Goal: Task Accomplishment & Management: Use online tool/utility

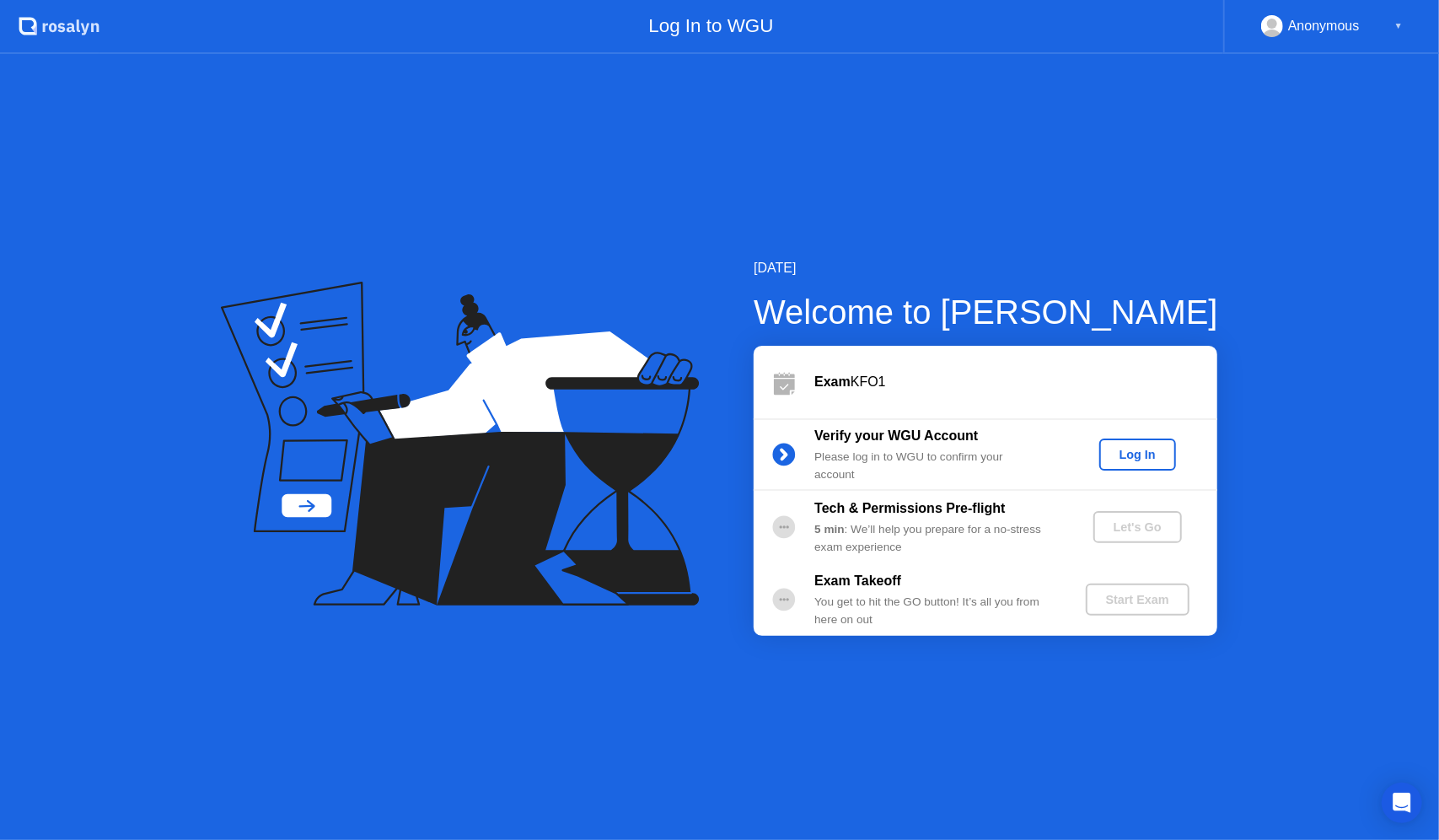
click at [1154, 467] on button "Log In" at bounding box center [1137, 454] width 76 height 32
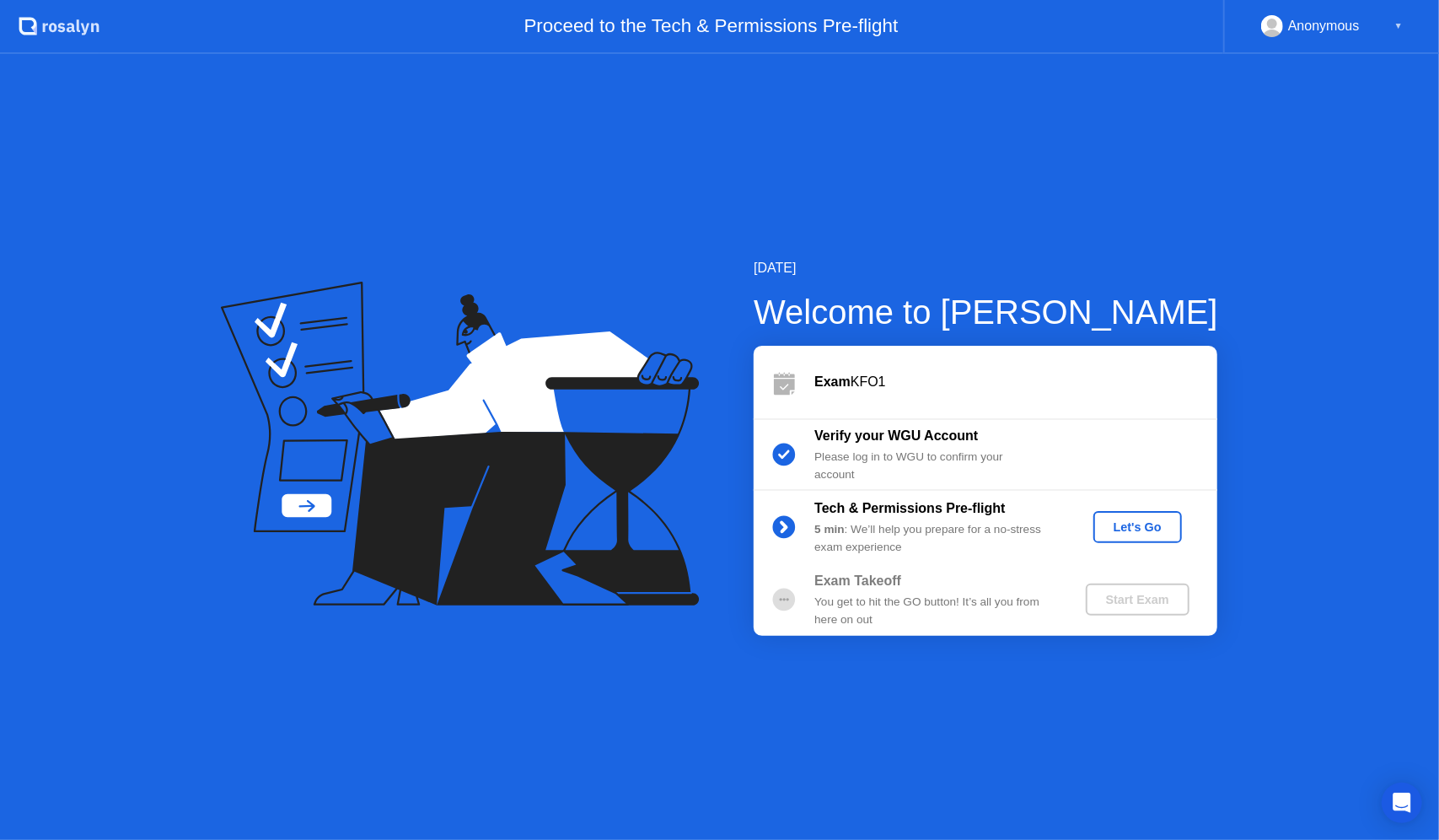
click at [1155, 524] on div "Let's Go" at bounding box center [1137, 527] width 75 height 13
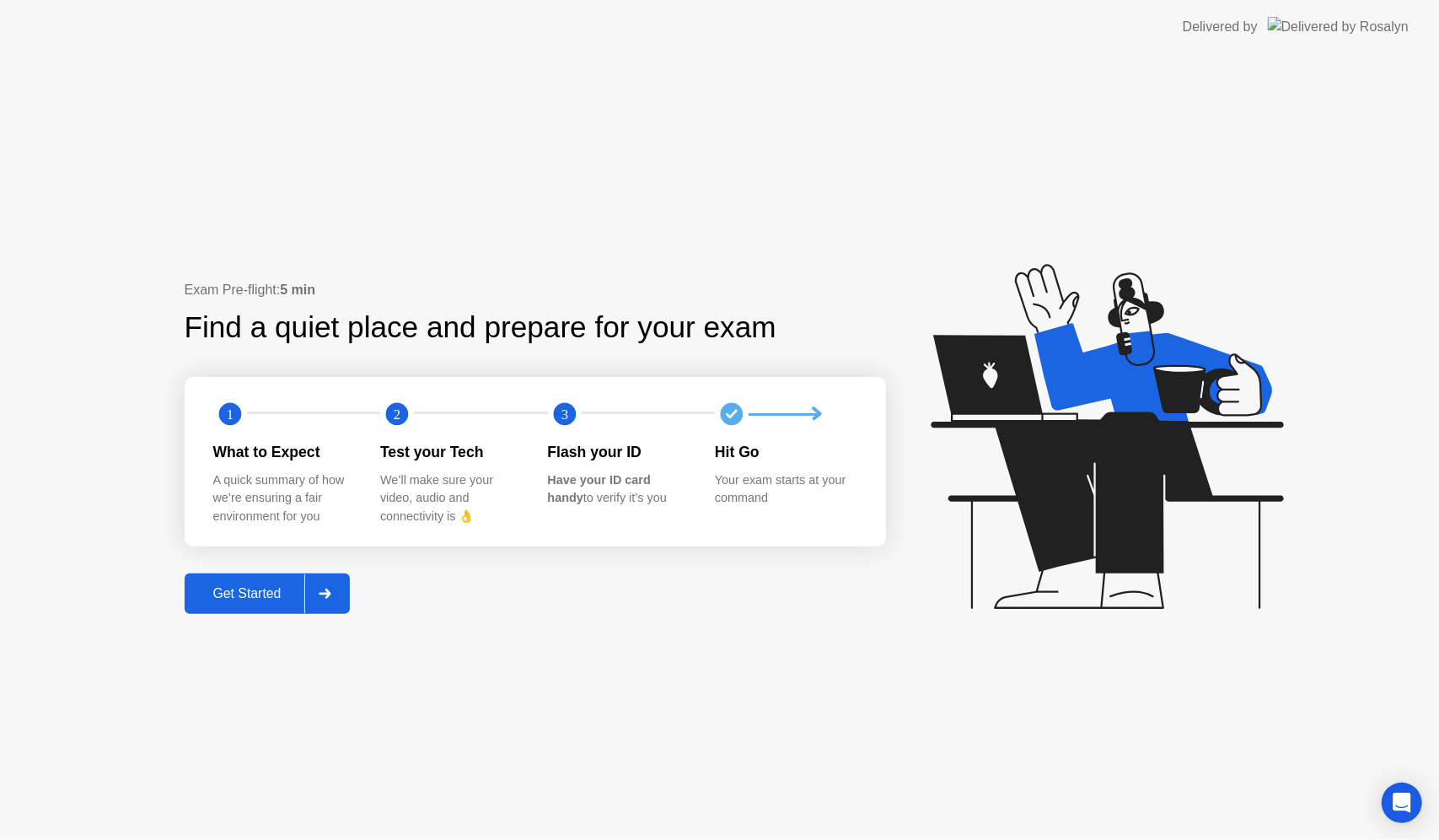
click at [284, 599] on div "Get Started" at bounding box center [248, 592] width 116 height 15
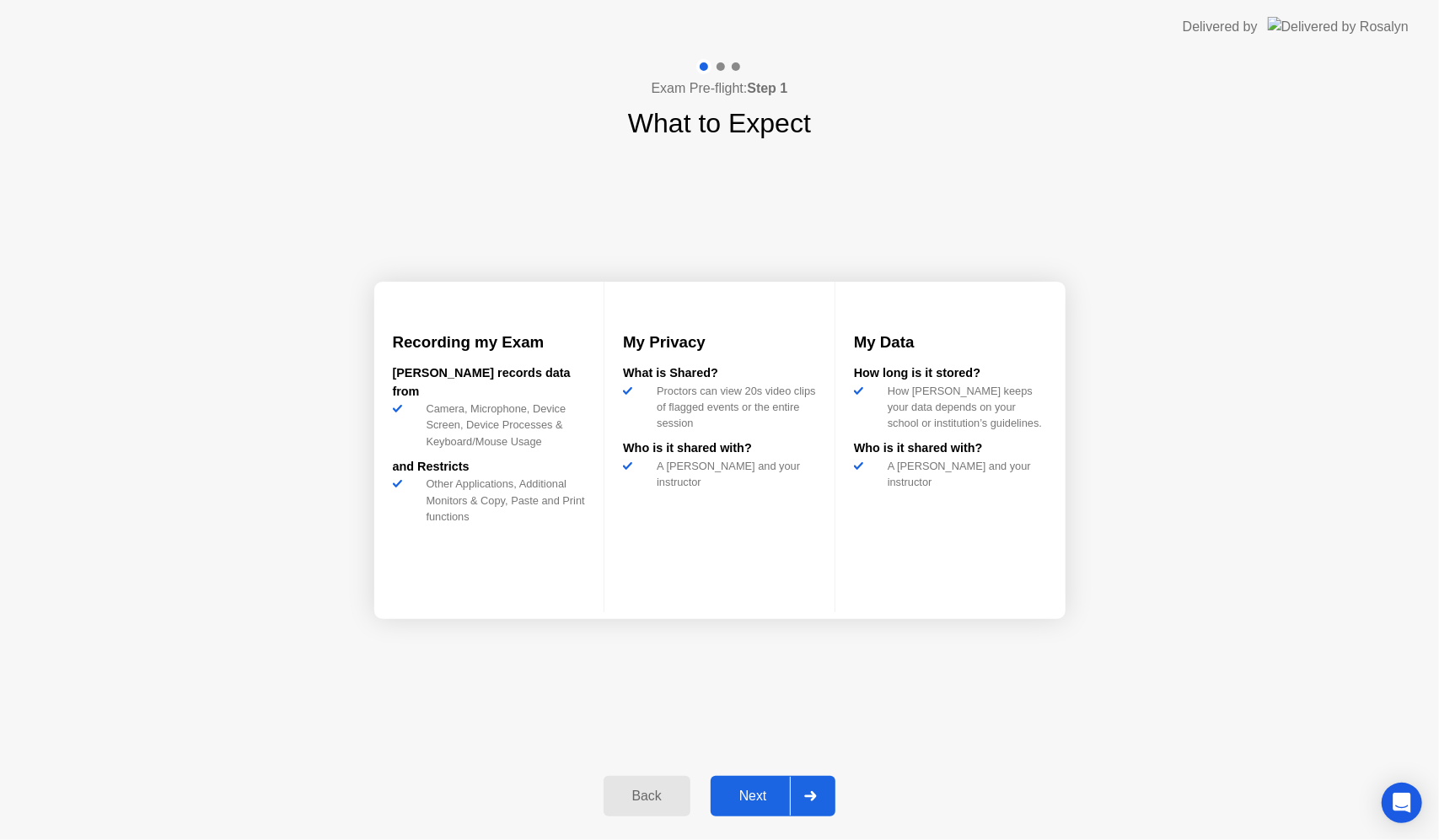
click at [771, 799] on div "Next" at bounding box center [752, 795] width 75 height 15
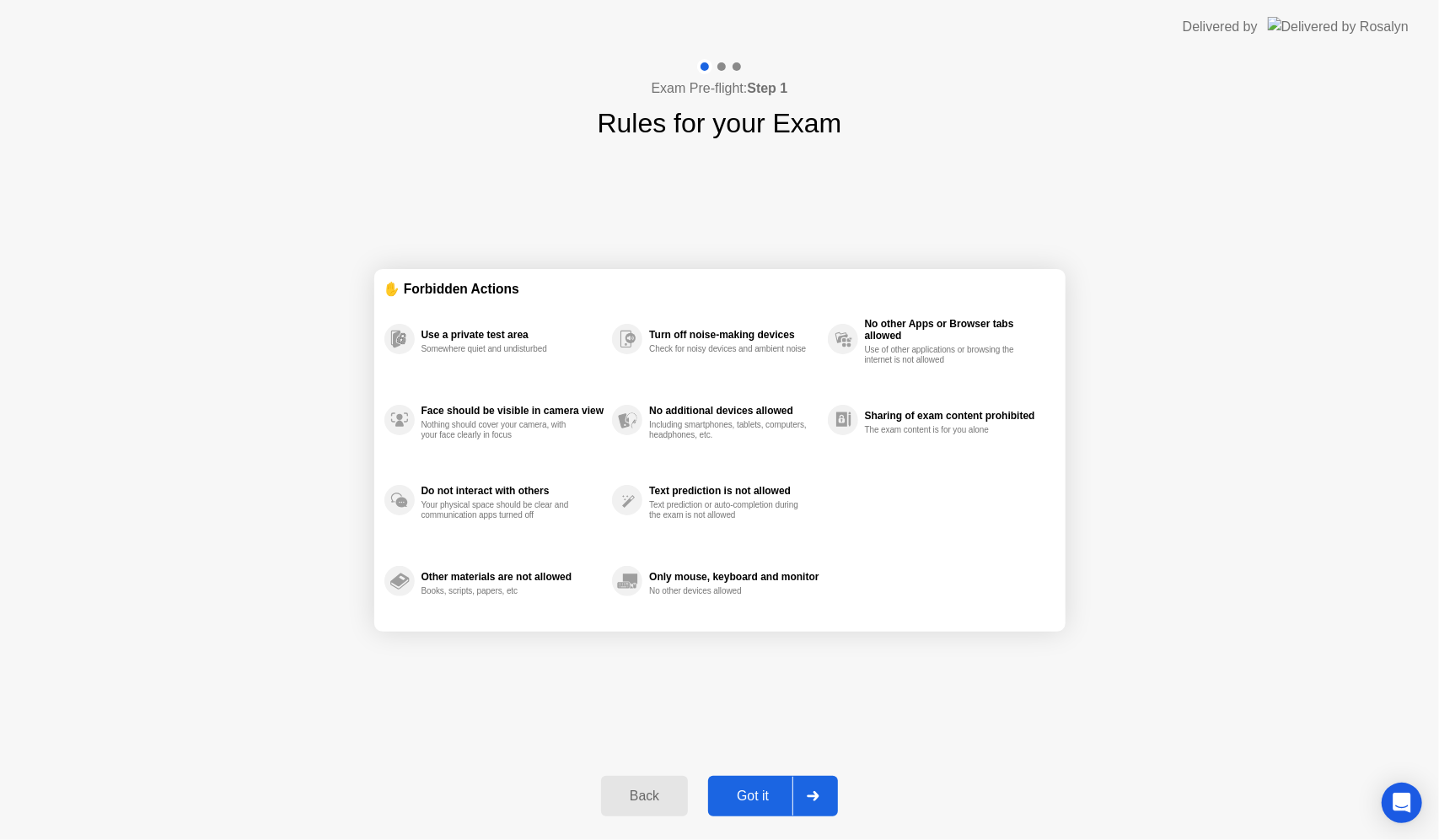
click at [766, 799] on div "Got it" at bounding box center [753, 795] width 79 height 15
select select "Available cameras"
select select "Available speakers"
select select "Available microphones"
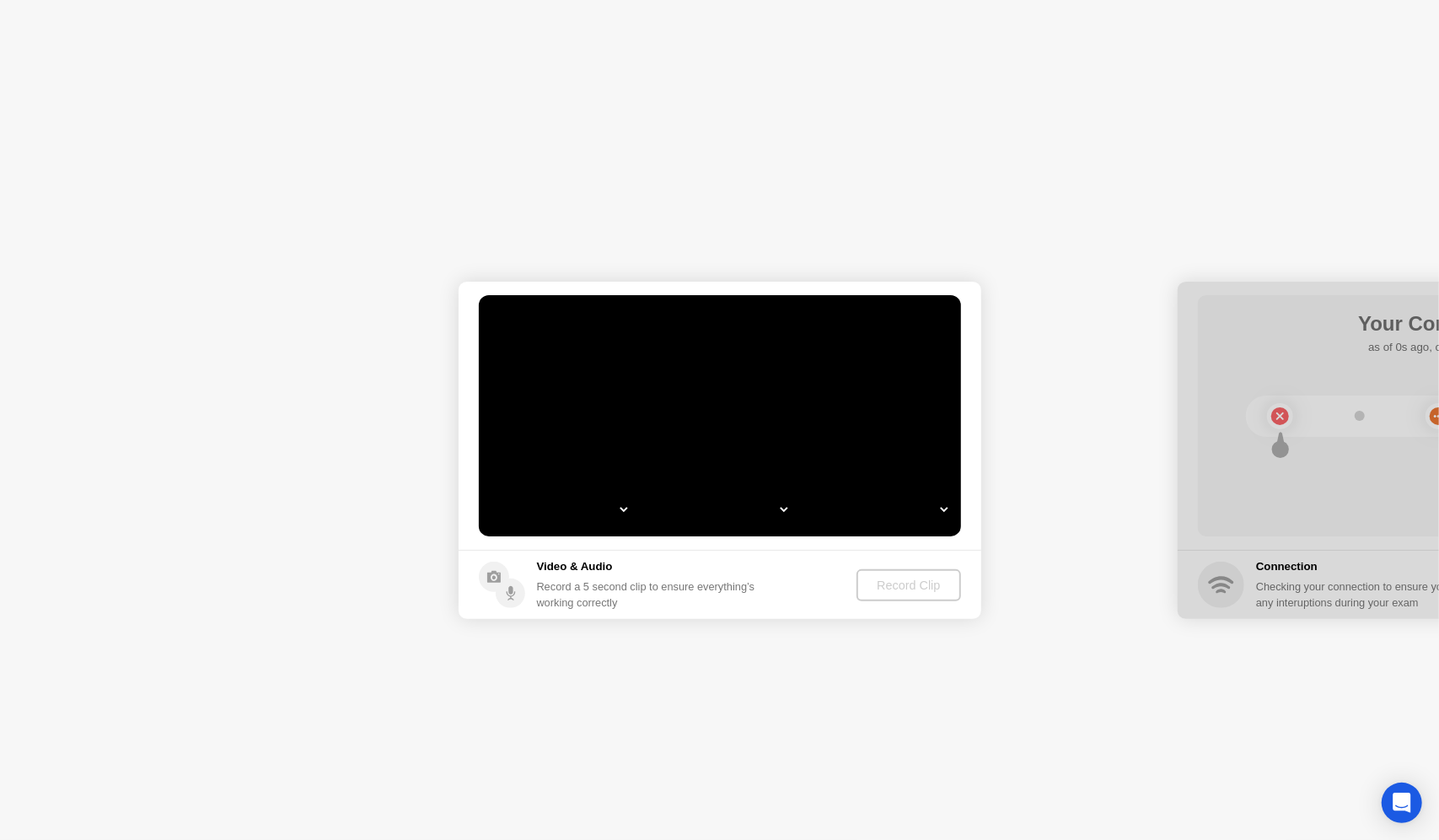
select select "*"
select select "**********"
select select "*******"
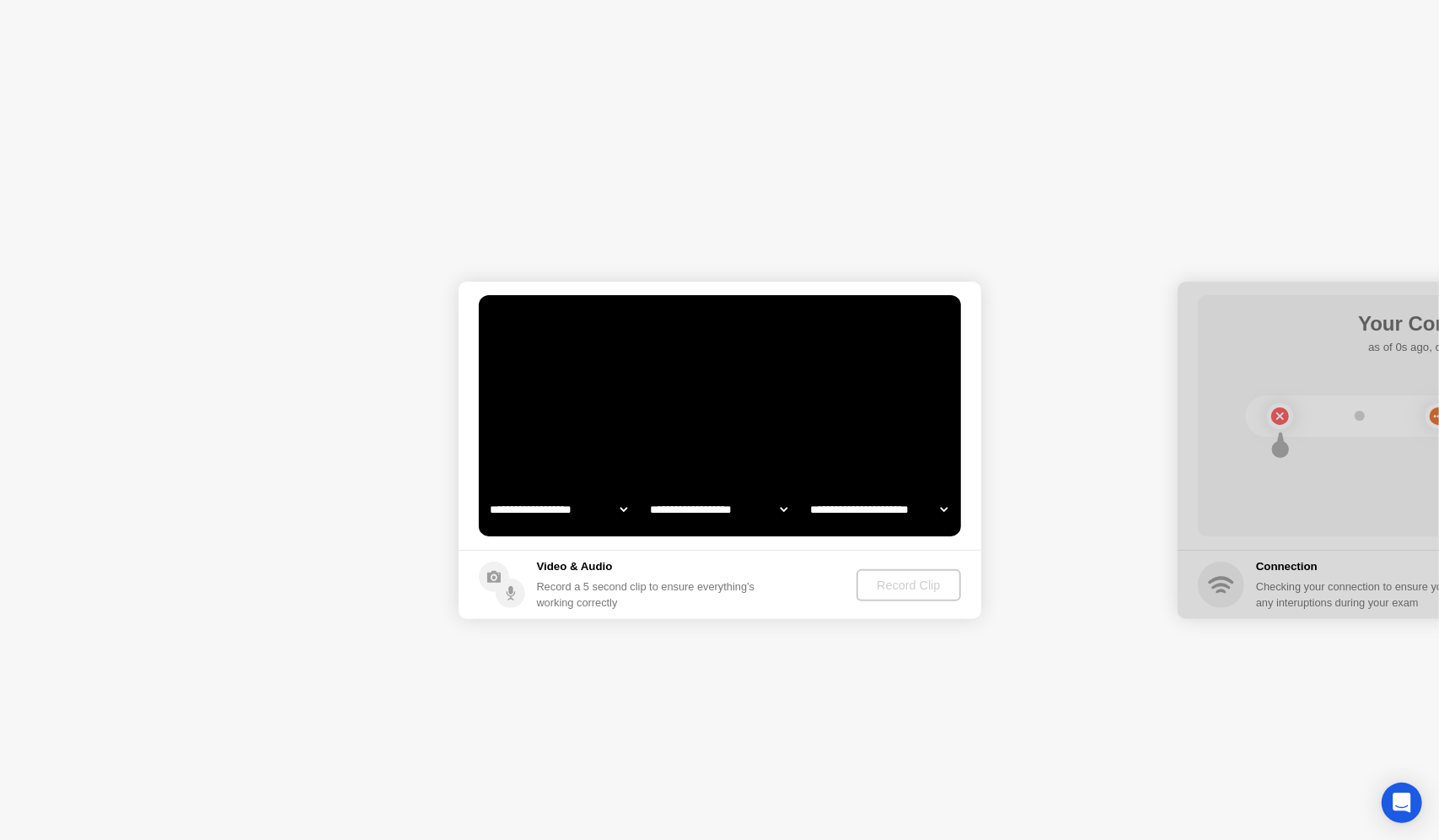
select select "*******"
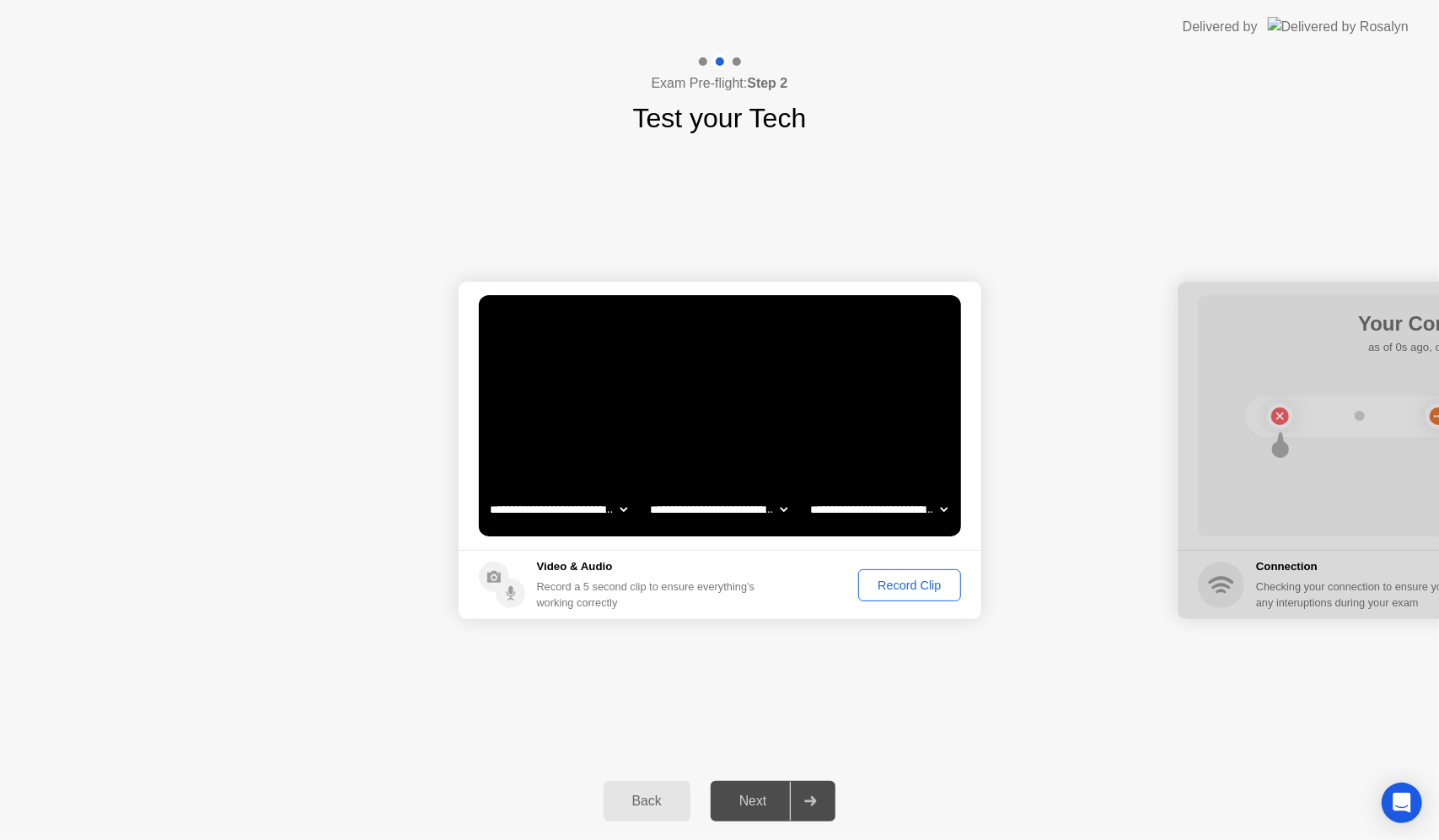
click at [925, 585] on div "Record Clip" at bounding box center [909, 585] width 90 height 13
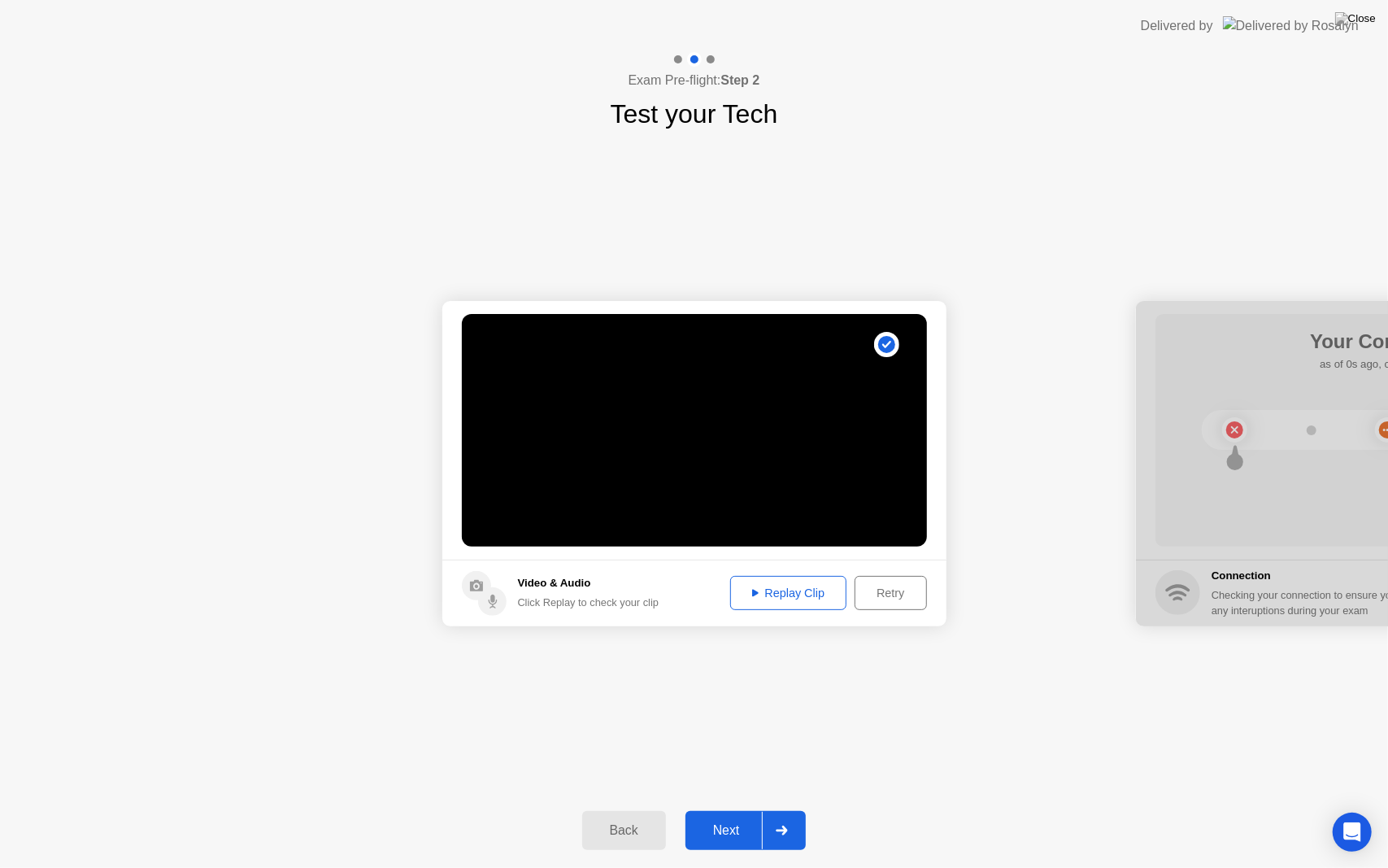
click at [813, 590] on div "Replay Clip" at bounding box center [788, 592] width 106 height 13
click at [738, 810] on div "Next" at bounding box center [726, 830] width 72 height 14
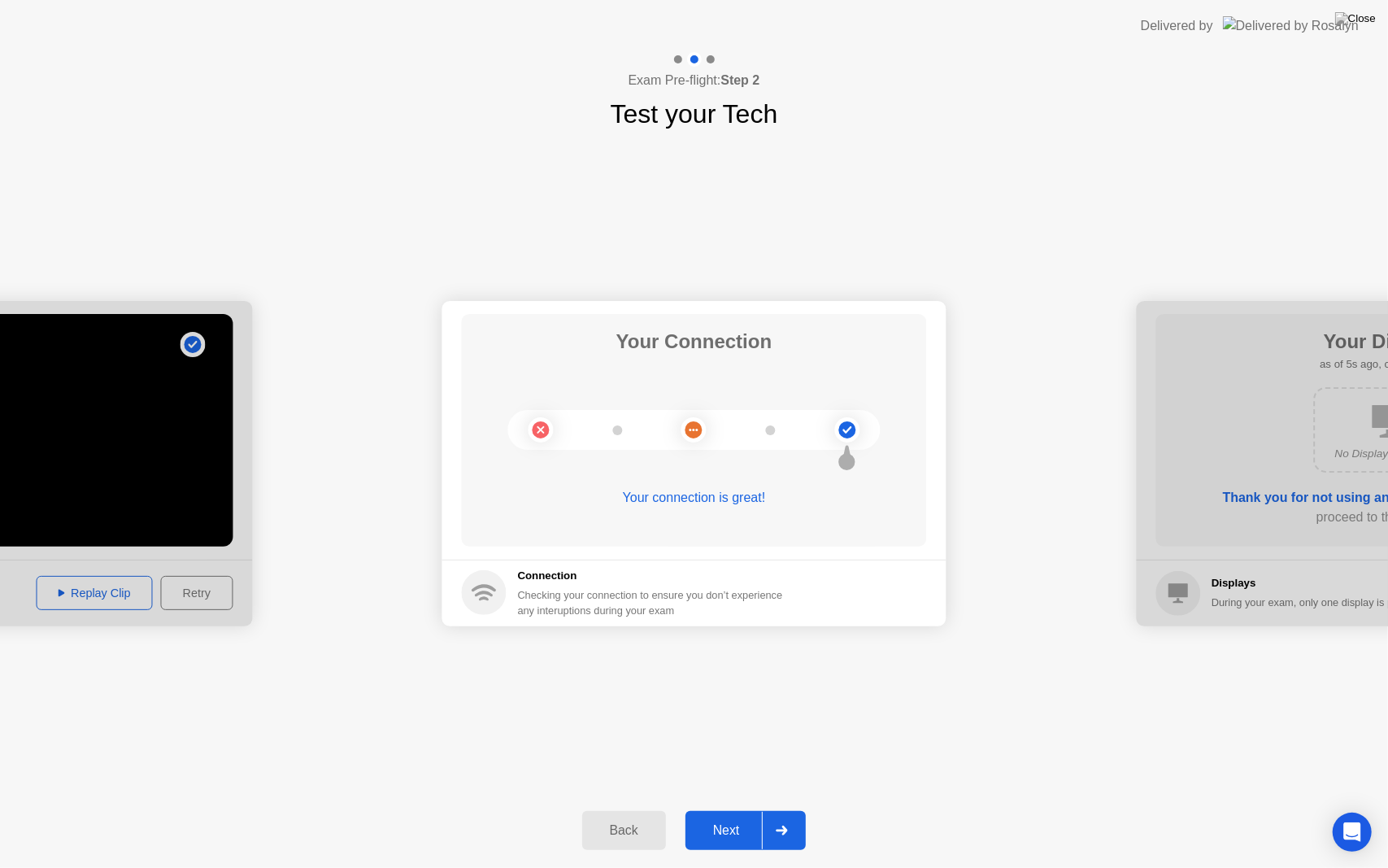
click at [742, 810] on div "Next" at bounding box center [726, 830] width 72 height 14
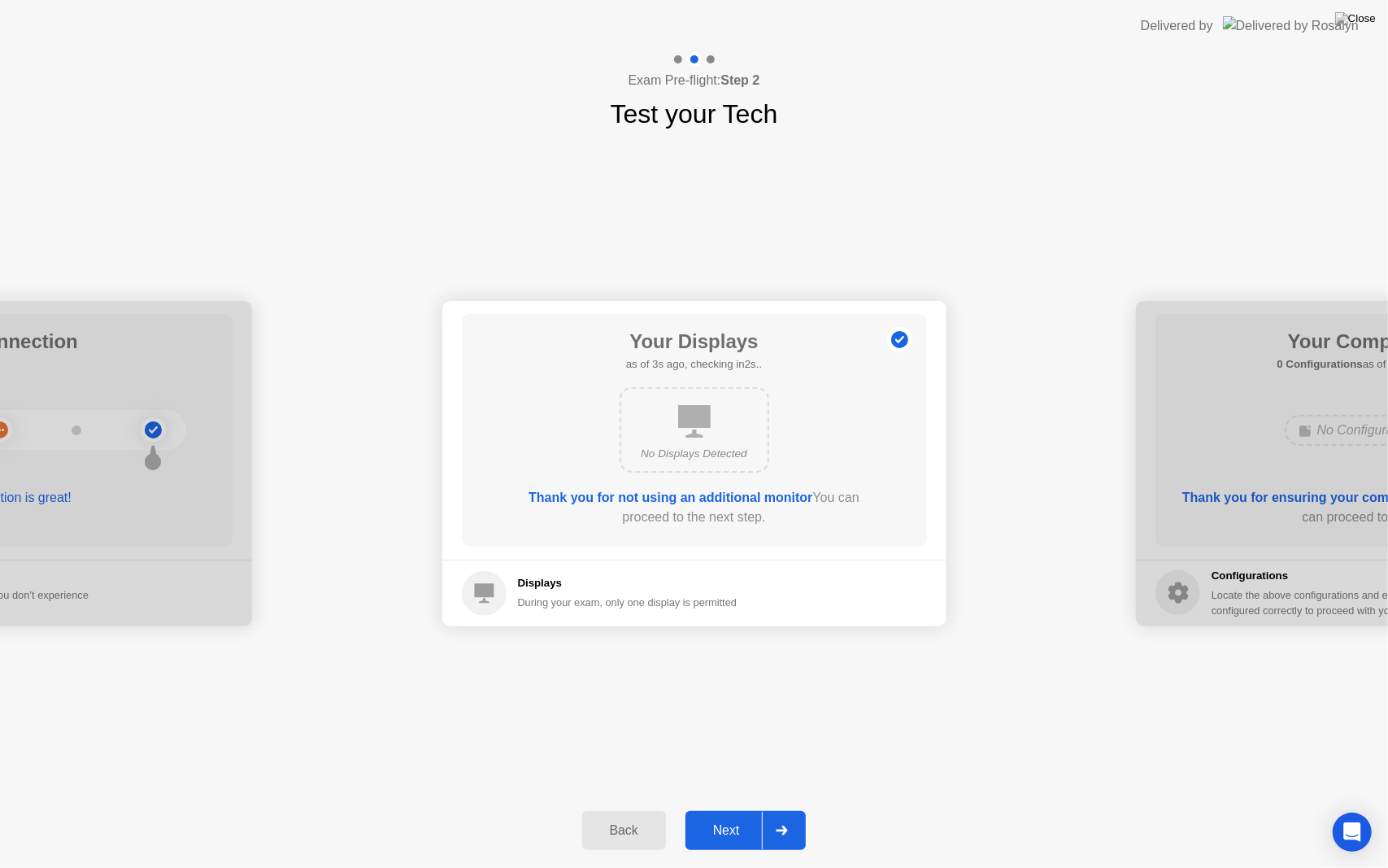
click at [735, 810] on div "Next" at bounding box center [726, 830] width 72 height 14
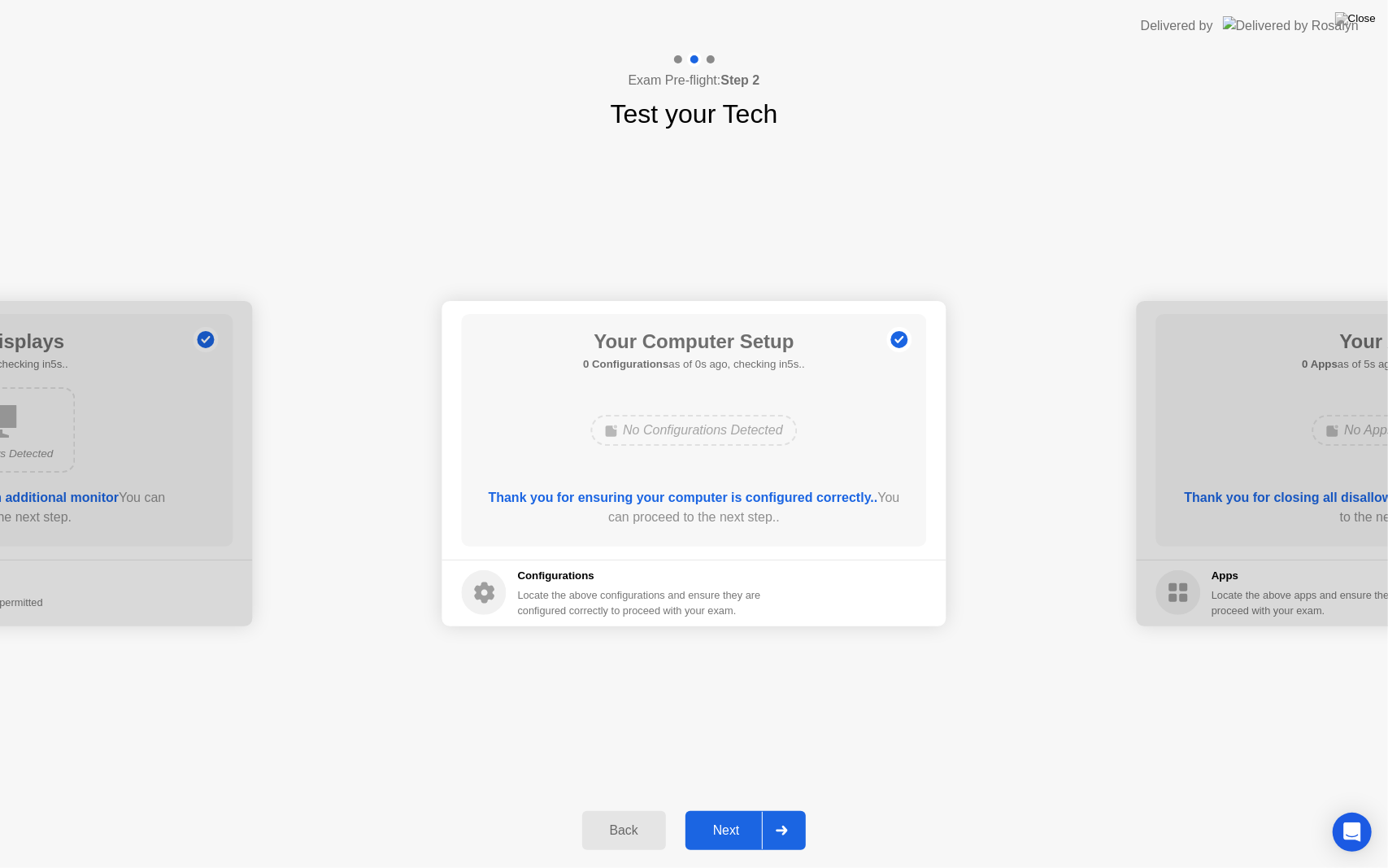
click at [771, 810] on div at bounding box center [782, 830] width 39 height 37
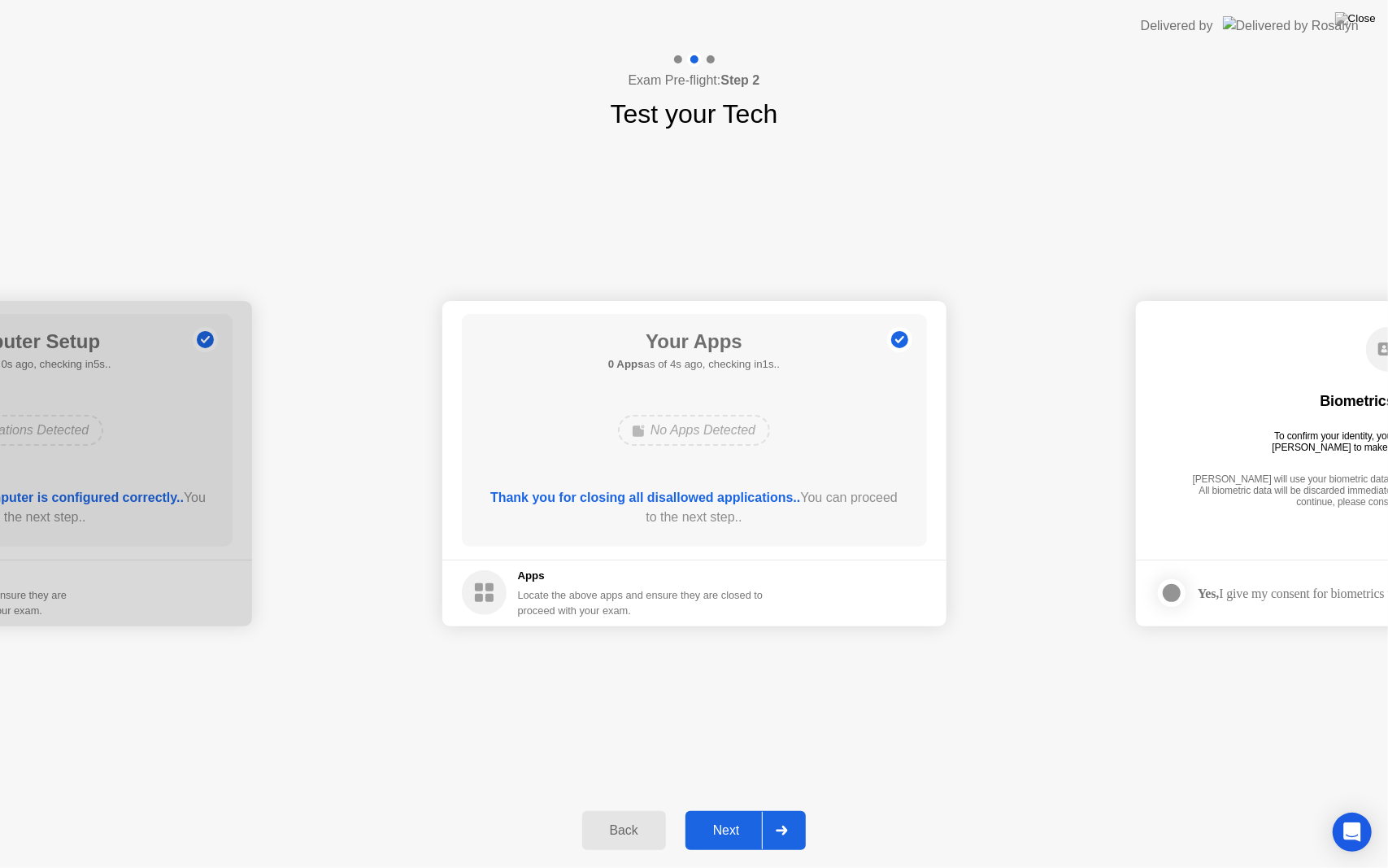
click at [739, 810] on div "Next" at bounding box center [726, 830] width 72 height 14
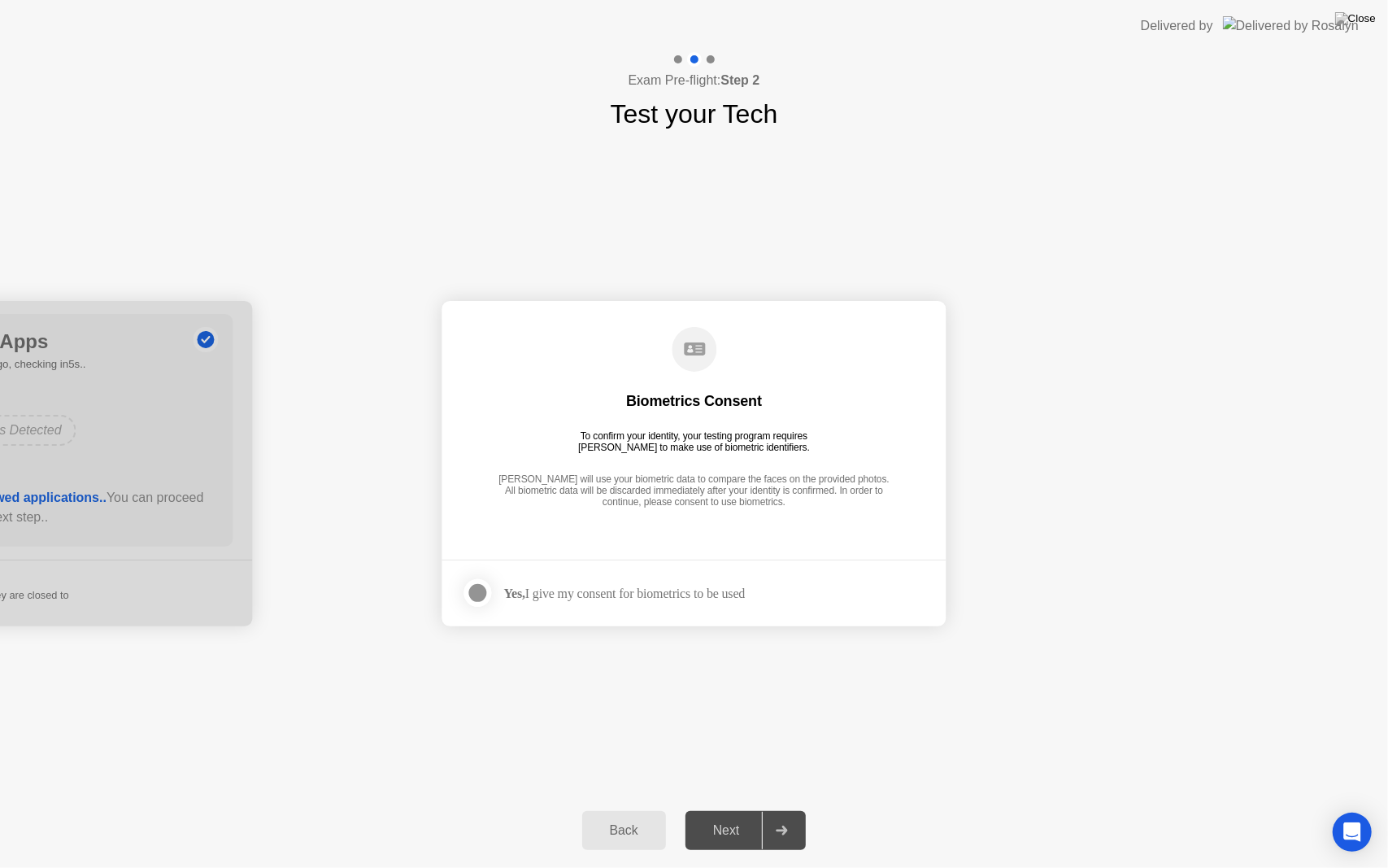
click at [470, 590] on div at bounding box center [478, 593] width 19 height 19
click at [741, 810] on div "Next" at bounding box center [726, 830] width 72 height 14
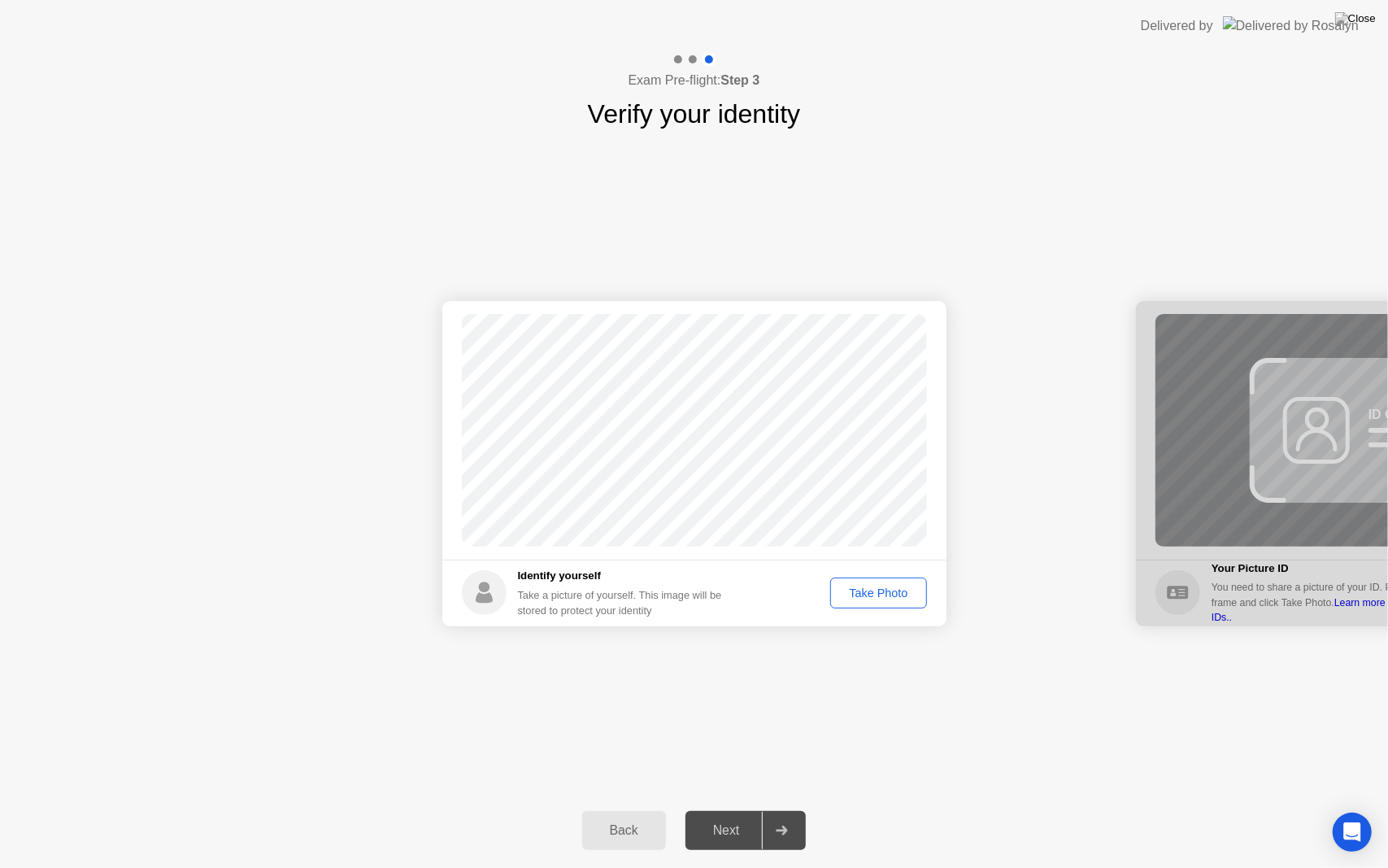
click at [915, 596] on div "Take Photo" at bounding box center [878, 592] width 85 height 13
click at [753, 810] on button "Next" at bounding box center [746, 831] width 121 height 39
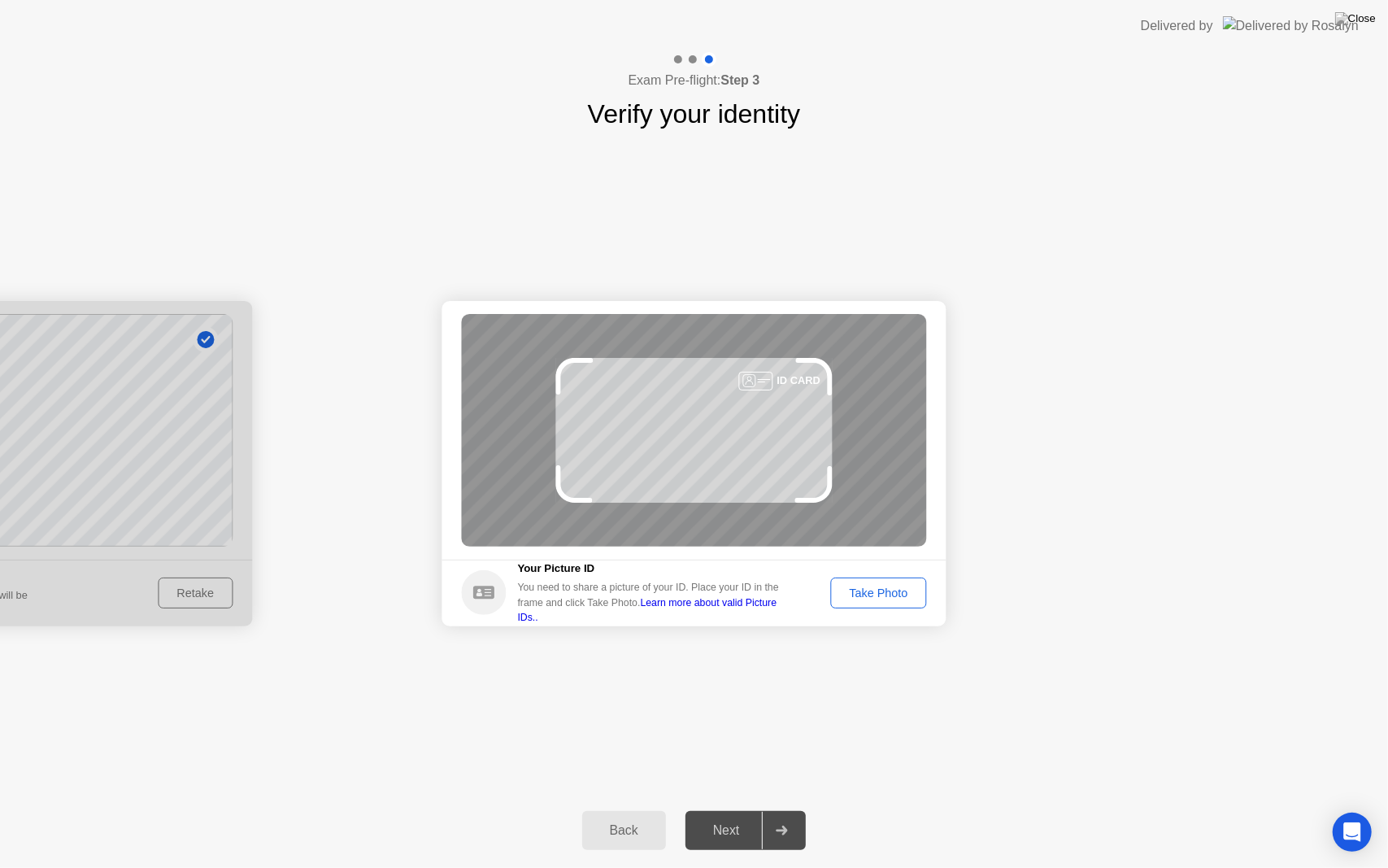
click at [899, 599] on div "Take Photo" at bounding box center [878, 592] width 85 height 13
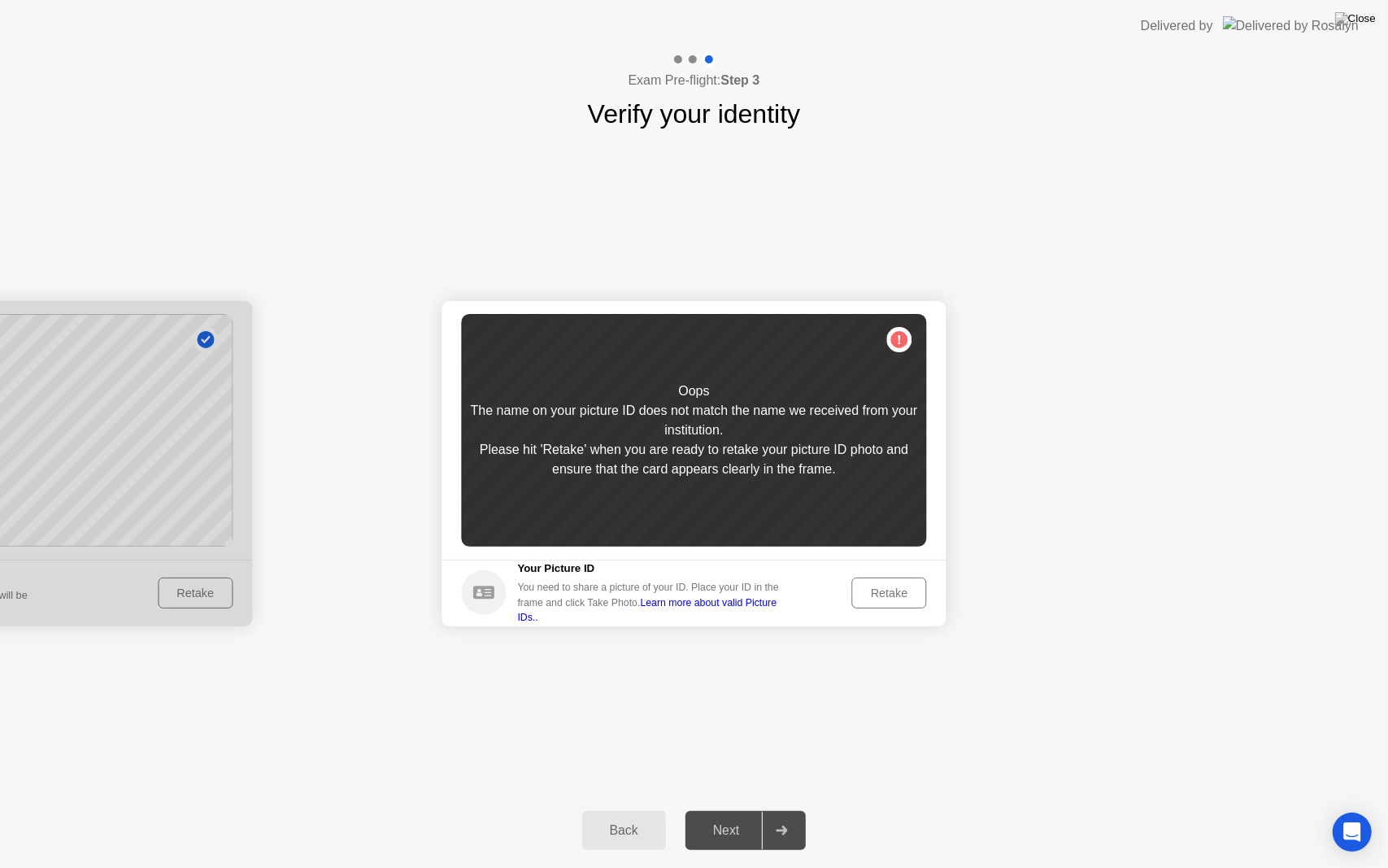
click at [894, 610] on footer "Your Picture ID You need to share a picture of your ID. Place your ID in the fr…" at bounding box center [694, 593] width 504 height 67
click at [894, 599] on div "Retake" at bounding box center [889, 592] width 64 height 13
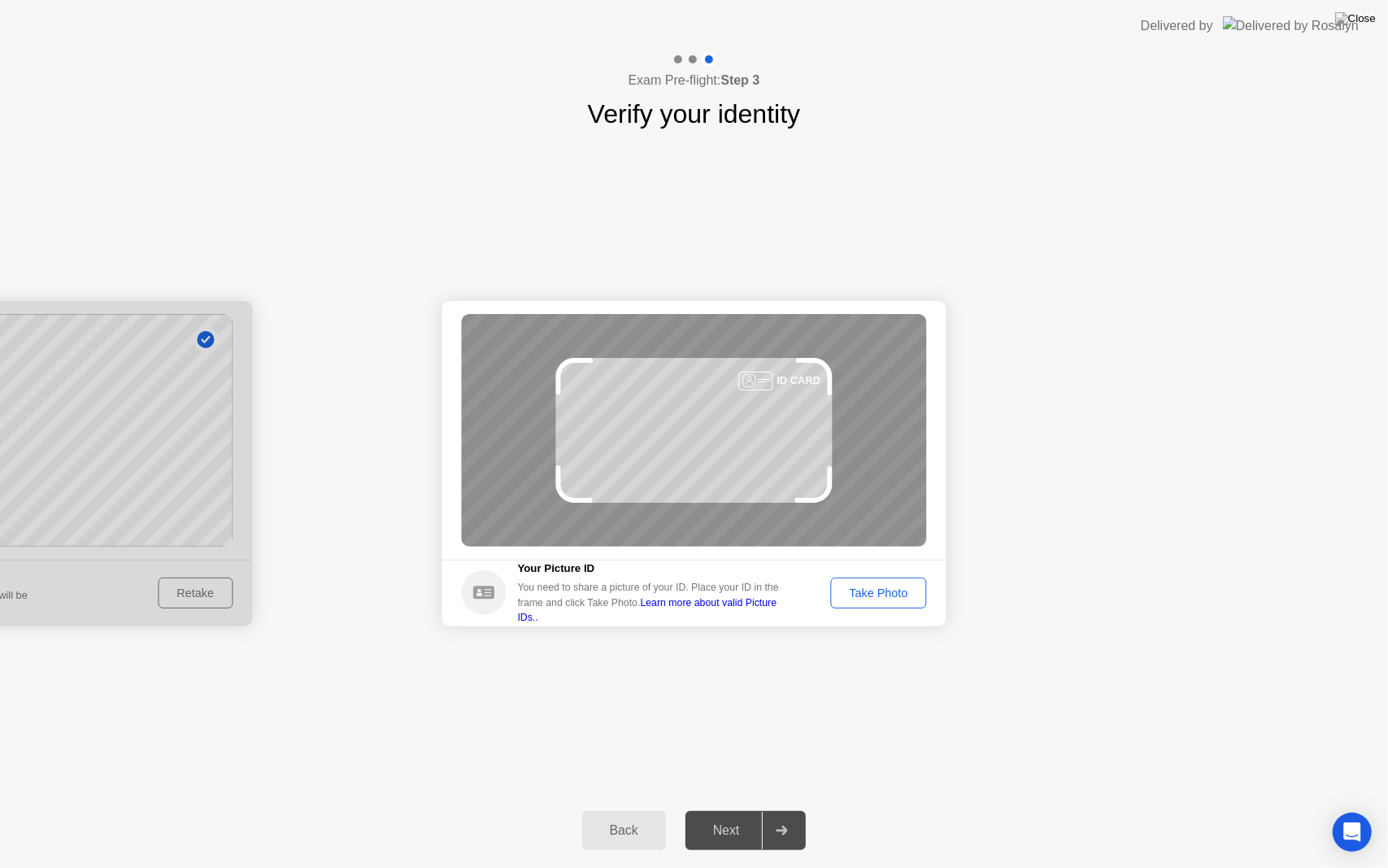
click at [899, 598] on div "Take Photo" at bounding box center [878, 592] width 85 height 13
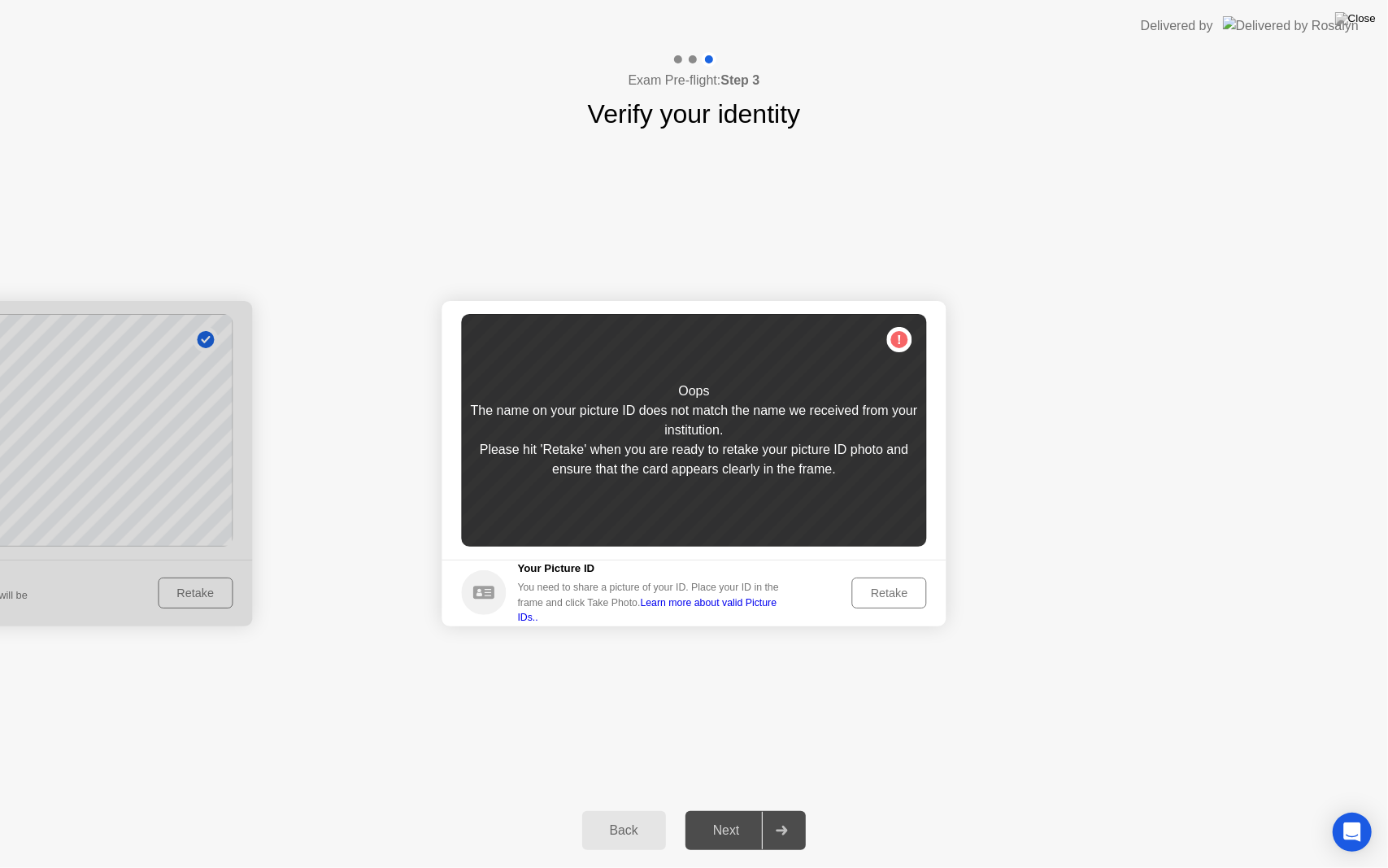
click at [897, 598] on div "Retake" at bounding box center [889, 592] width 64 height 13
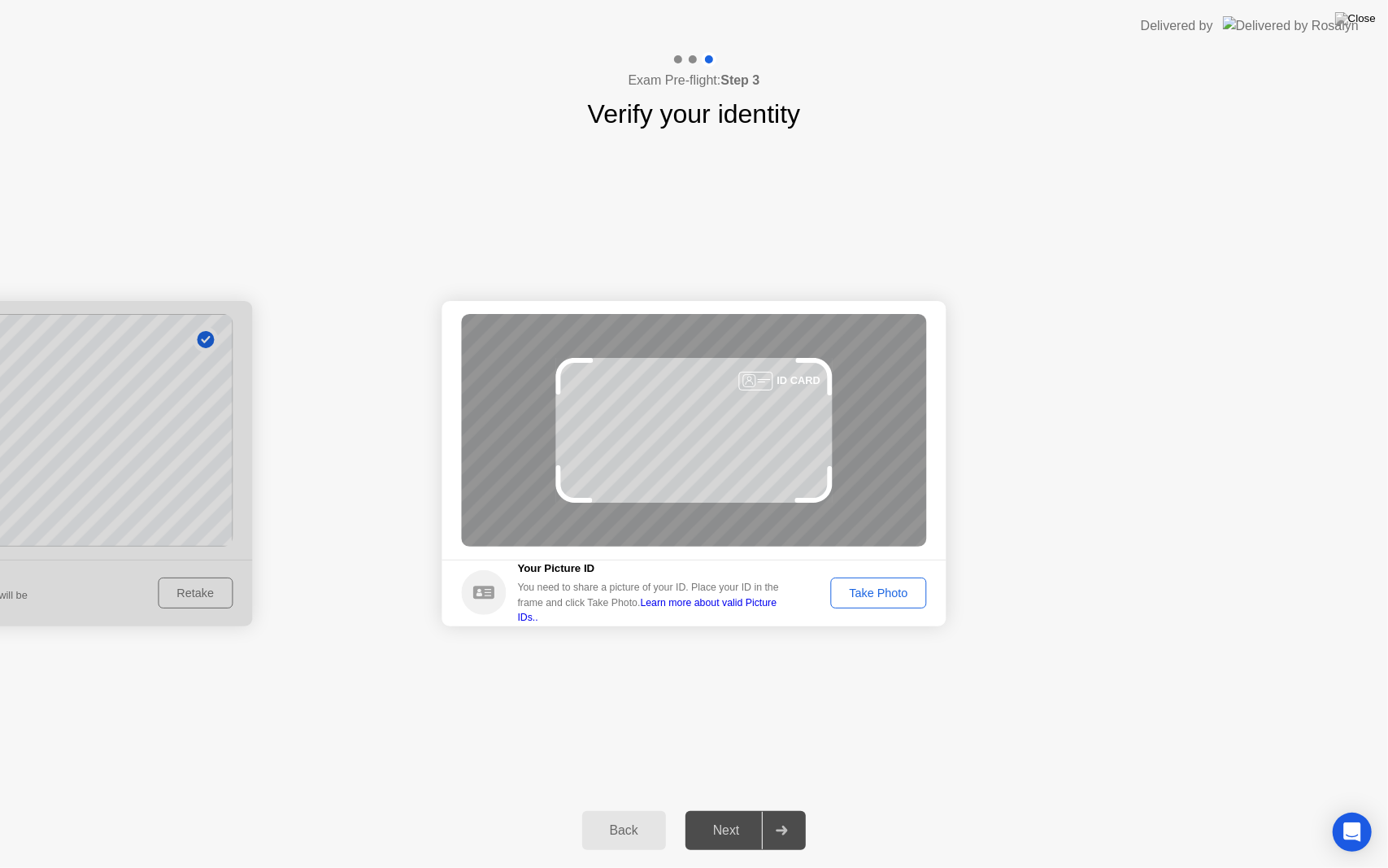
click at [906, 600] on div "Take Photo" at bounding box center [878, 592] width 85 height 13
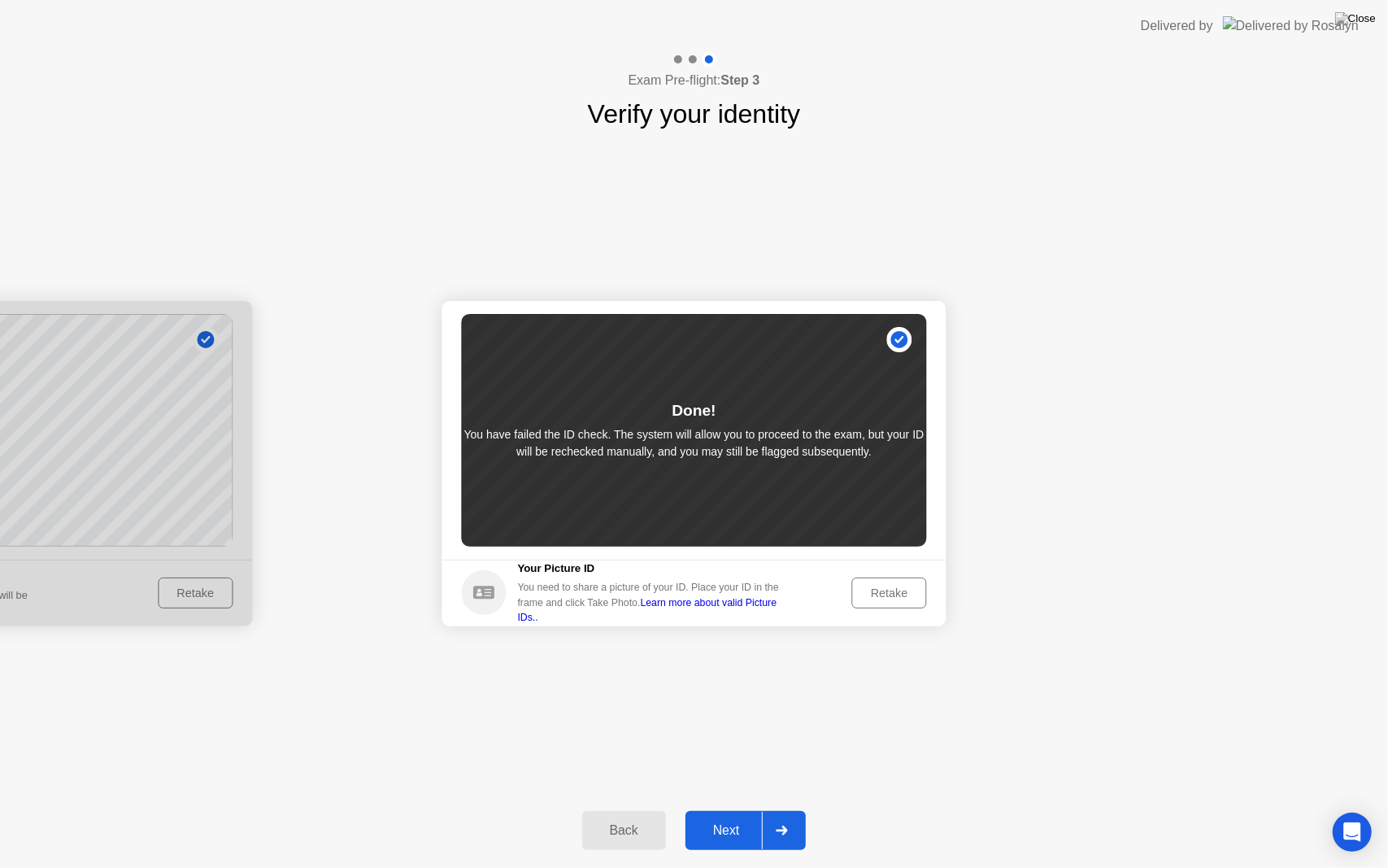
click at [752, 810] on div "Next" at bounding box center [726, 830] width 72 height 14
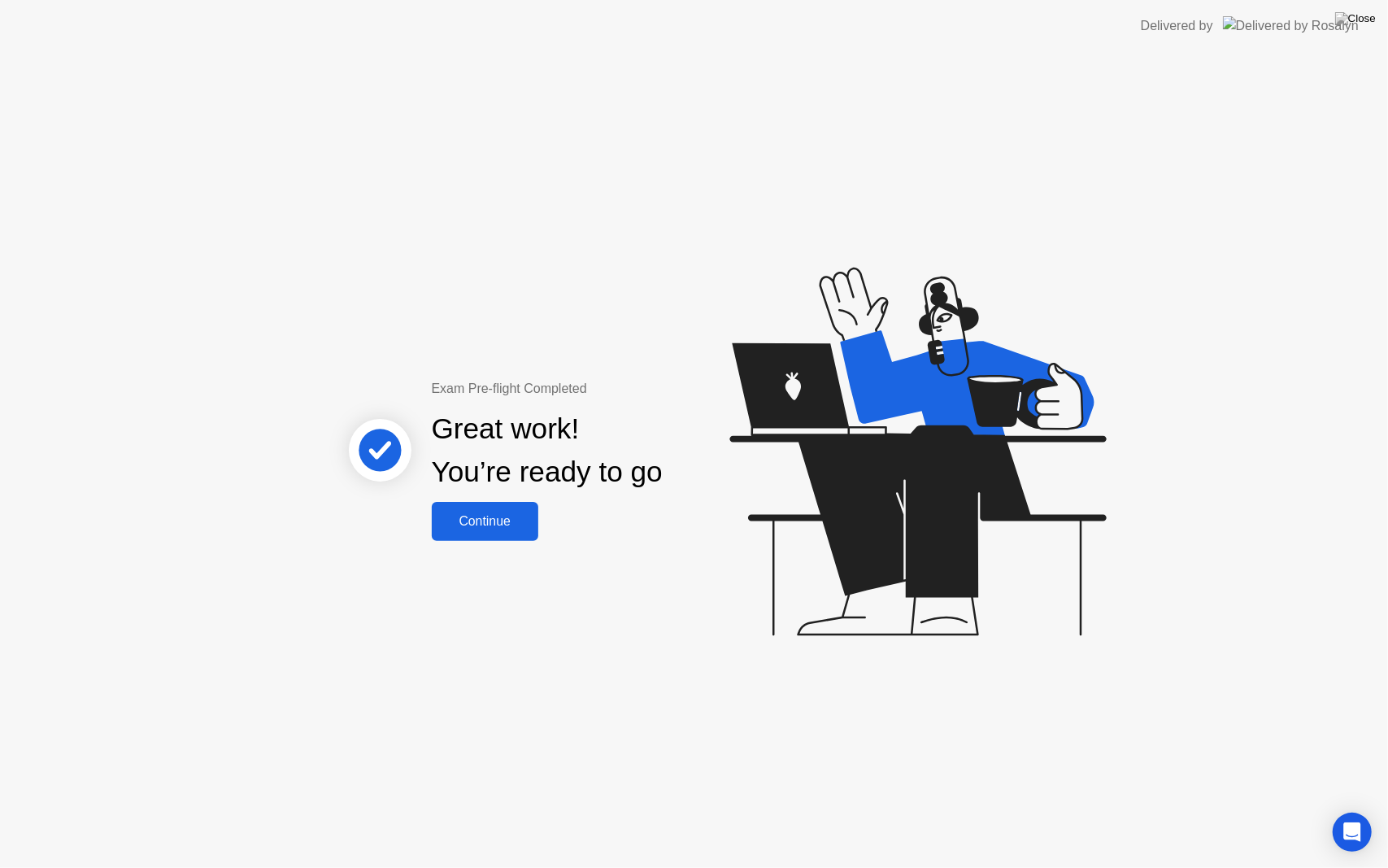
click at [491, 528] on div "Continue" at bounding box center [485, 521] width 97 height 14
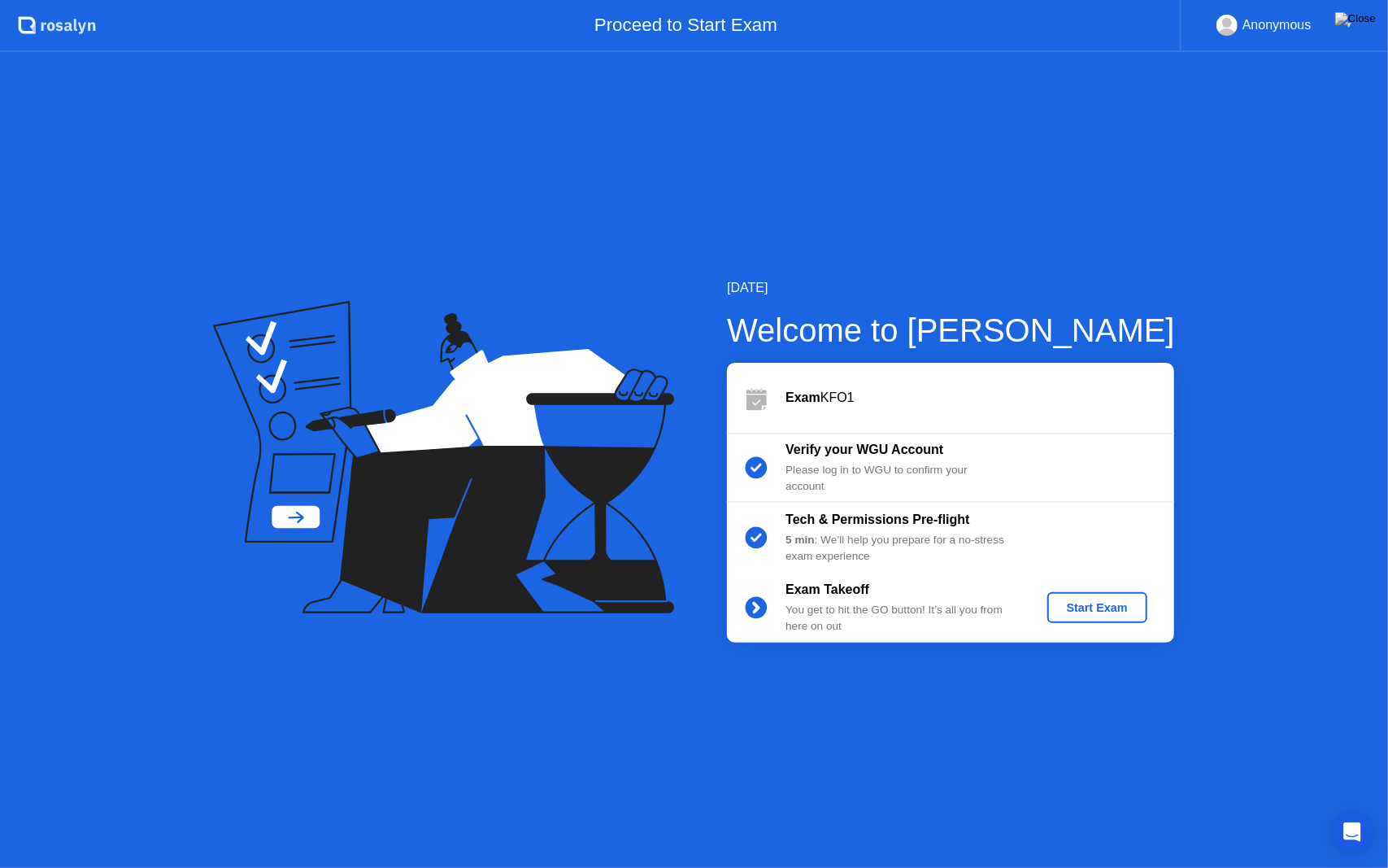
click at [1079, 601] on div "Start Exam" at bounding box center [1098, 607] width 87 height 13
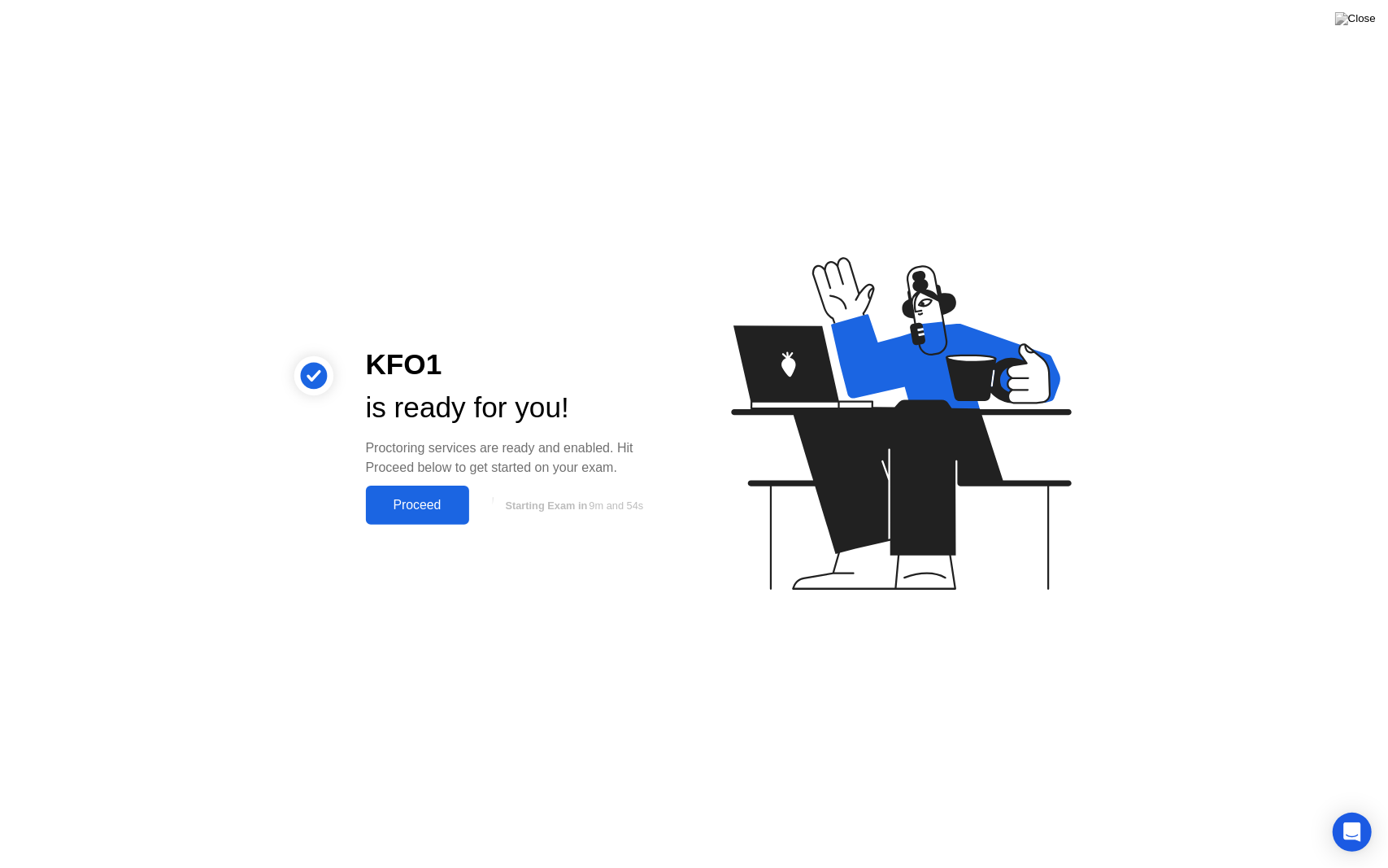
click at [426, 507] on div "Proceed" at bounding box center [418, 505] width 93 height 14
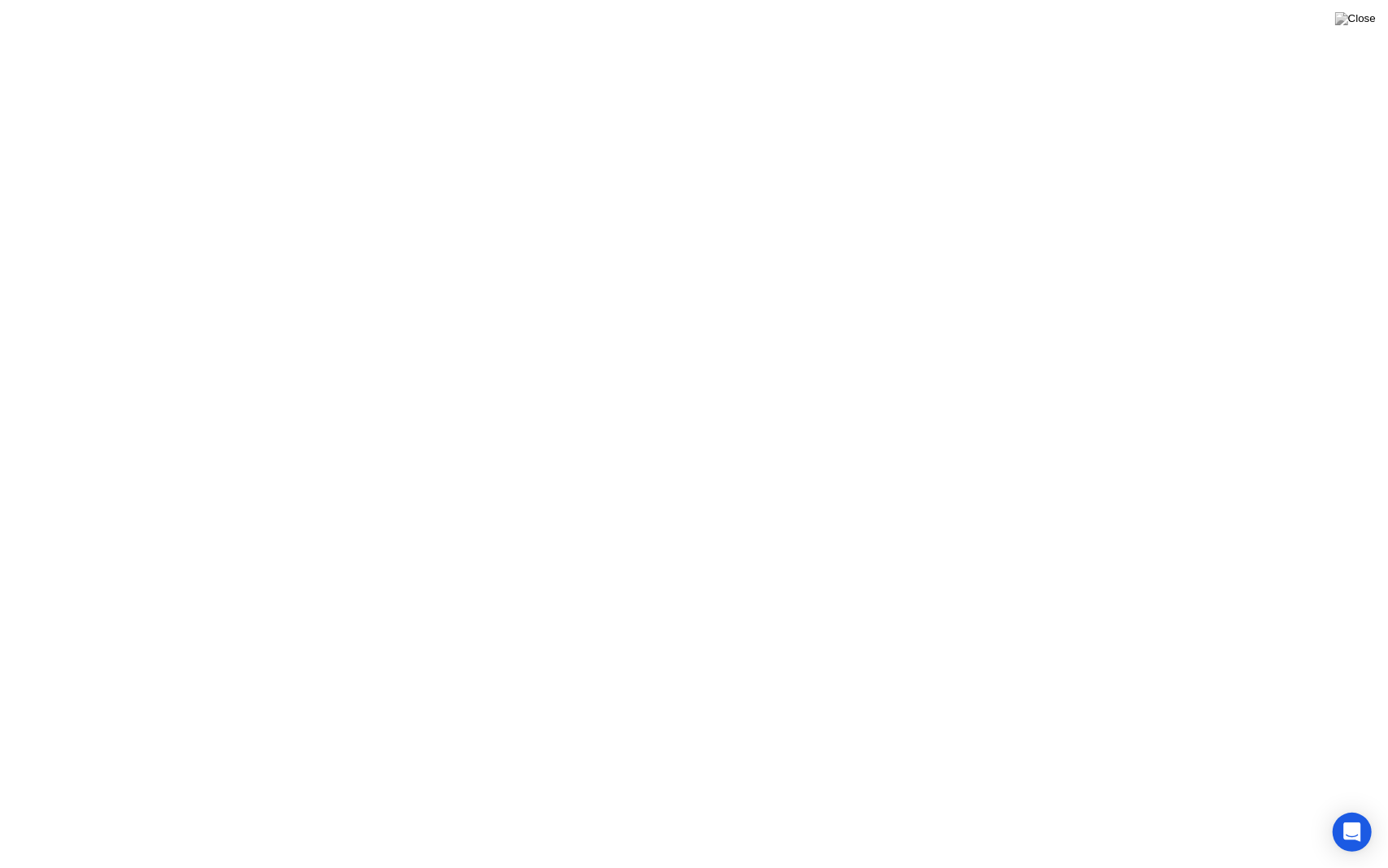
click icon
click at [579, 35] on div "Expand" at bounding box center [567, 39] width 30 height 10
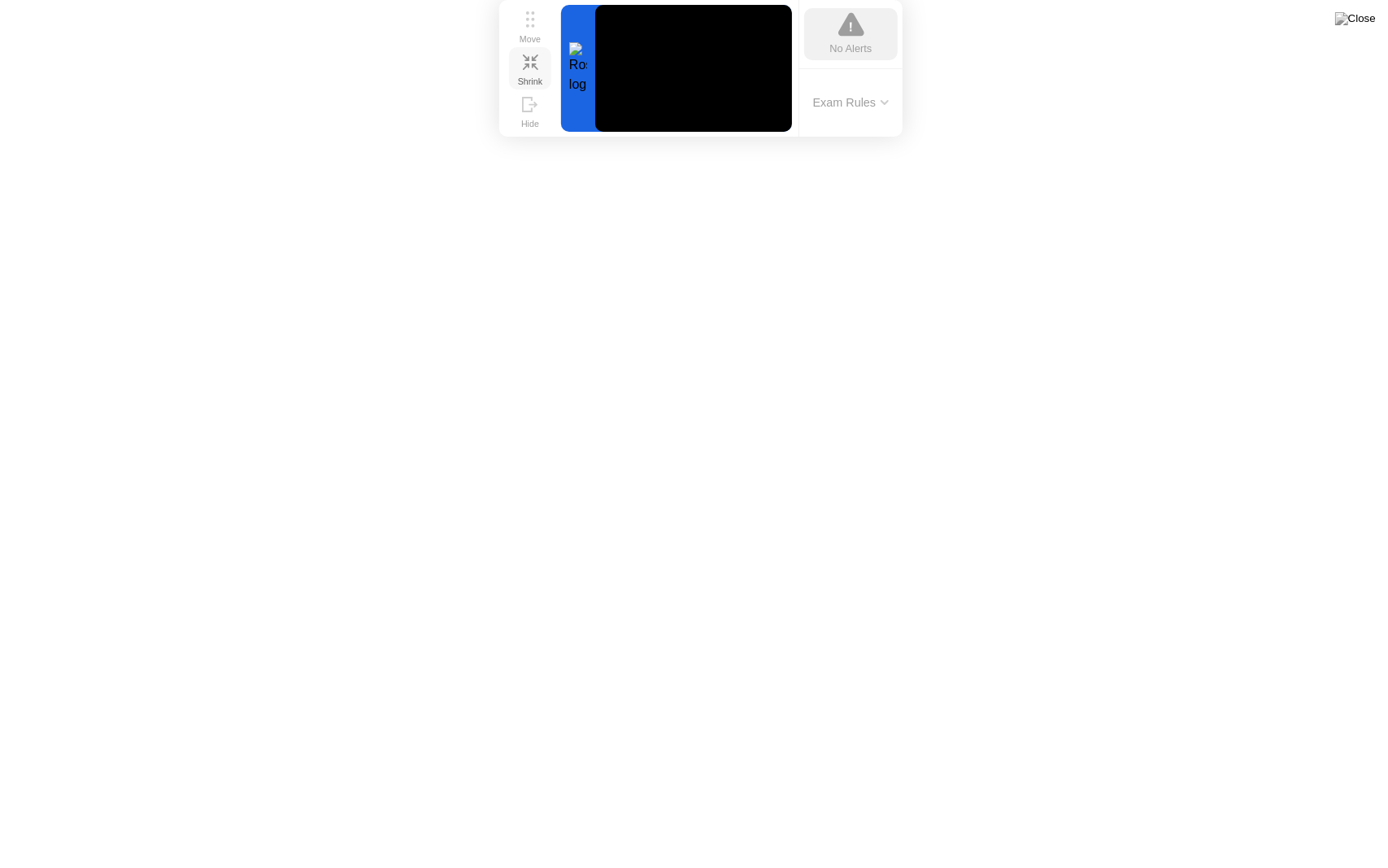
click at [534, 76] on div "Shrink" at bounding box center [530, 81] width 25 height 10
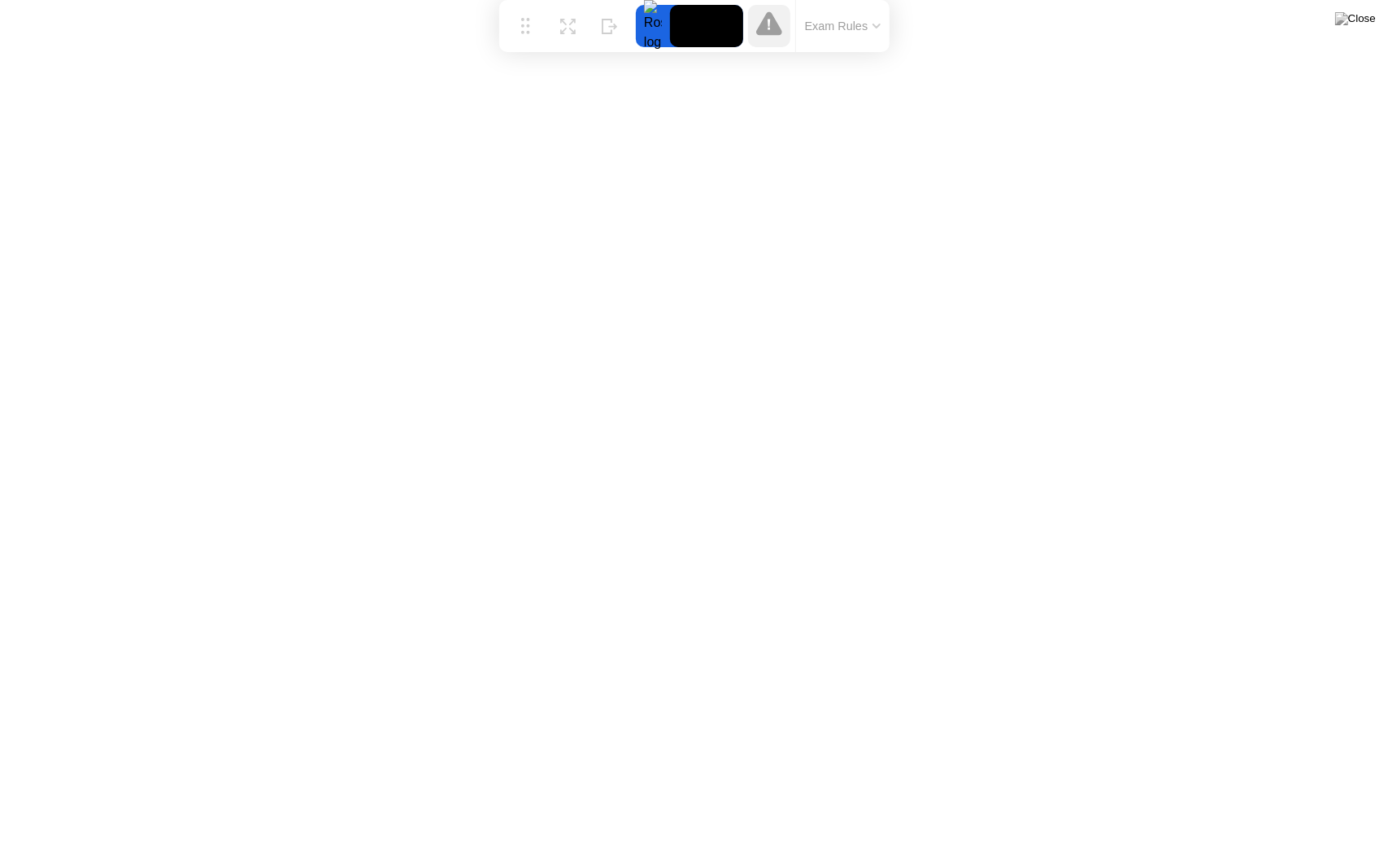
click at [846, 33] on button "Exam Rules" at bounding box center [843, 25] width 86 height 14
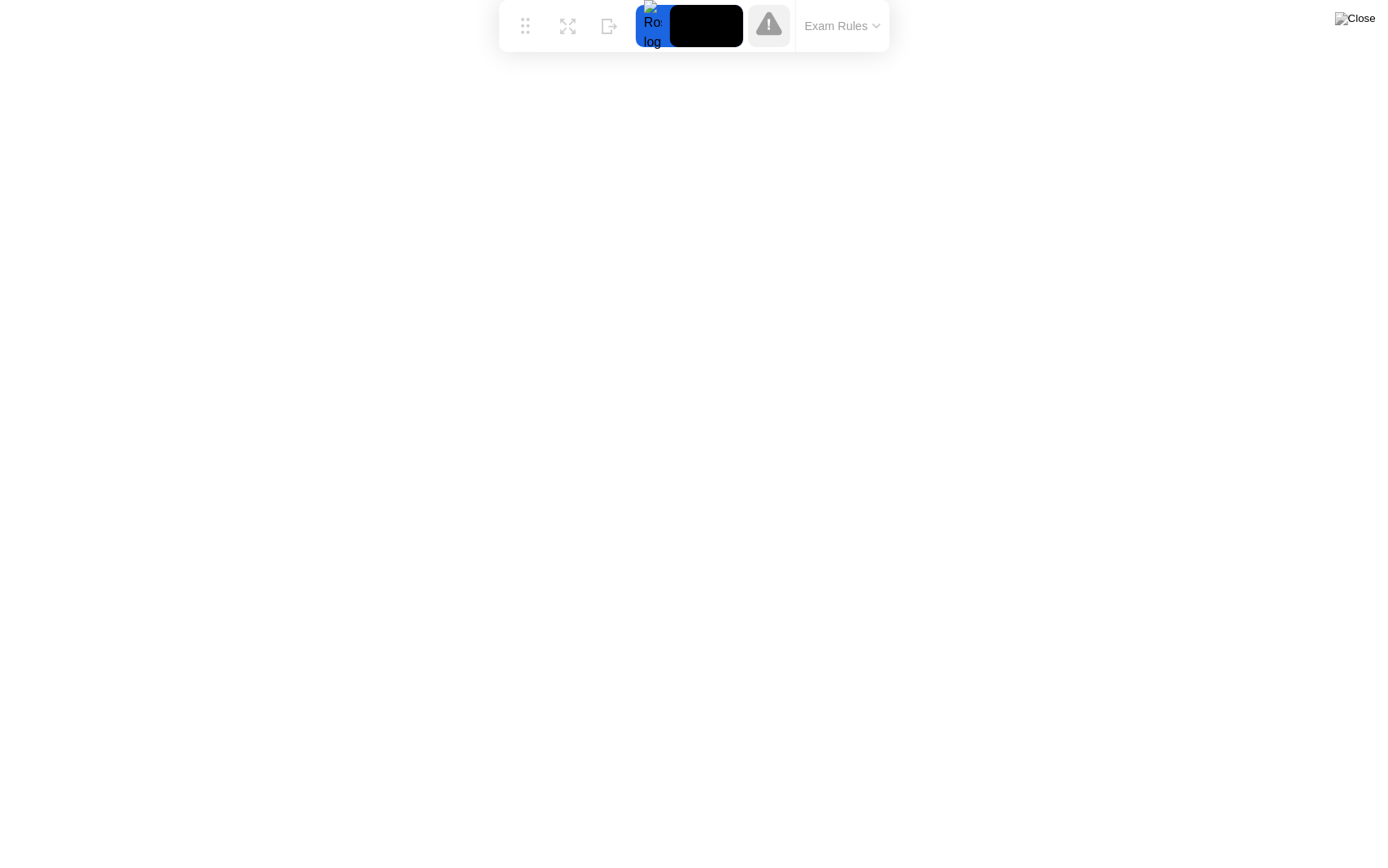
click icon
click at [654, 30] on div at bounding box center [653, 26] width 34 height 42
click div "Welcome to KFO1 We’re loading up your exam..."
drag, startPoint x: 1034, startPoint y: 0, endPoint x: 988, endPoint y: 87, distance: 98.4
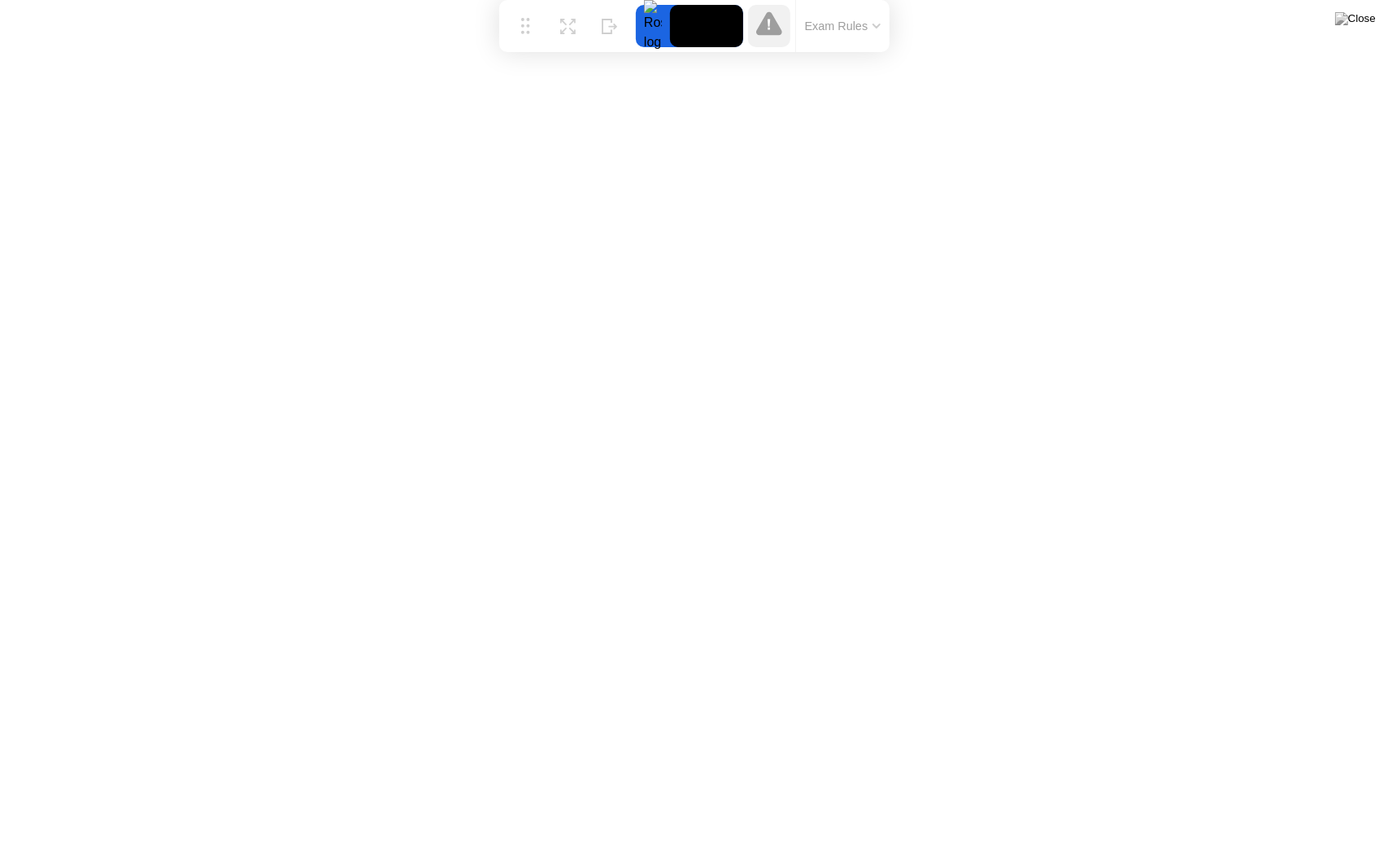
click div "Welcome to KFO1 We’re loading up your exam..."
click at [556, 34] on div "Expand" at bounding box center [567, 39] width 30 height 10
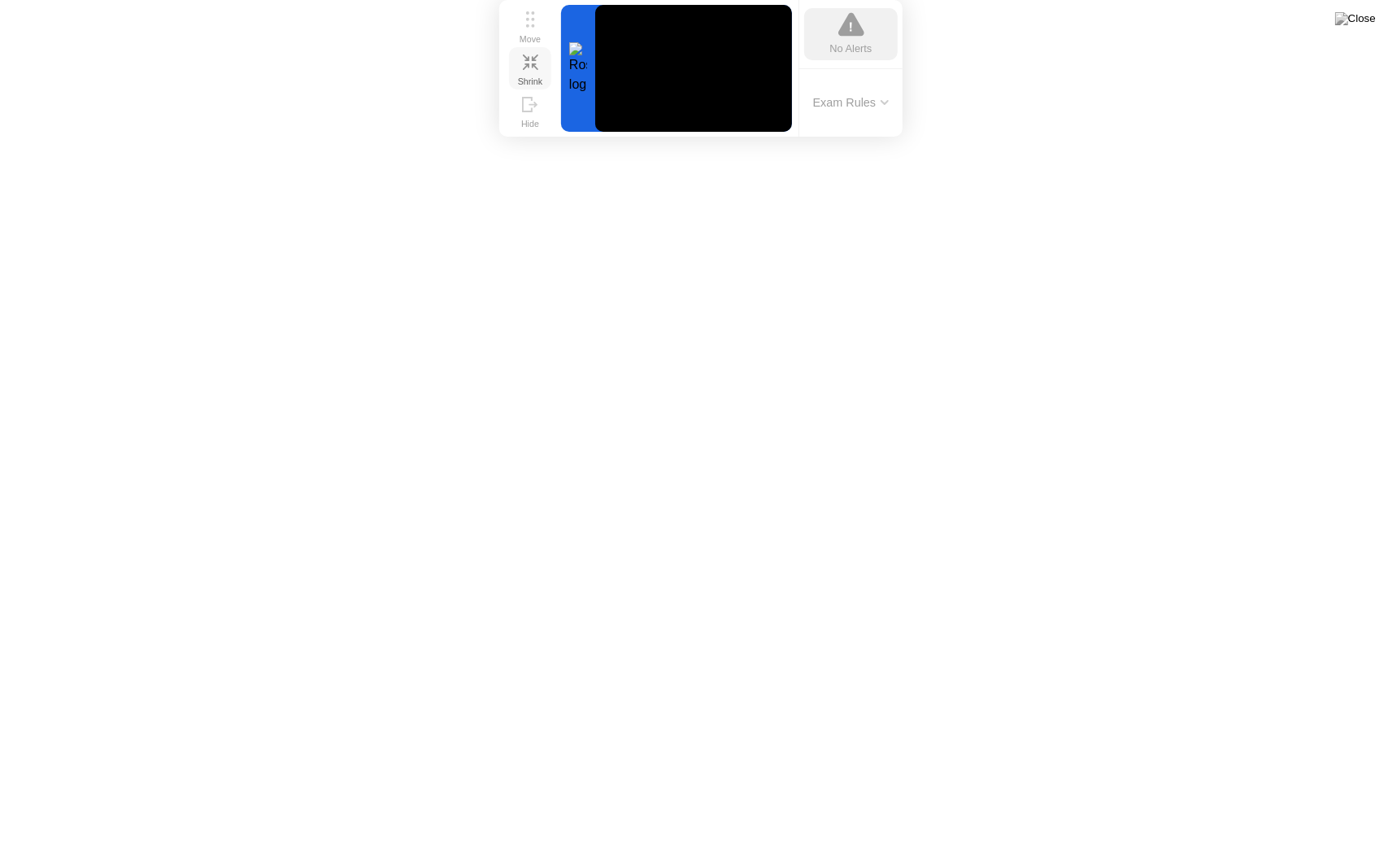
click at [526, 76] on div "Shrink" at bounding box center [530, 81] width 25 height 10
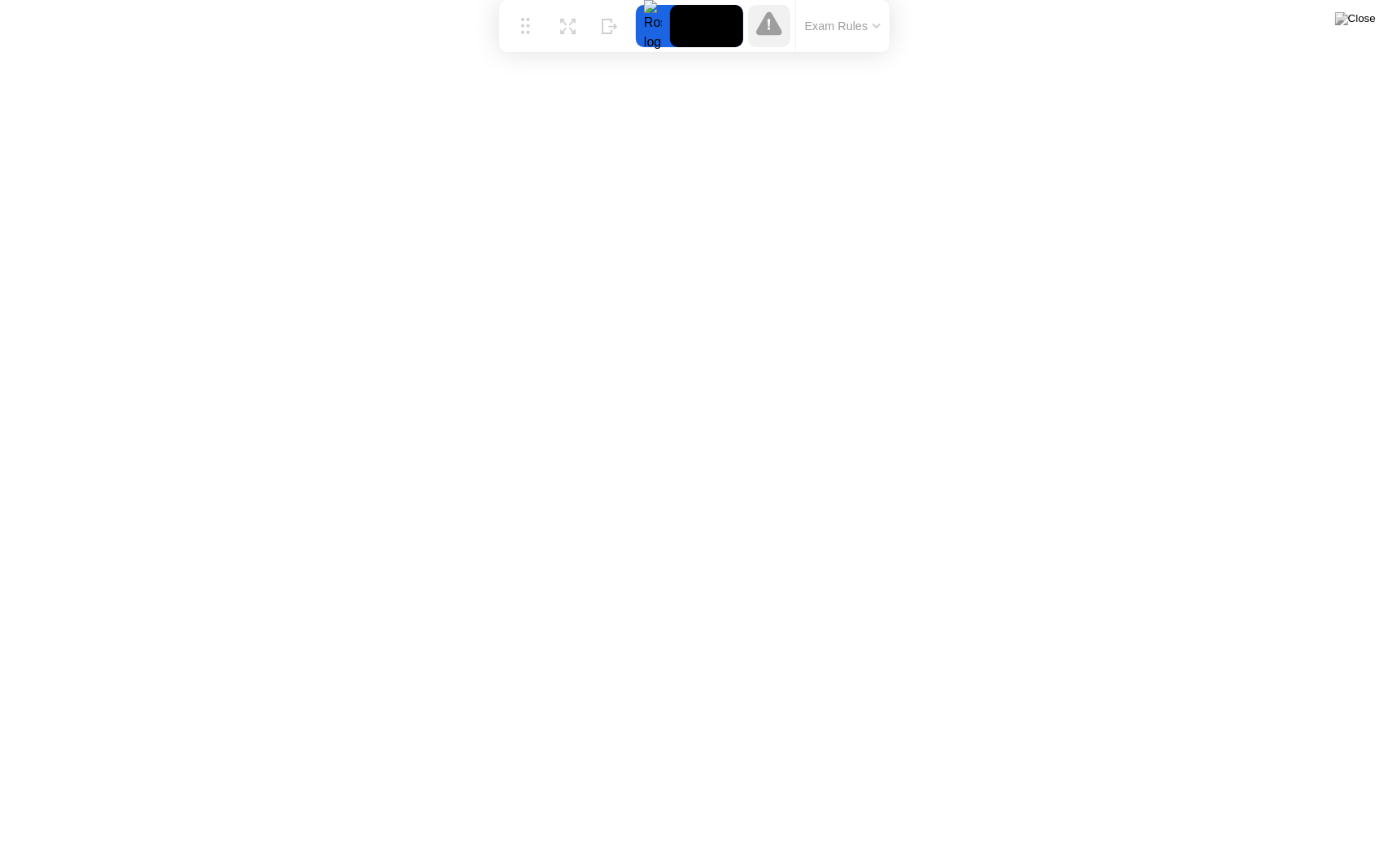
click at [688, 39] on video at bounding box center [706, 26] width 73 height 42
click at [659, 29] on div at bounding box center [653, 26] width 34 height 42
click at [710, 22] on video at bounding box center [706, 26] width 73 height 42
click at [769, 33] on icon at bounding box center [769, 23] width 26 height 24
click at [769, 26] on icon at bounding box center [769, 25] width 3 height 10
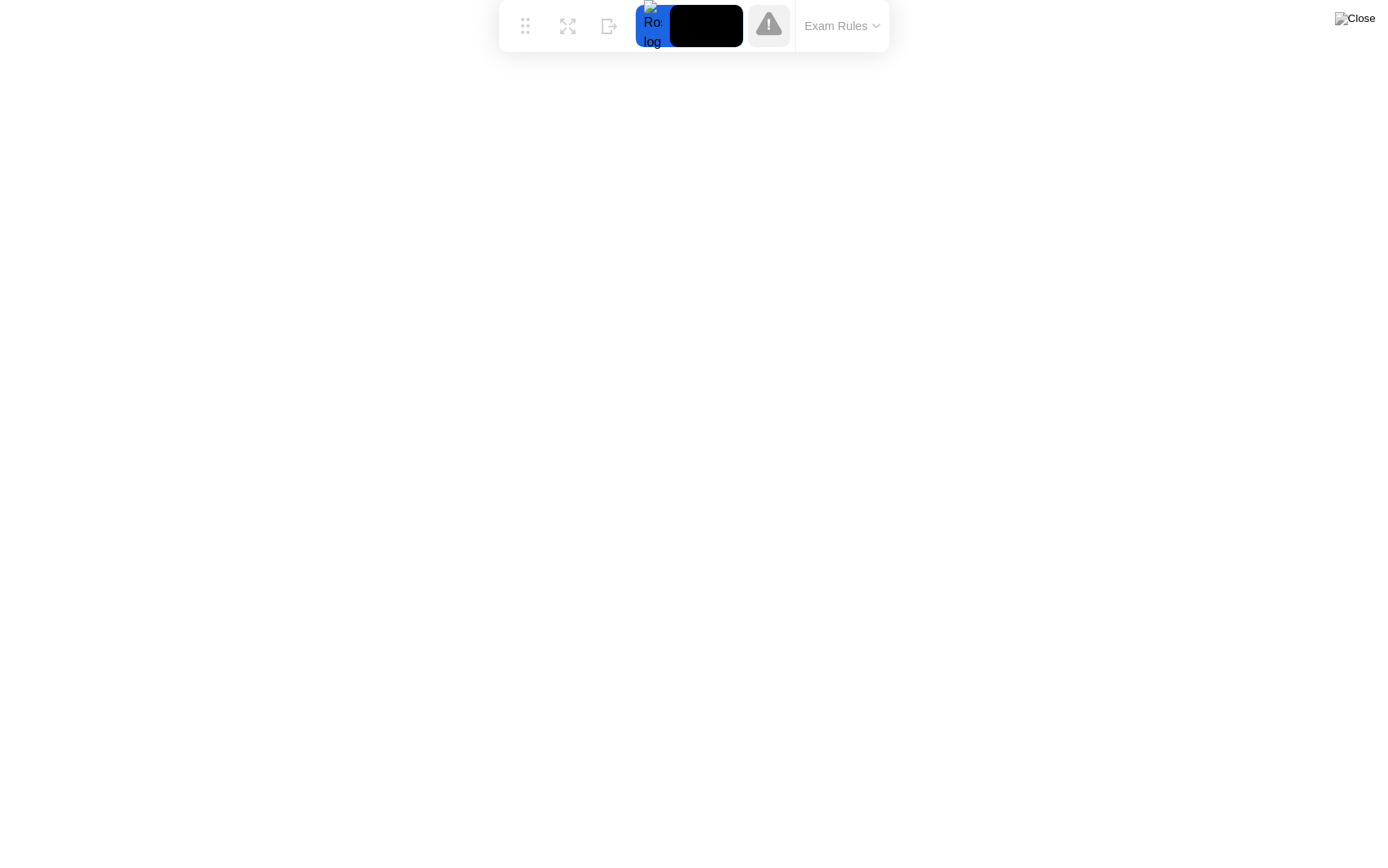
click at [840, 36] on div "Exam Rules" at bounding box center [842, 25] width 94 height 52
click at [857, 26] on button "Exam Rules" at bounding box center [843, 25] width 86 height 14
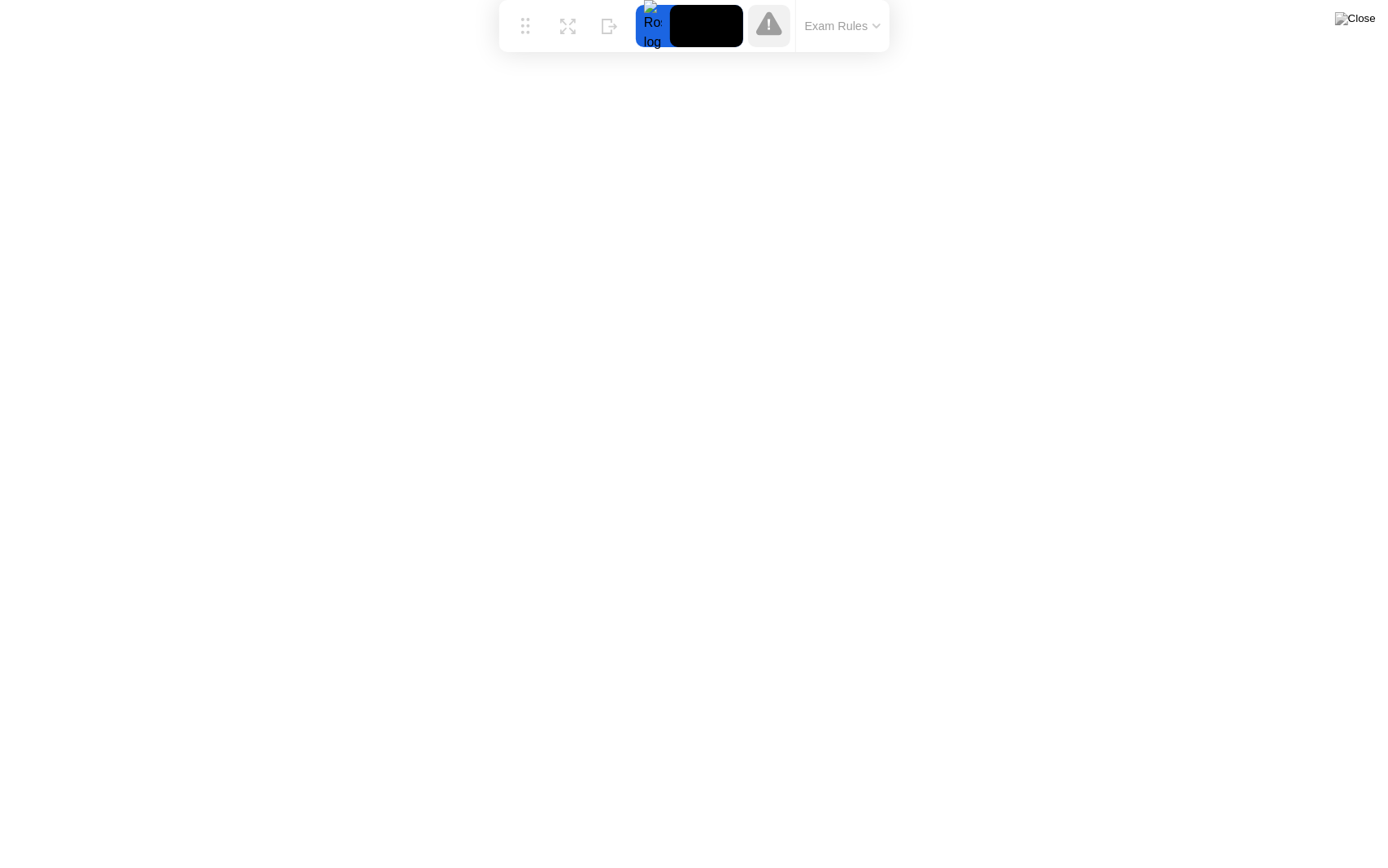
click at [771, 27] on icon at bounding box center [770, 24] width 3 height 11
click at [774, 28] on icon at bounding box center [769, 23] width 26 height 24
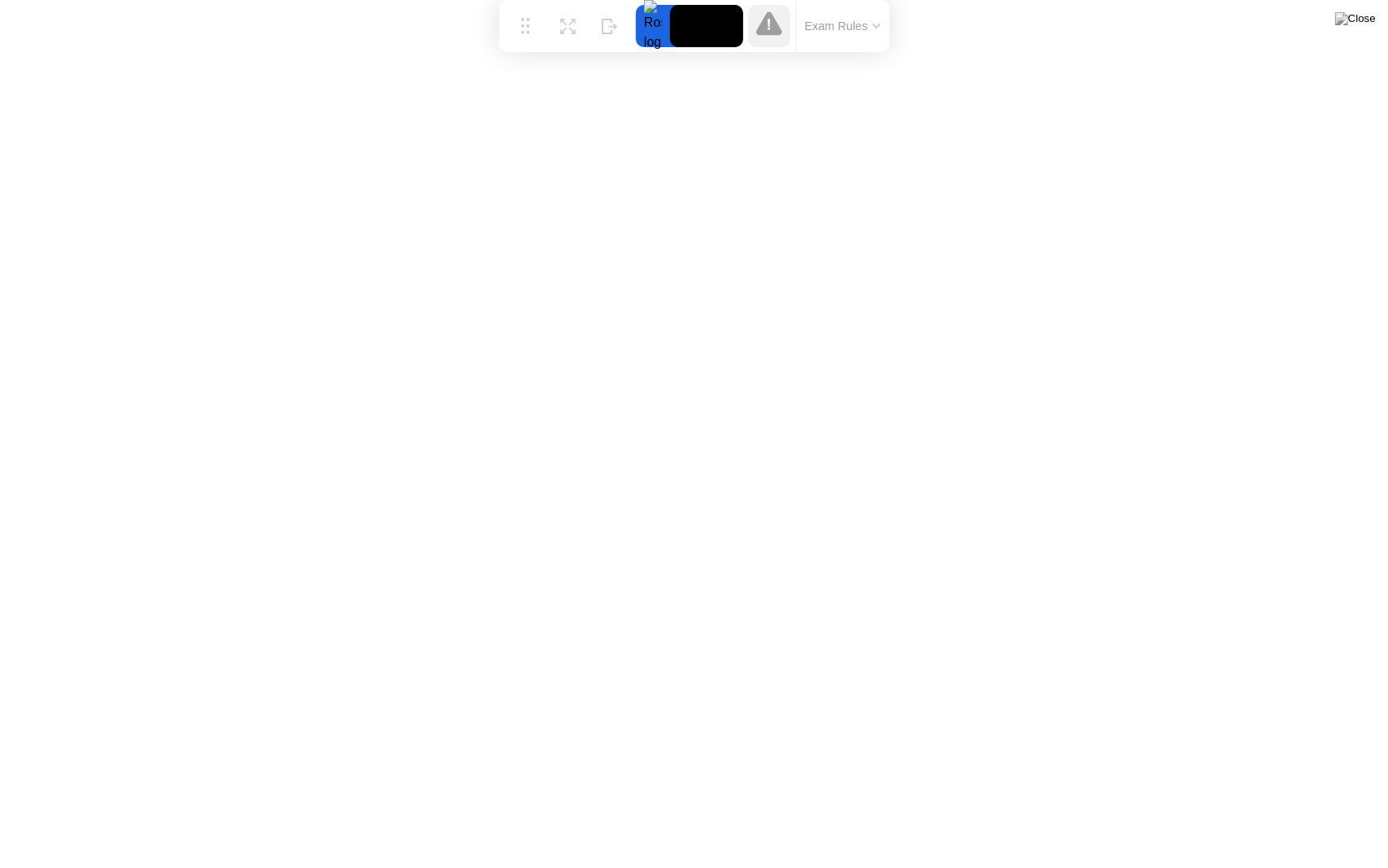
click at [771, 30] on div at bounding box center [770, 26] width 42 height 42
click at [563, 34] on div "Expand" at bounding box center [567, 39] width 30 height 10
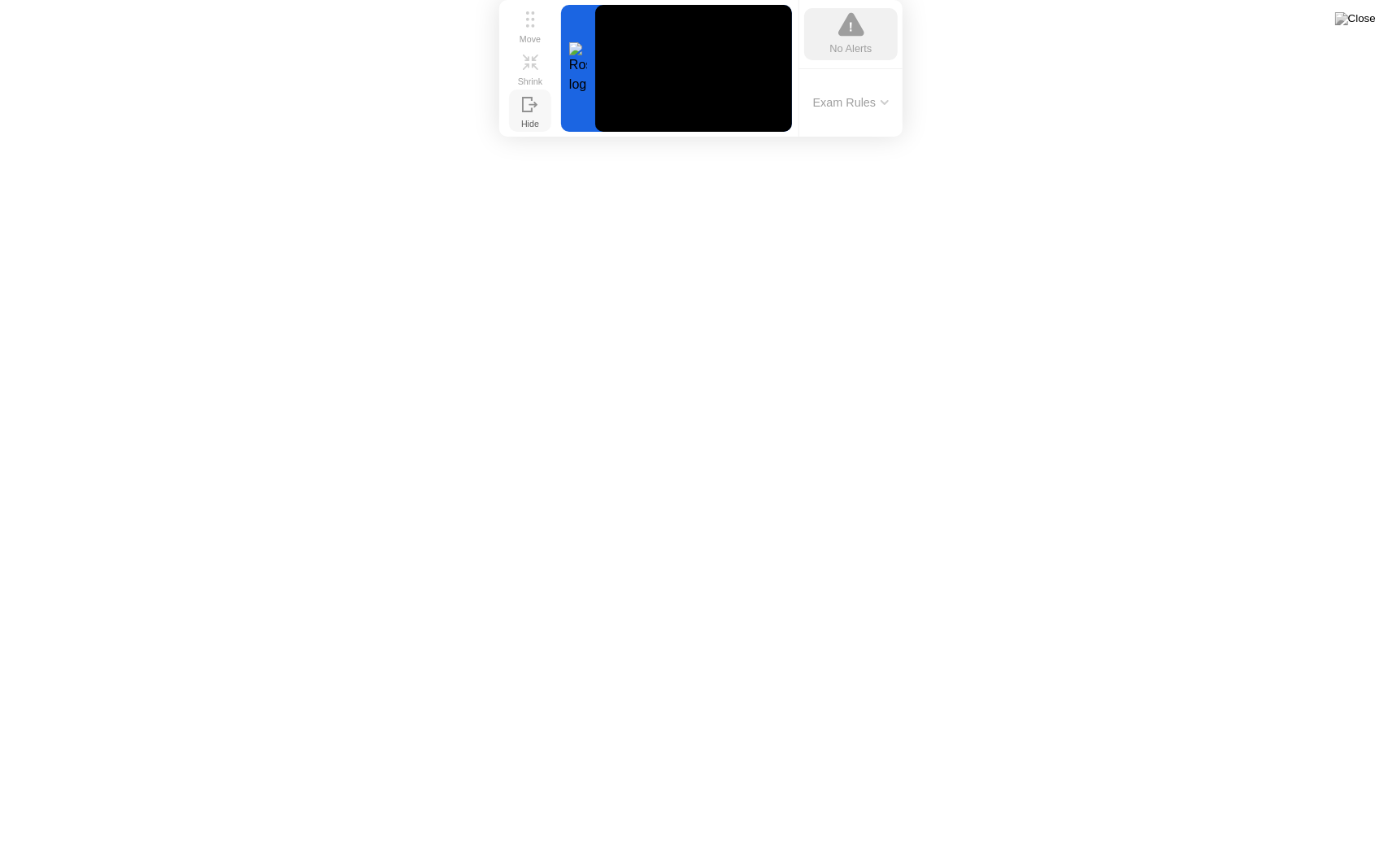
click at [522, 119] on div "Hide" at bounding box center [530, 124] width 18 height 10
click icon
click at [539, 67] on button "Shrink" at bounding box center [524, 69] width 42 height 42
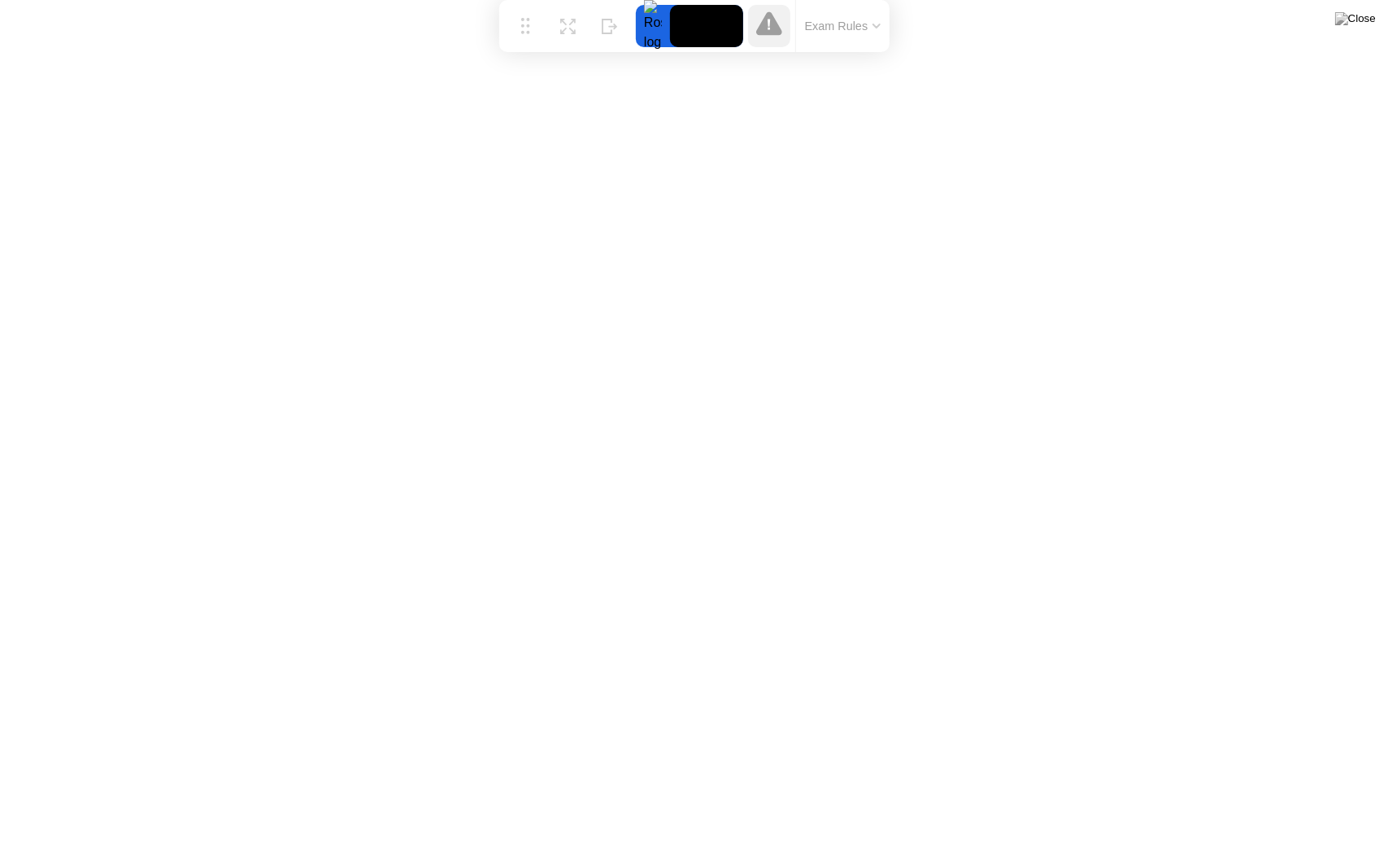
click at [771, 28] on icon at bounding box center [769, 23] width 26 height 24
drag, startPoint x: 771, startPoint y: 28, endPoint x: 644, endPoint y: 49, distance: 128.7
click at [768, 29] on div at bounding box center [770, 26] width 42 height 42
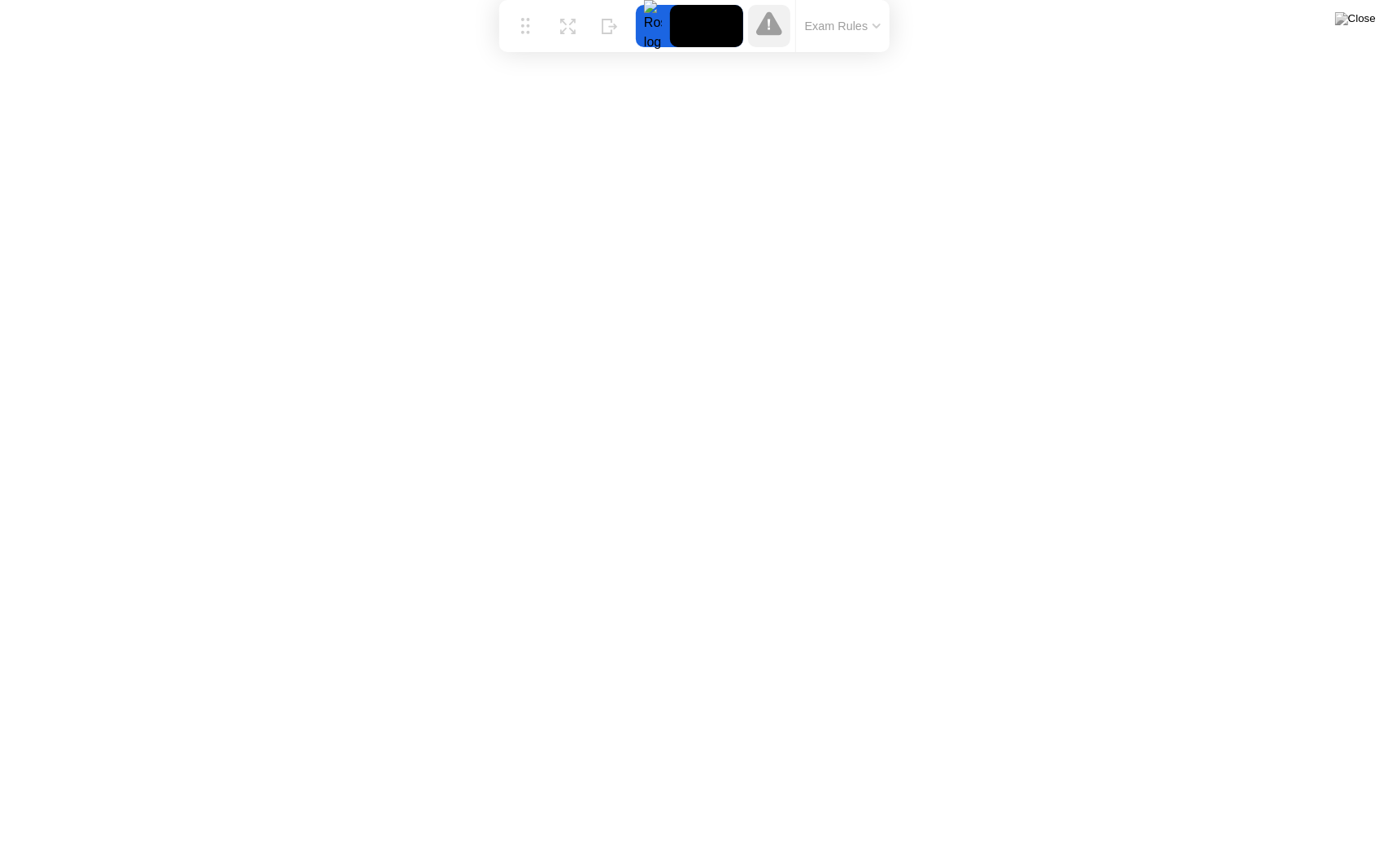
click at [644, 47] on div "Move Expand Hide Exam Rules" at bounding box center [694, 25] width 390 height 52
click at [654, 35] on div at bounding box center [653, 26] width 34 height 42
click at [687, 26] on video at bounding box center [706, 26] width 73 height 42
click at [705, 19] on video at bounding box center [706, 26] width 73 height 42
drag, startPoint x: 683, startPoint y: 42, endPoint x: 688, endPoint y: 52, distance: 11.2
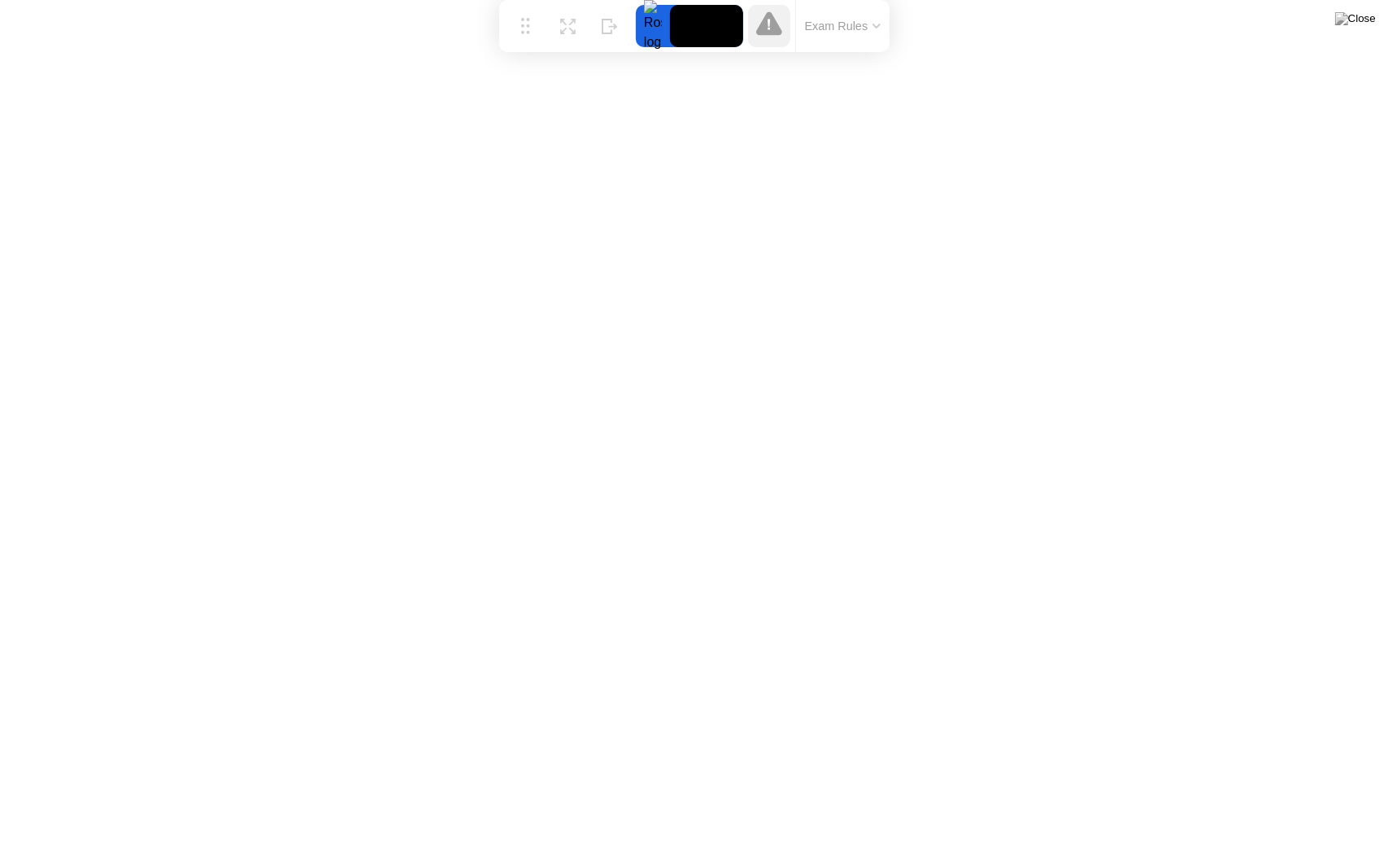
click at [683, 42] on video at bounding box center [706, 26] width 73 height 42
click at [774, 30] on icon at bounding box center [769, 23] width 26 height 24
click at [772, 32] on icon at bounding box center [769, 23] width 26 height 24
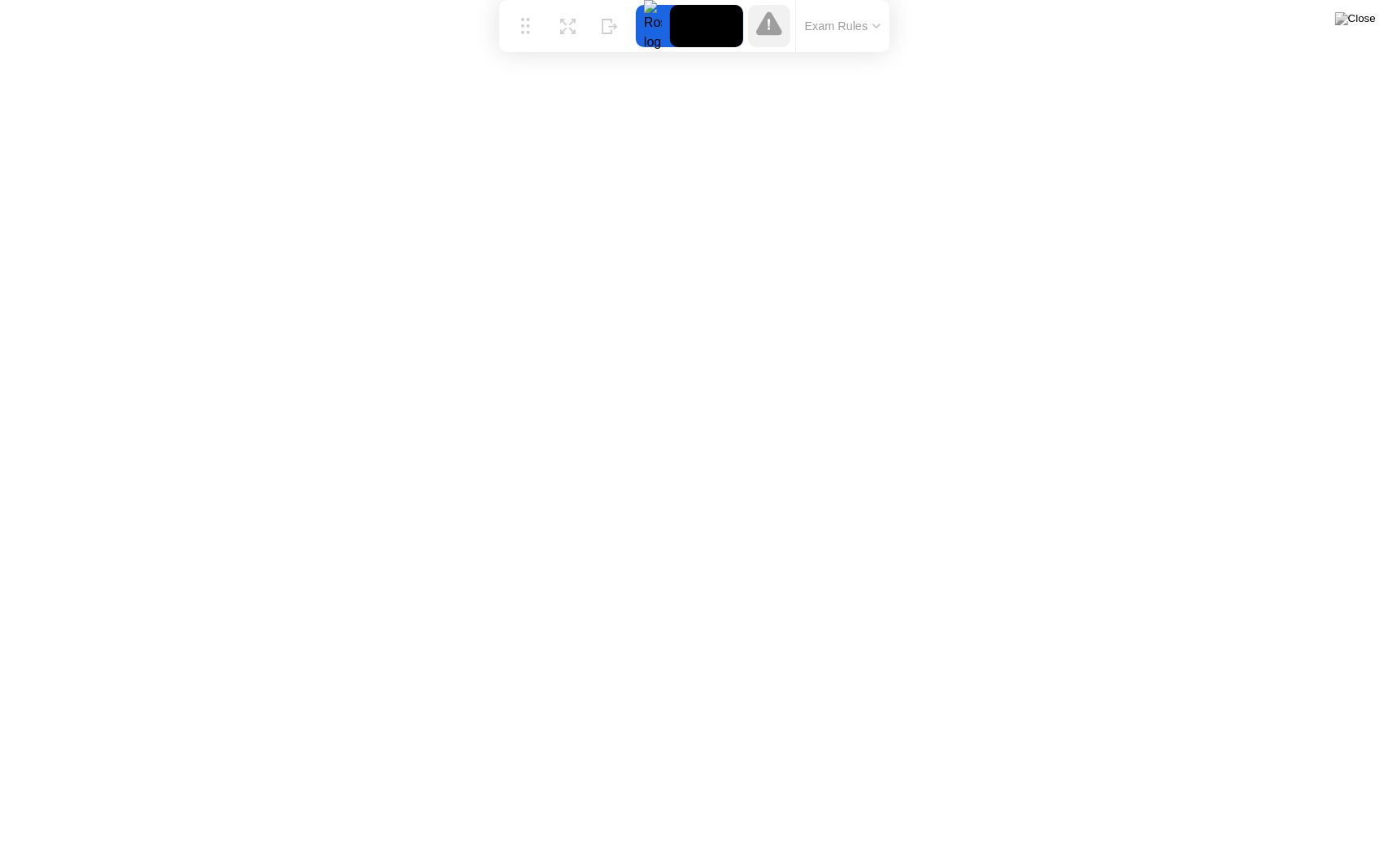
click at [769, 35] on icon at bounding box center [769, 23] width 26 height 24
click at [760, 35] on icon at bounding box center [769, 23] width 26 height 24
click at [753, 30] on div at bounding box center [770, 26] width 42 height 42
click at [694, 26] on video at bounding box center [706, 26] width 73 height 42
click at [617, 34] on div "Hide" at bounding box center [610, 39] width 18 height 10
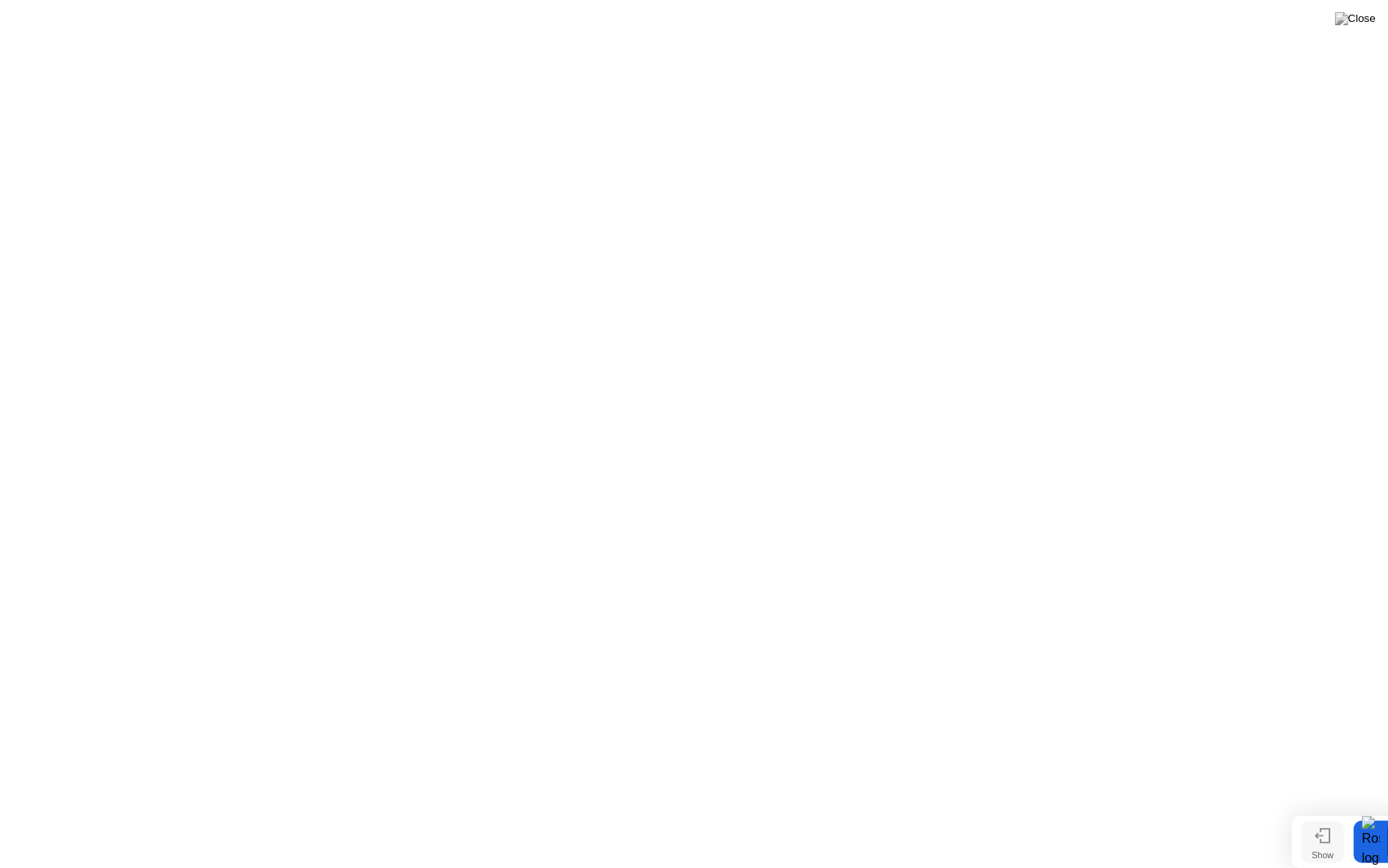
click at [1314, 810] on button "Show" at bounding box center [1324, 842] width 42 height 42
click at [779, 44] on div at bounding box center [770, 26] width 42 height 42
click at [779, 30] on icon at bounding box center [769, 23] width 26 height 24
click at [782, 42] on div at bounding box center [770, 26] width 42 height 42
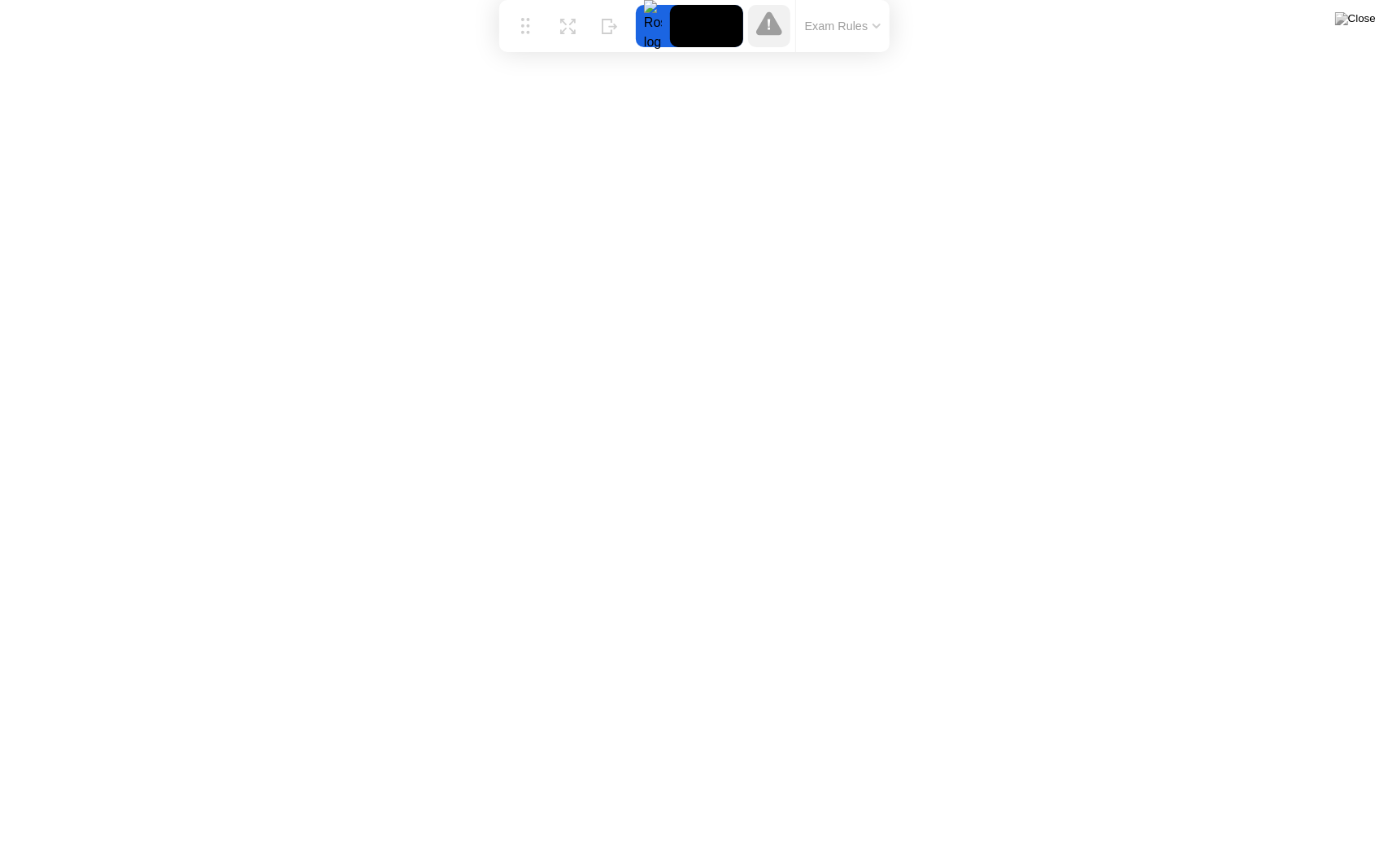
click at [782, 41] on div at bounding box center [770, 26] width 42 height 42
click at [781, 41] on div at bounding box center [770, 26] width 42 height 42
click at [779, 41] on div at bounding box center [770, 26] width 42 height 42
click at [778, 41] on div at bounding box center [770, 26] width 42 height 42
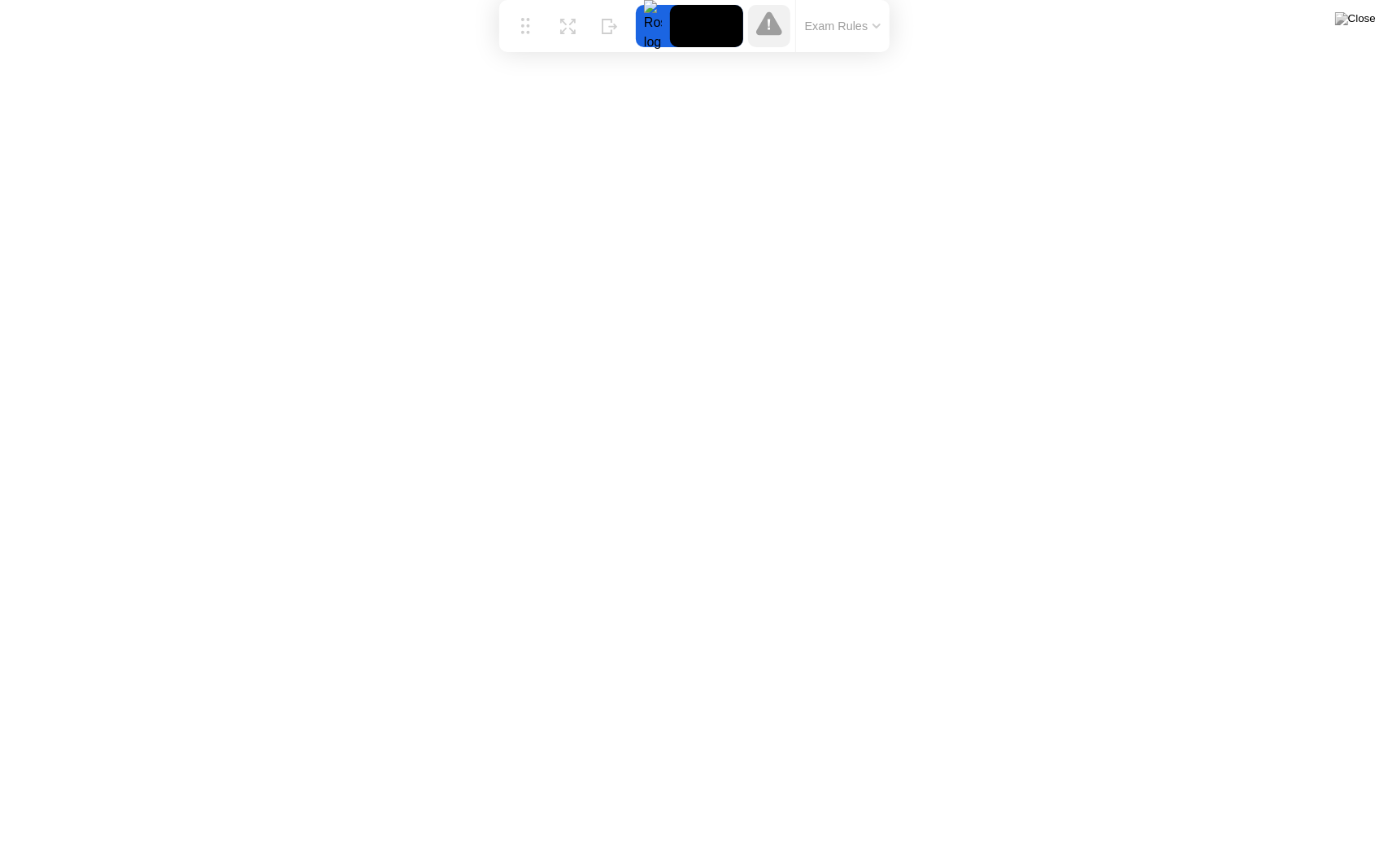
click at [854, 19] on button "Exam Rules" at bounding box center [843, 25] width 86 height 14
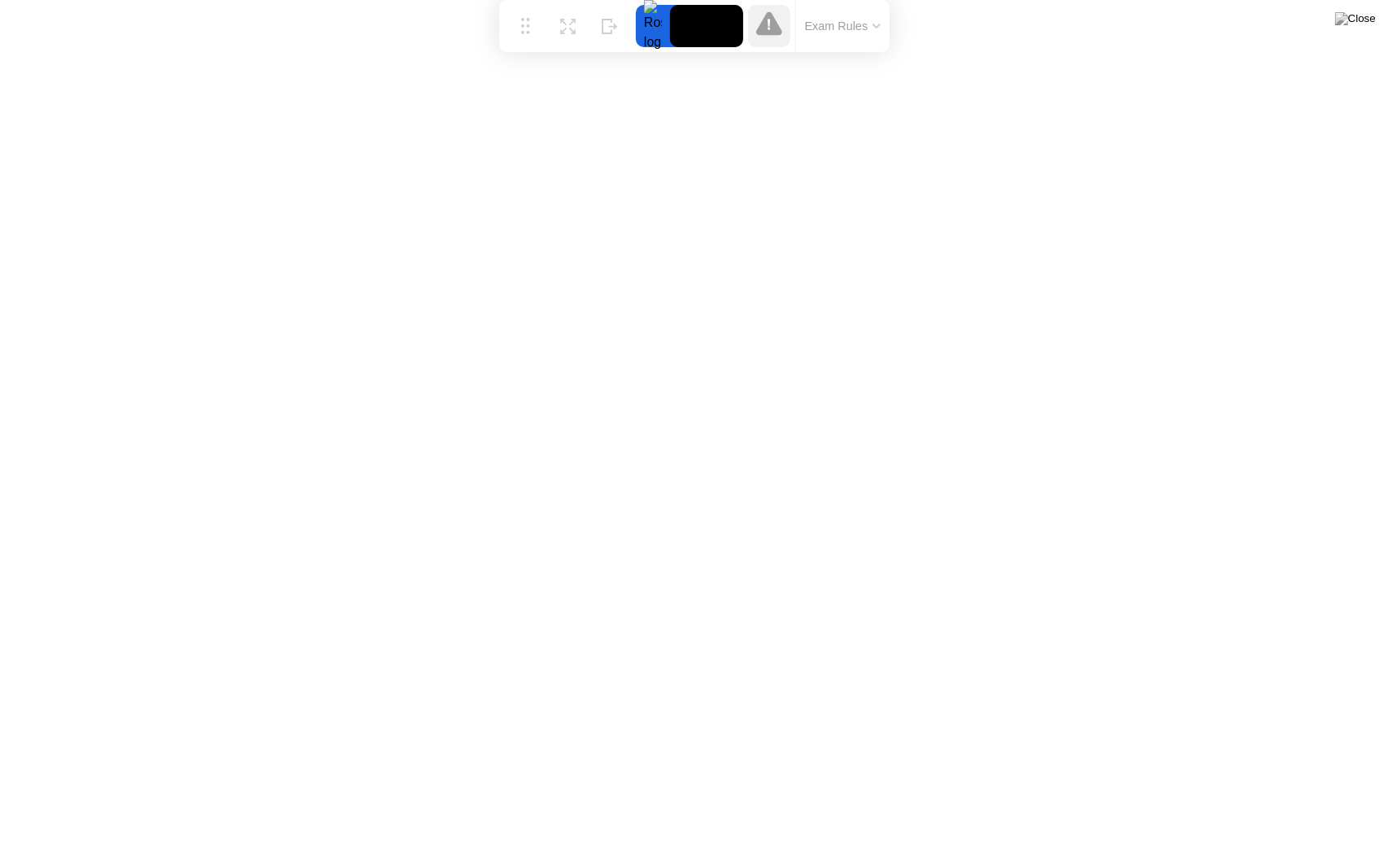
click at [756, 46] on div at bounding box center [770, 26] width 42 height 42
drag, startPoint x: 769, startPoint y: 35, endPoint x: 771, endPoint y: 27, distance: 8.2
click at [769, 34] on icon at bounding box center [769, 23] width 26 height 24
click at [773, 24] on icon at bounding box center [769, 23] width 26 height 24
click at [772, 31] on icon at bounding box center [769, 23] width 26 height 24
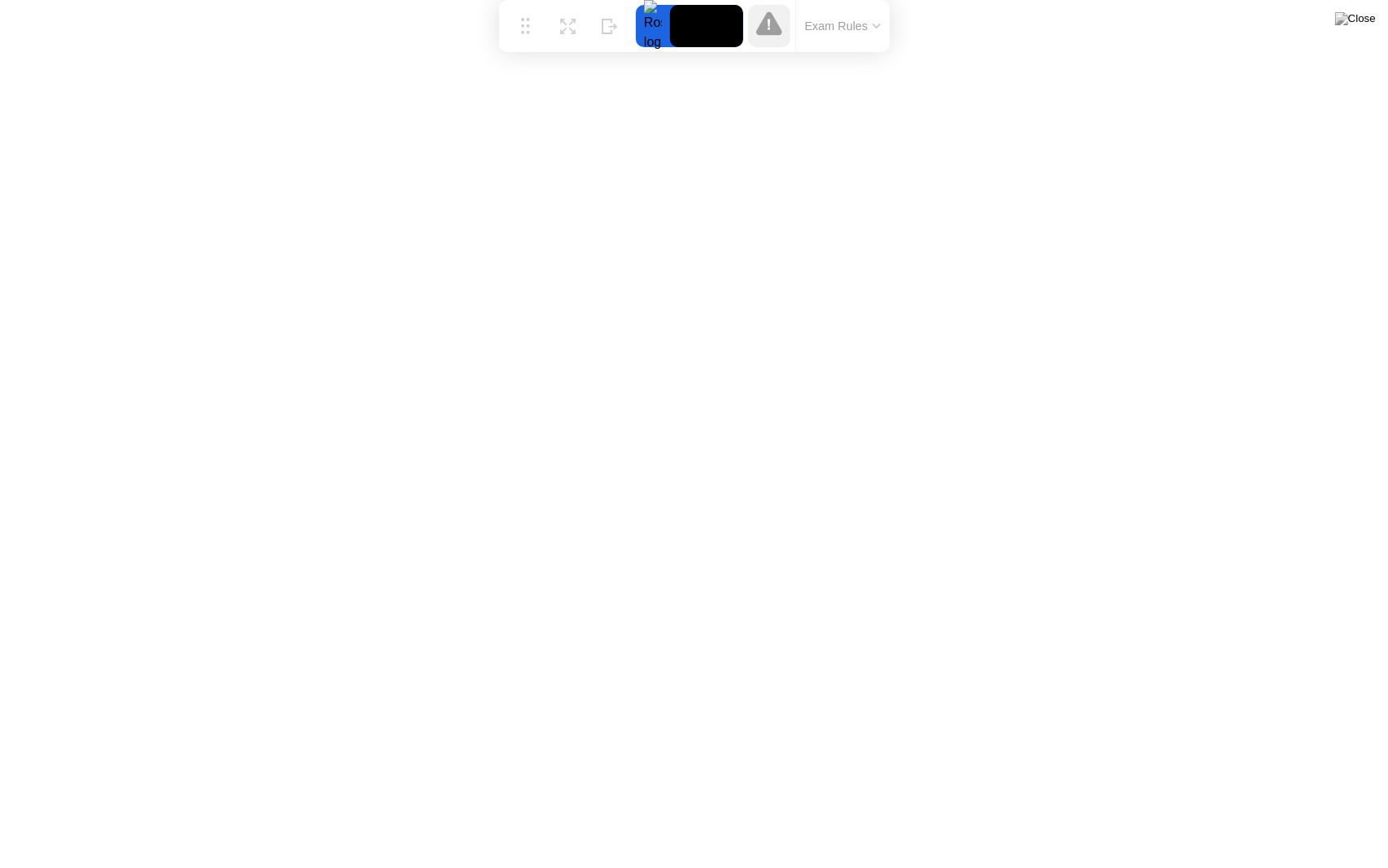
click at [778, 30] on icon at bounding box center [769, 23] width 26 height 24
click at [742, 0] on div "Move Expand Hide Exam Rules" at bounding box center [694, 25] width 390 height 52
drag, startPoint x: 682, startPoint y: 11, endPoint x: 687, endPoint y: 19, distance: 9.4
click at [687, 16] on video at bounding box center [706, 26] width 73 height 42
drag, startPoint x: 693, startPoint y: 34, endPoint x: 658, endPoint y: 33, distance: 35.0
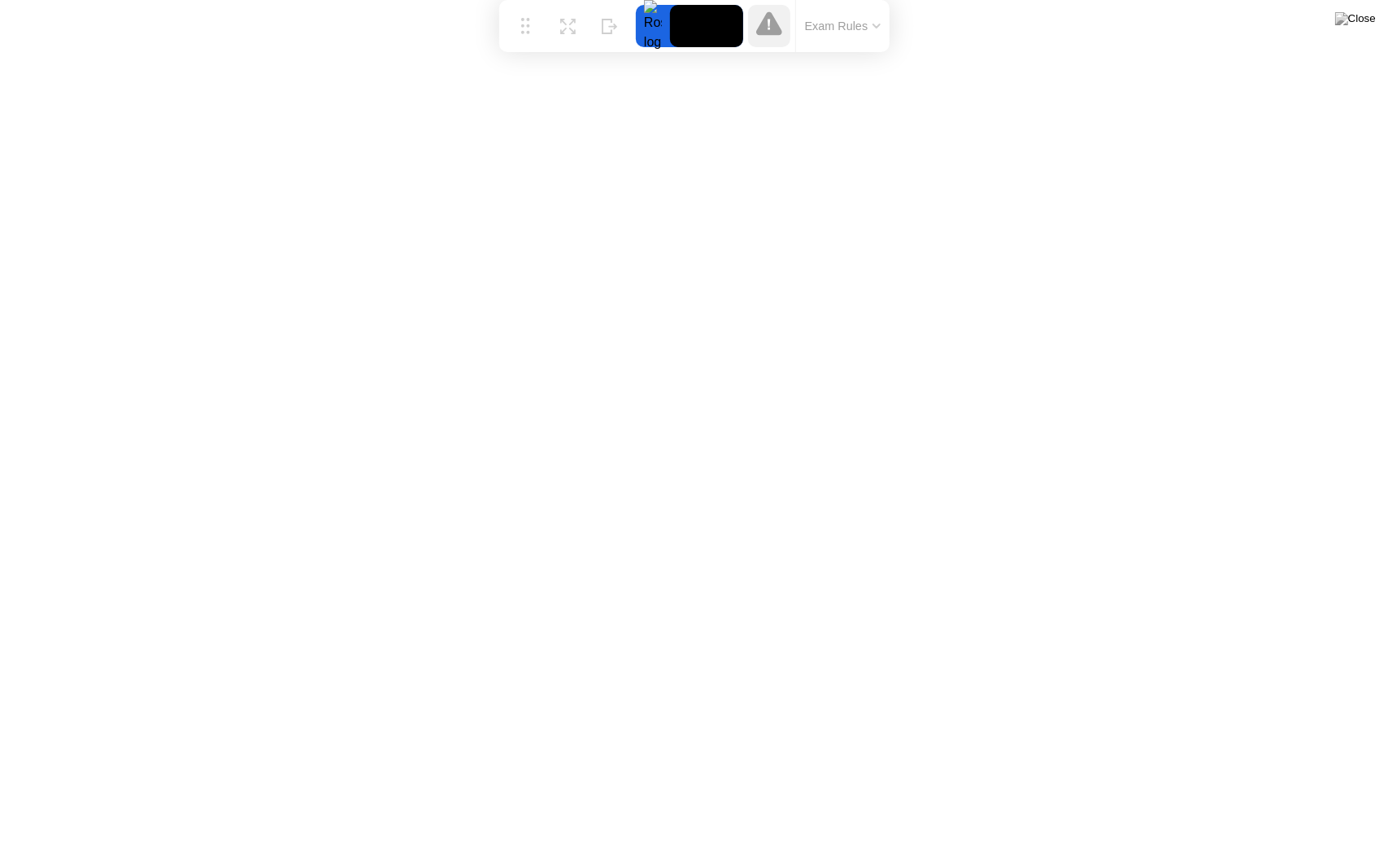
click at [691, 34] on video at bounding box center [706, 26] width 73 height 42
click at [649, 30] on div at bounding box center [653, 26] width 34 height 42
drag, startPoint x: 609, startPoint y: 30, endPoint x: 620, endPoint y: 28, distance: 11.2
click at [620, 28] on button "Hide" at bounding box center [610, 26] width 42 height 42
click at [1335, 810] on button "Show" at bounding box center [1324, 842] width 42 height 42
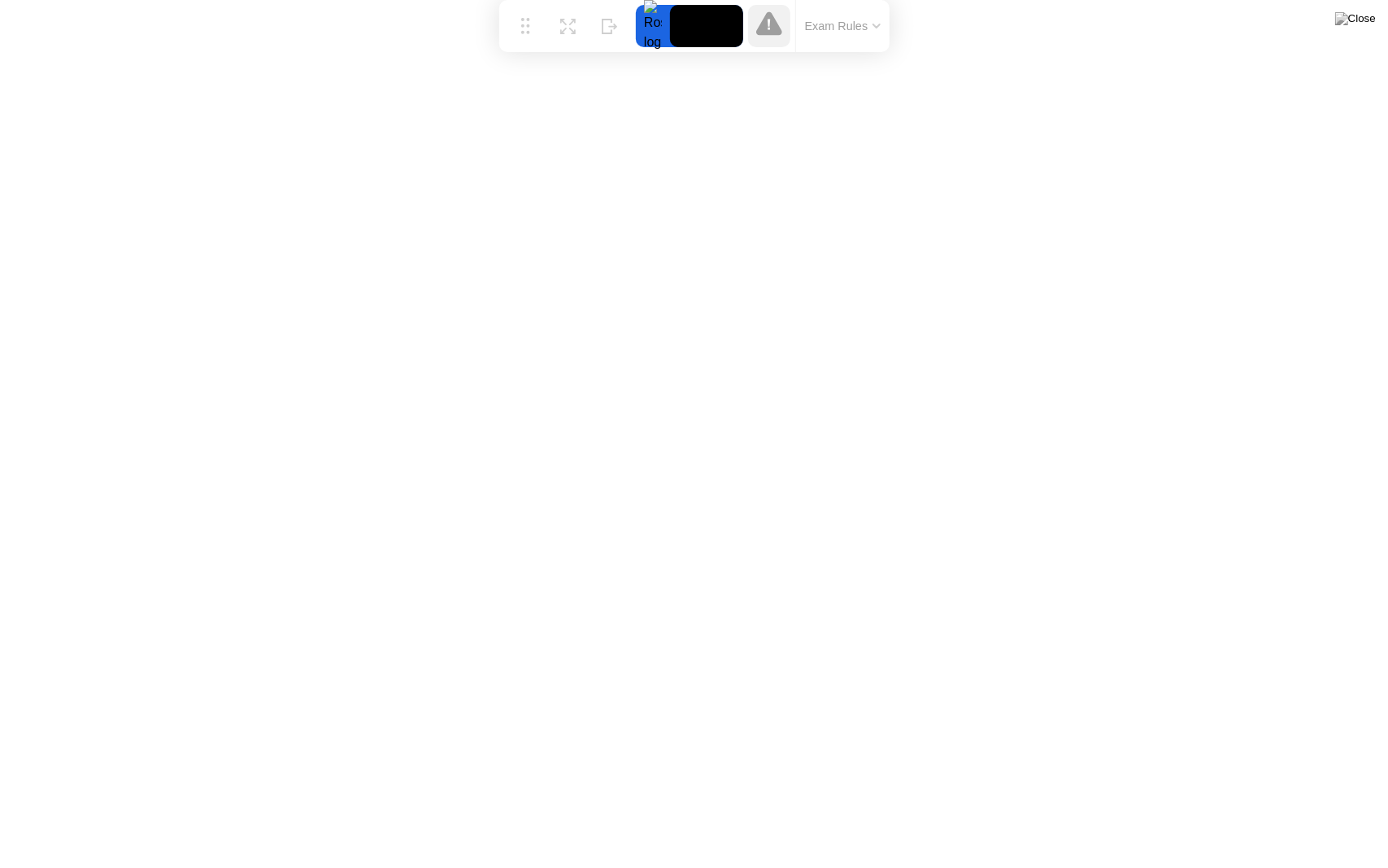
drag, startPoint x: 771, startPoint y: 25, endPoint x: 758, endPoint y: 30, distance: 13.9
click at [773, 23] on icon at bounding box center [769, 23] width 26 height 24
click at [714, 22] on video at bounding box center [706, 26] width 73 height 42
click at [668, 31] on div at bounding box center [653, 26] width 34 height 42
click at [734, 26] on video at bounding box center [706, 26] width 73 height 42
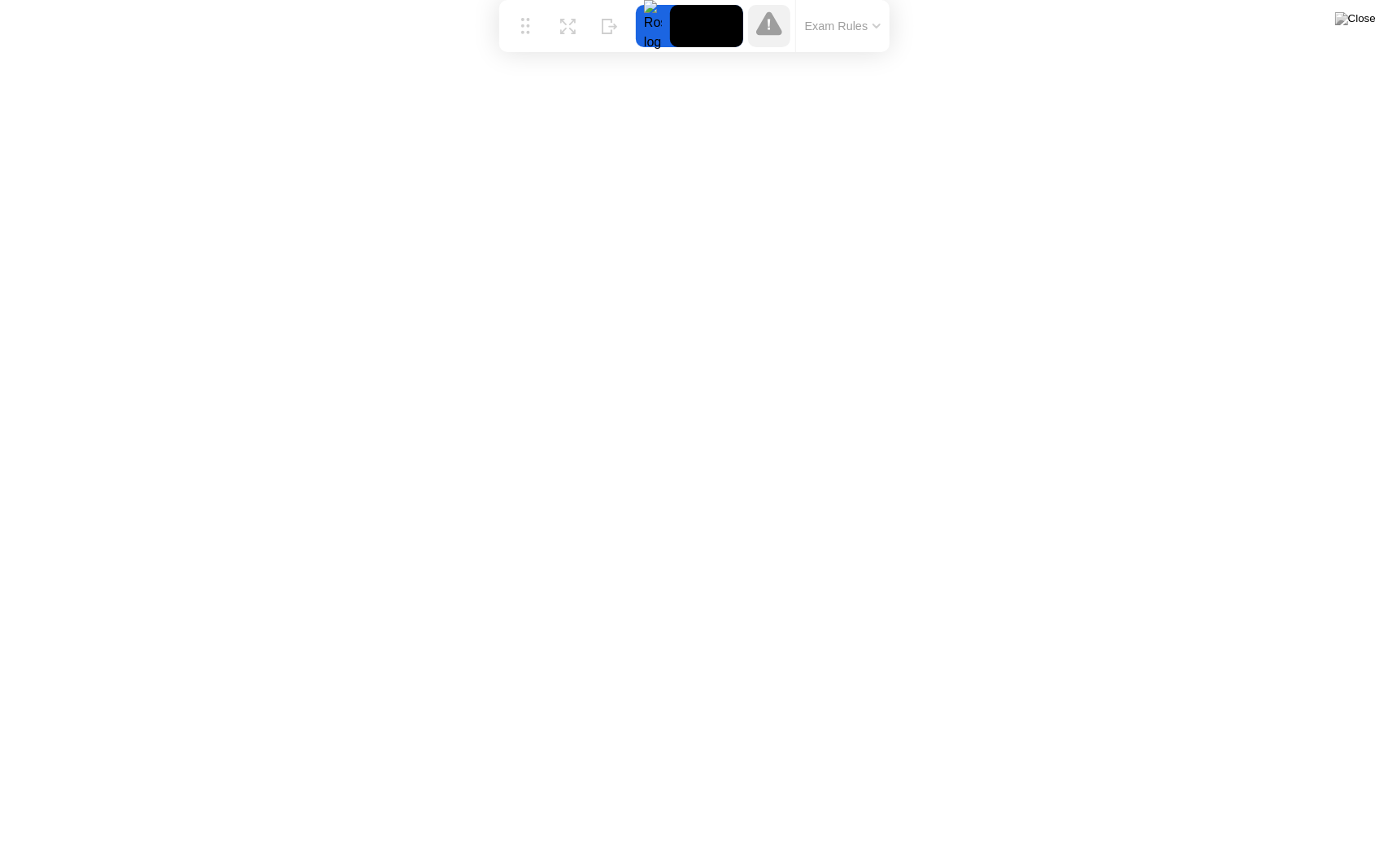
click at [768, 23] on icon at bounding box center [770, 24] width 3 height 11
click at [706, 7] on video at bounding box center [706, 26] width 73 height 42
click at [1371, 21] on img at bounding box center [1356, 18] width 41 height 13
click at [873, 19] on button "Exam Rules" at bounding box center [843, 25] width 86 height 14
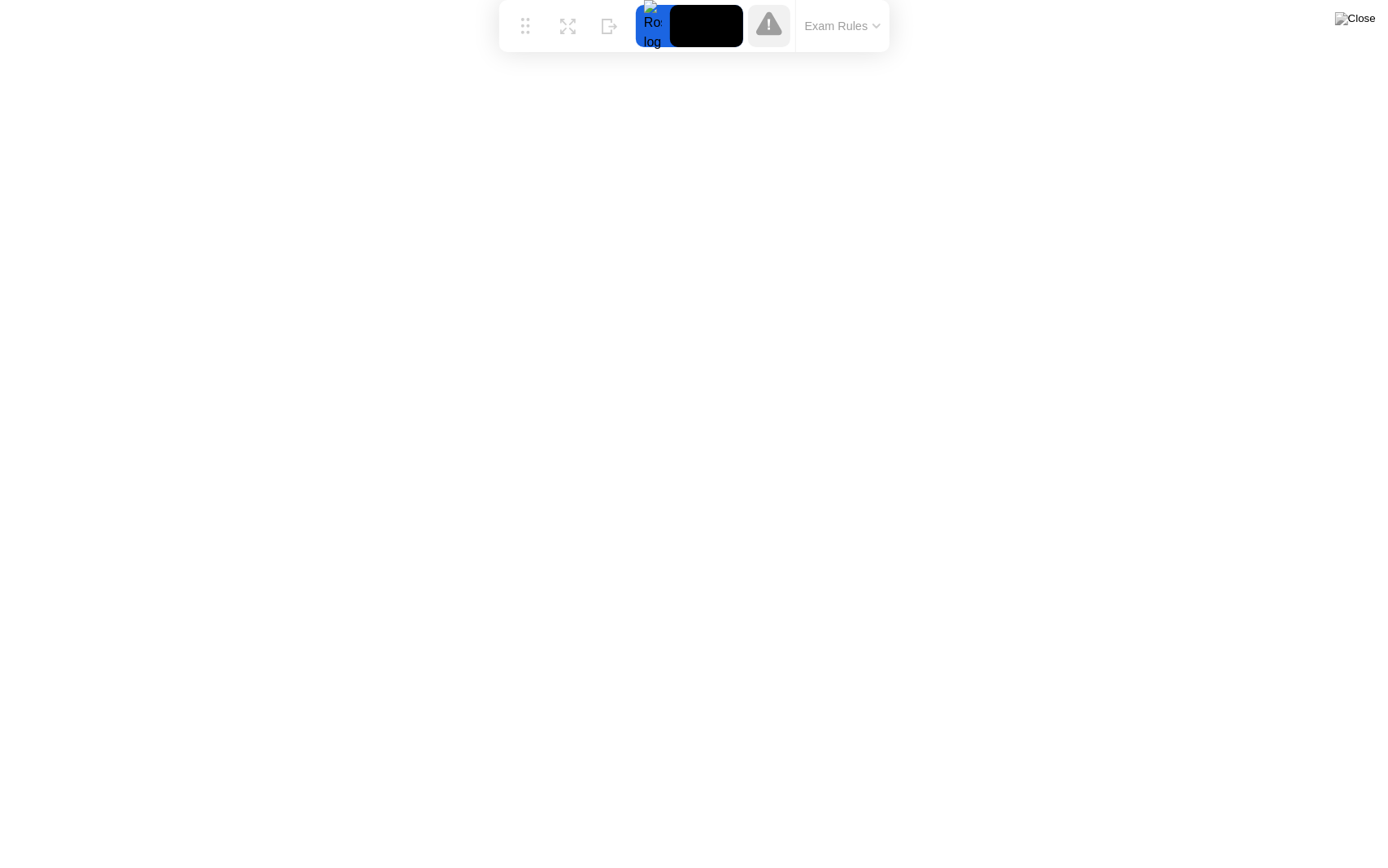
click at [719, 0] on div "Move Expand Hide Exam Rules" at bounding box center [694, 25] width 390 height 52
click at [712, 36] on video at bounding box center [706, 26] width 73 height 42
click at [782, 30] on div at bounding box center [770, 26] width 42 height 42
click at [779, 30] on icon at bounding box center [769, 23] width 26 height 24
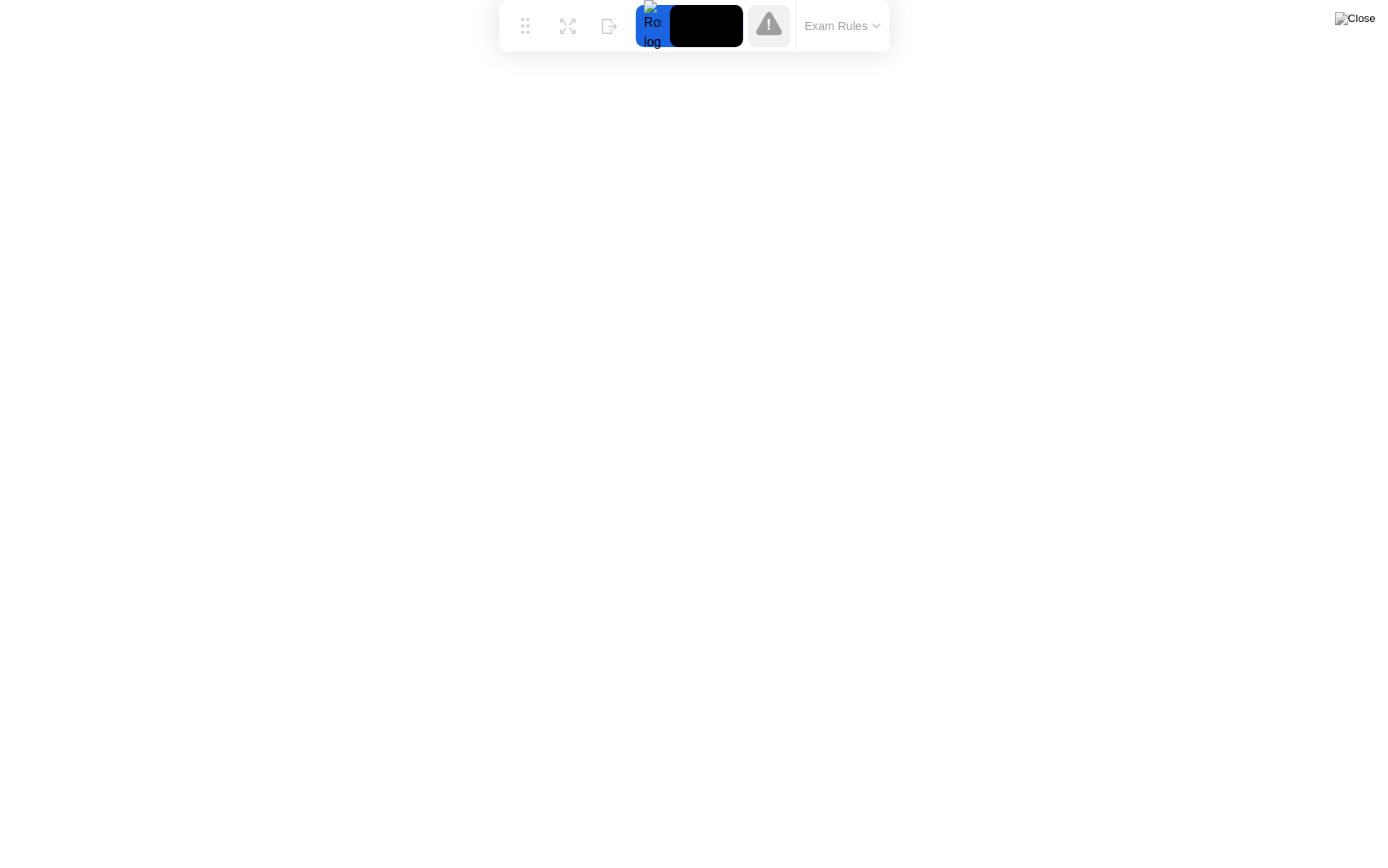
click at [698, 30] on video at bounding box center [706, 26] width 73 height 42
click at [662, 36] on div at bounding box center [653, 26] width 34 height 42
click at [724, 16] on video at bounding box center [706, 26] width 73 height 42
click at [770, 25] on icon at bounding box center [770, 24] width 3 height 11
click at [770, 25] on icon at bounding box center [769, 25] width 3 height 10
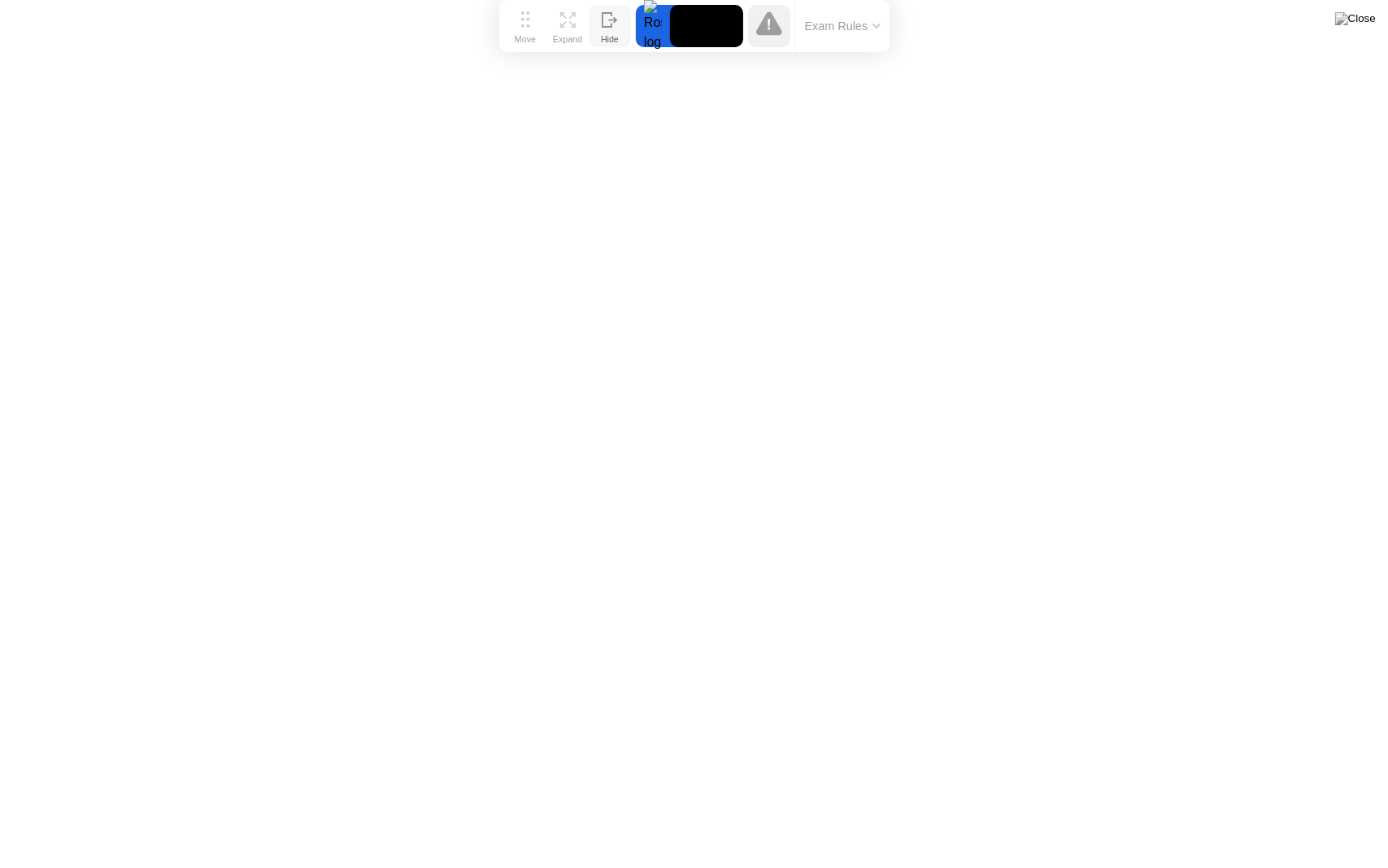
click at [623, 30] on button "Hide" at bounding box center [610, 26] width 42 height 42
click at [1335, 810] on div "Show" at bounding box center [1324, 855] width 22 height 10
click at [681, 23] on video at bounding box center [706, 26] width 73 height 42
click at [529, 22] on icon at bounding box center [526, 19] width 9 height 16
click at [574, 34] on div "Expand" at bounding box center [567, 39] width 30 height 10
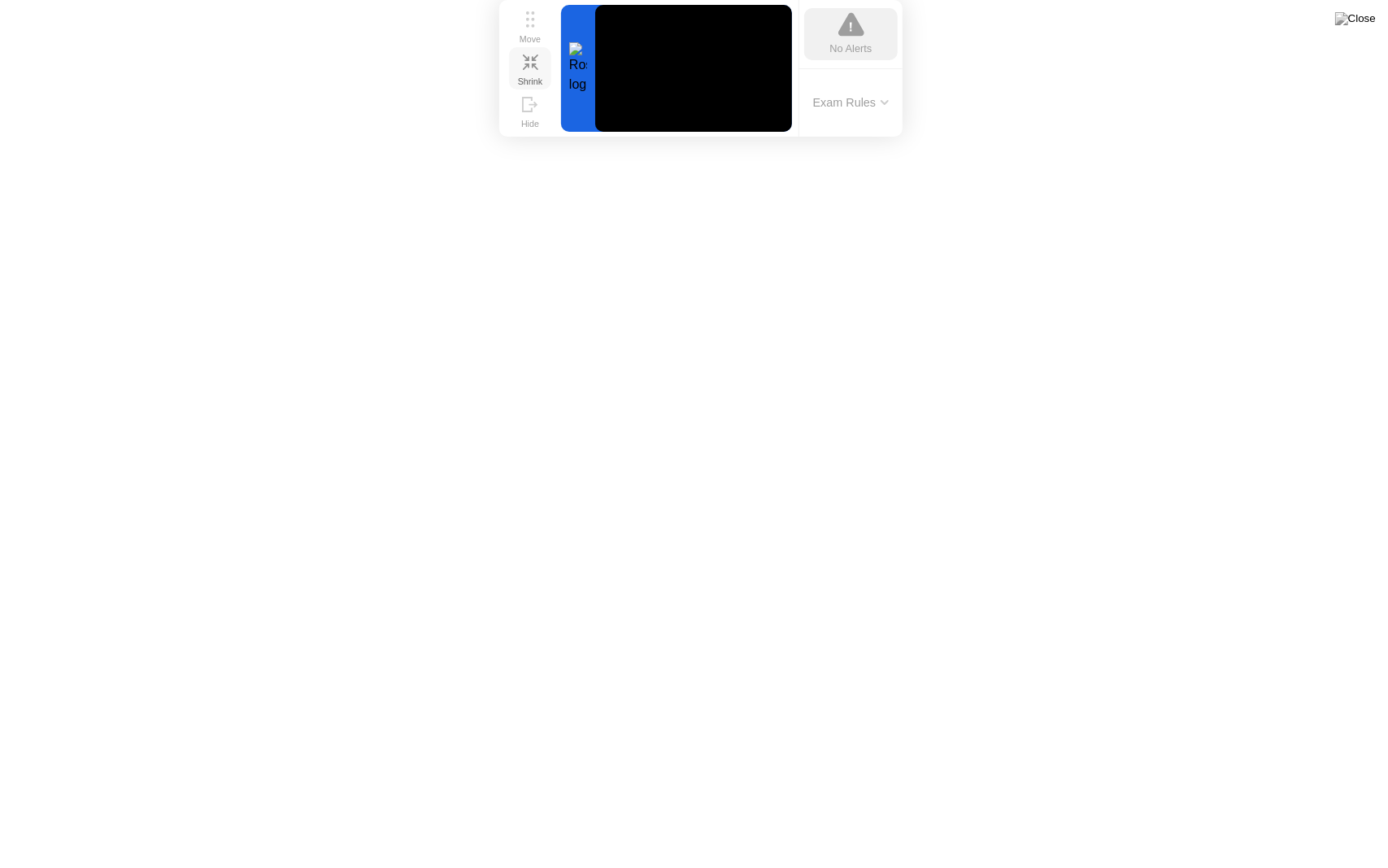
click at [536, 65] on icon at bounding box center [531, 62] width 15 height 15
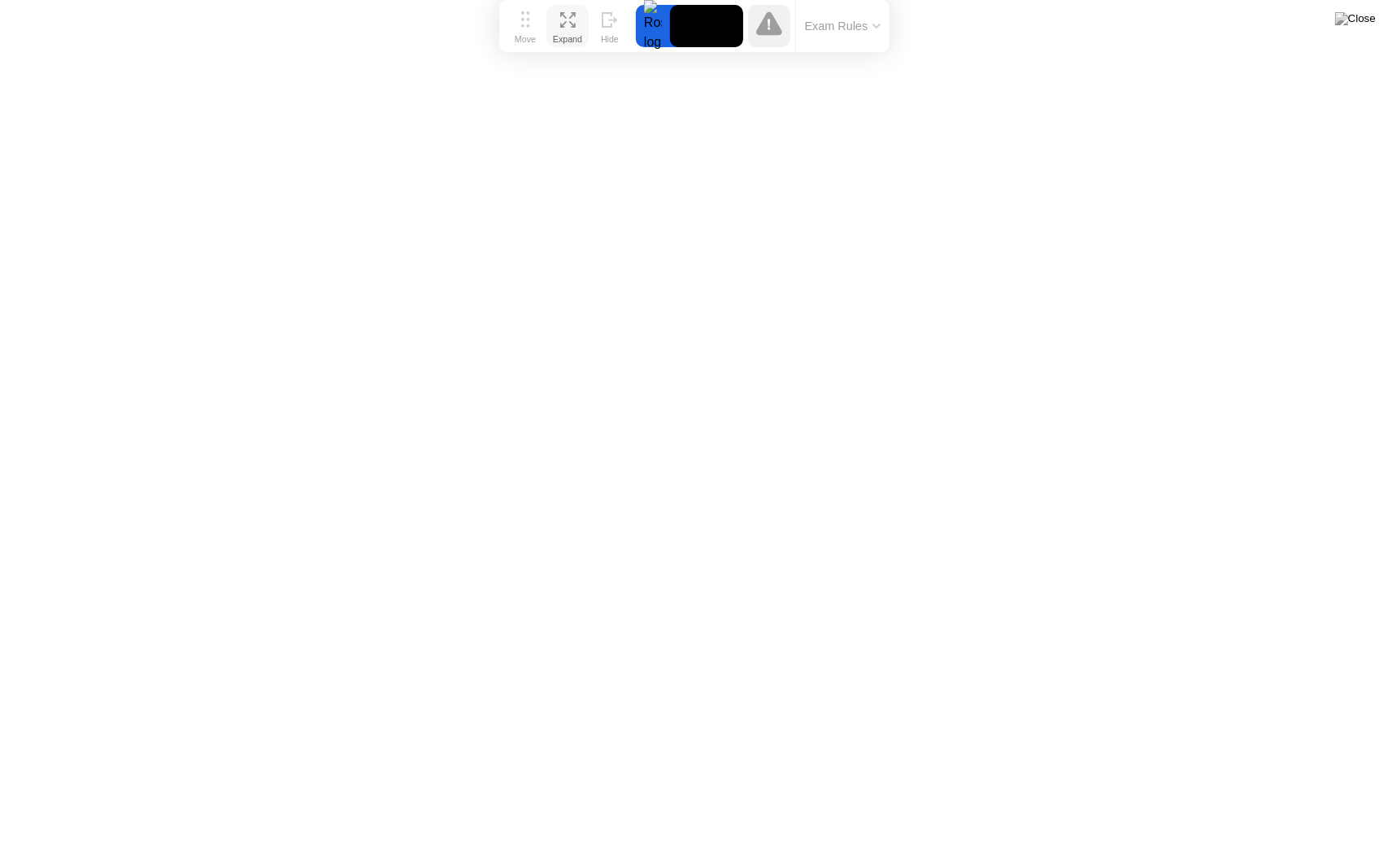
click at [825, 33] on button "Exam Rules" at bounding box center [843, 25] width 86 height 14
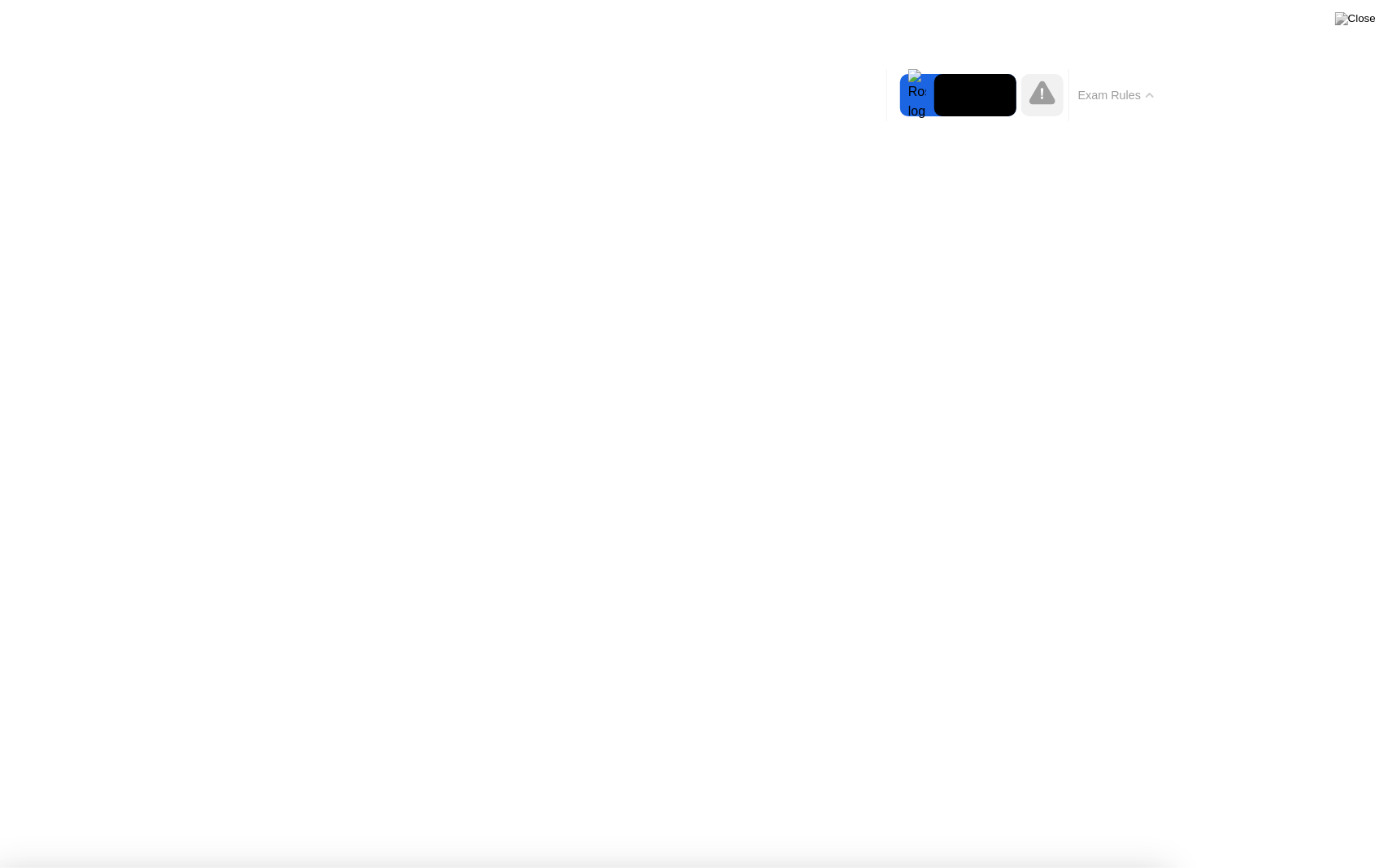
drag, startPoint x: 709, startPoint y: 768, endPoint x: 710, endPoint y: 759, distance: 9.1
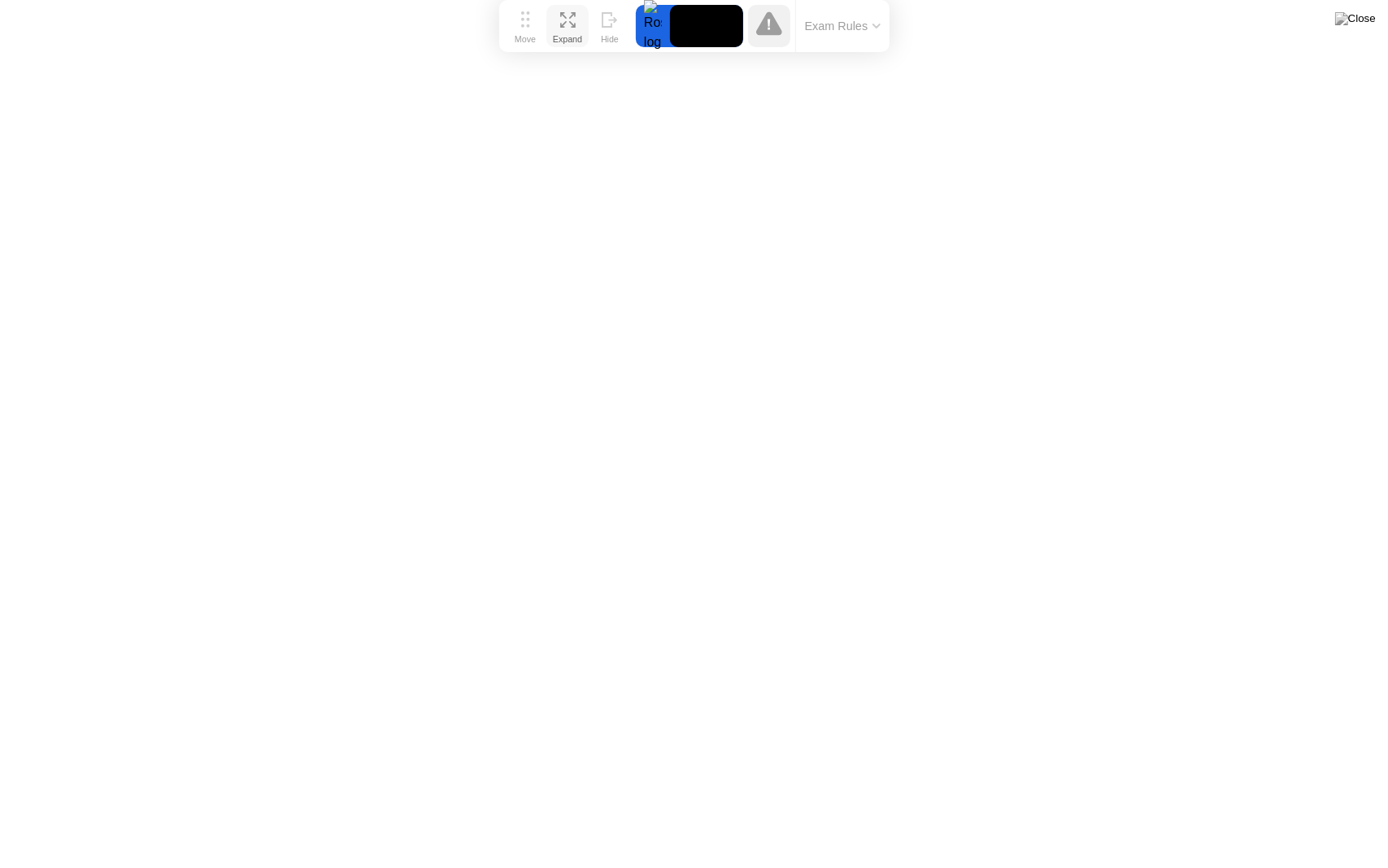
click at [707, 25] on video at bounding box center [706, 26] width 73 height 42
drag, startPoint x: 795, startPoint y: 36, endPoint x: 766, endPoint y: 26, distance: 30.7
click at [788, 36] on div "Exam Rules" at bounding box center [816, 25] width 147 height 52
drag, startPoint x: 791, startPoint y: 20, endPoint x: 768, endPoint y: 28, distance: 24.4
click at [782, 25] on div at bounding box center [769, 26] width 52 height 42
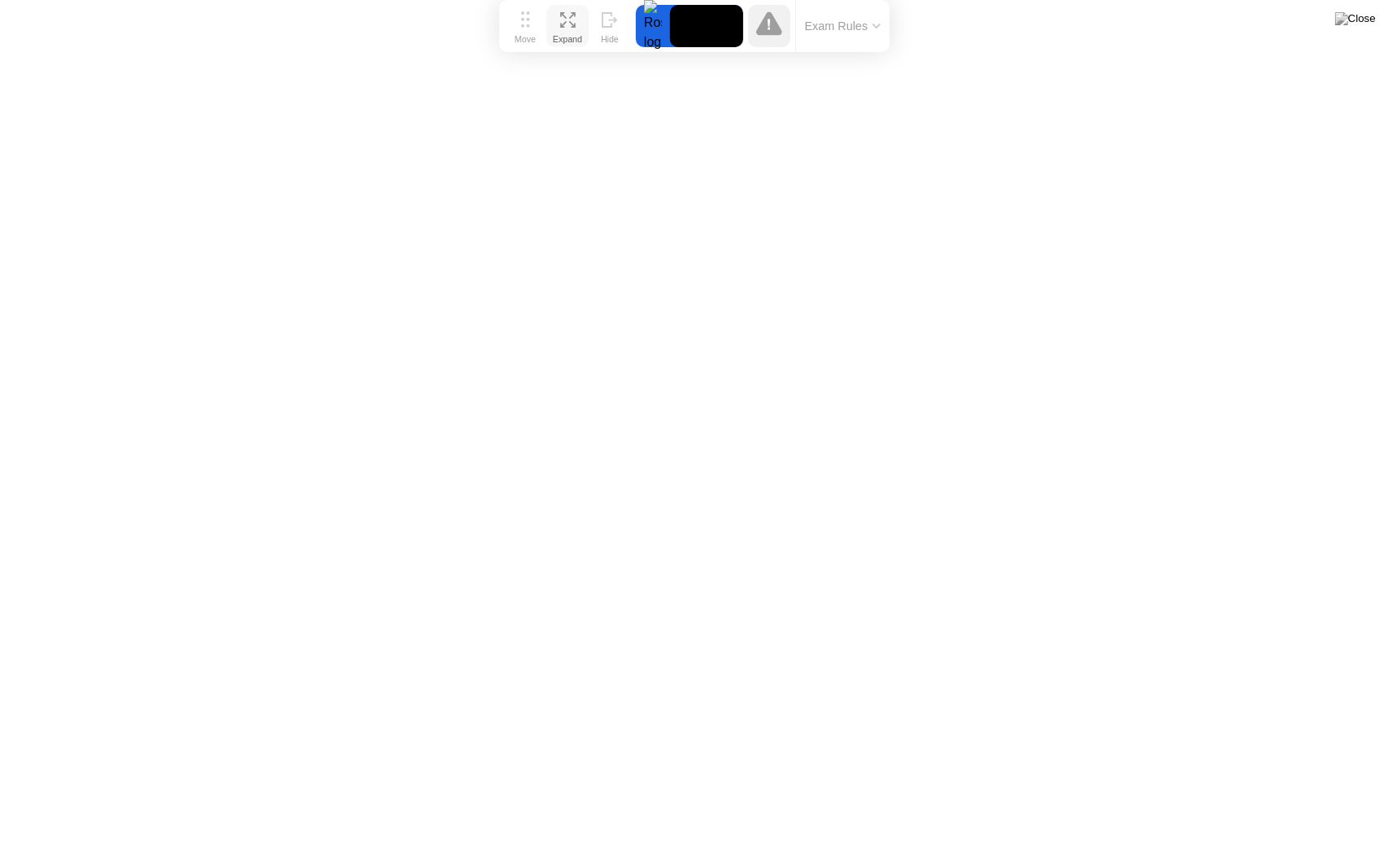
click at [771, 28] on icon at bounding box center [769, 23] width 26 height 24
click at [769, 28] on icon at bounding box center [769, 25] width 3 height 10
click at [764, 26] on icon at bounding box center [769, 23] width 26 height 24
click at [694, 15] on video at bounding box center [706, 26] width 73 height 42
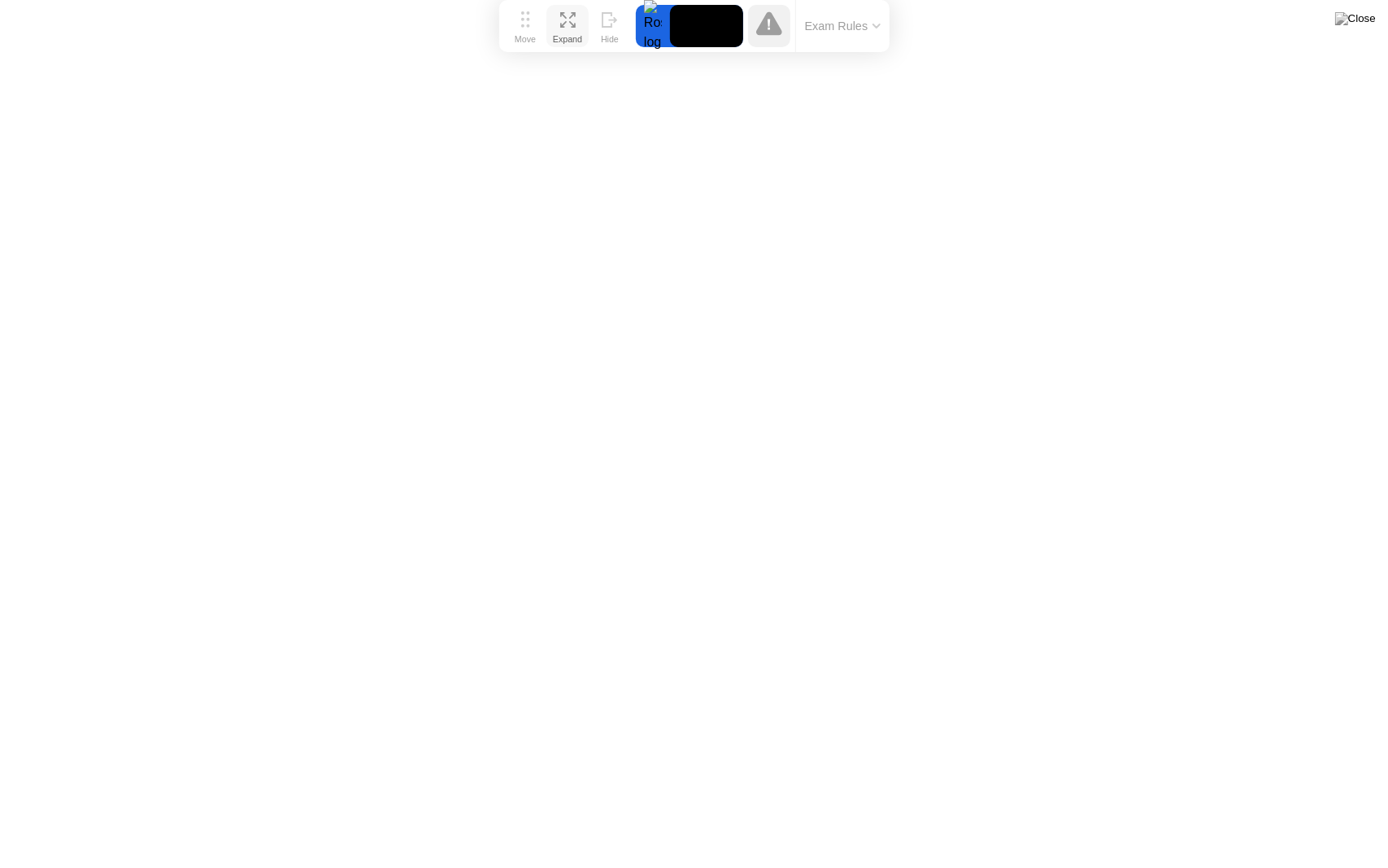
click at [661, 31] on div at bounding box center [653, 26] width 34 height 42
click at [637, 36] on div at bounding box center [653, 26] width 34 height 42
drag, startPoint x: 635, startPoint y: 36, endPoint x: 590, endPoint y: 22, distance: 47.1
click at [634, 34] on div "Move Expand Hide Exam Rules" at bounding box center [694, 25] width 390 height 52
click at [592, 22] on button "Hide" at bounding box center [610, 26] width 42 height 42
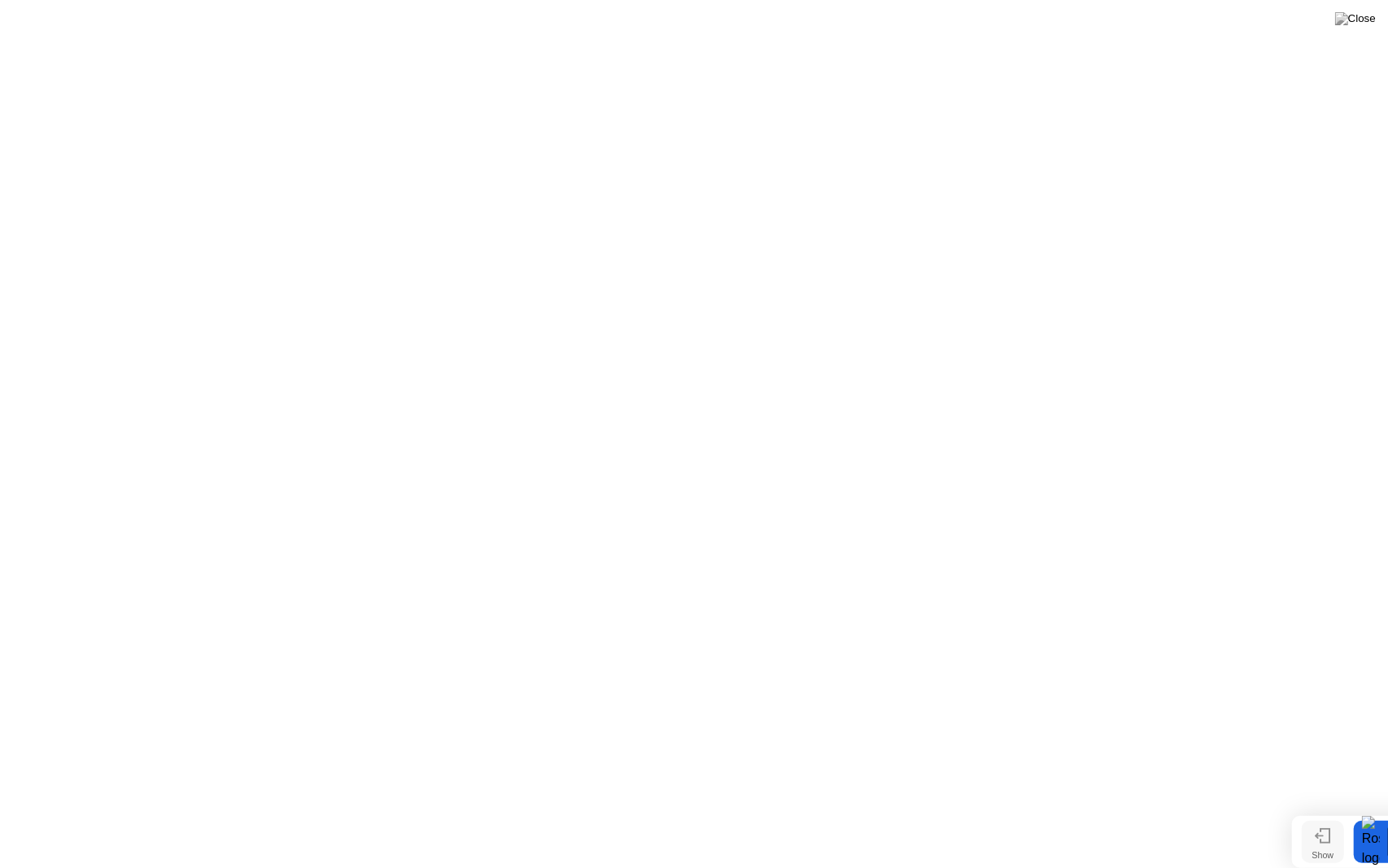
click at [1332, 810] on button "Show" at bounding box center [1324, 842] width 42 height 42
click at [763, 23] on icon at bounding box center [769, 23] width 26 height 24
click at [758, 30] on icon at bounding box center [769, 23] width 26 height 26
click at [766, 30] on icon at bounding box center [769, 23] width 26 height 24
drag, startPoint x: 675, startPoint y: 23, endPoint x: 667, endPoint y: 40, distance: 18.8
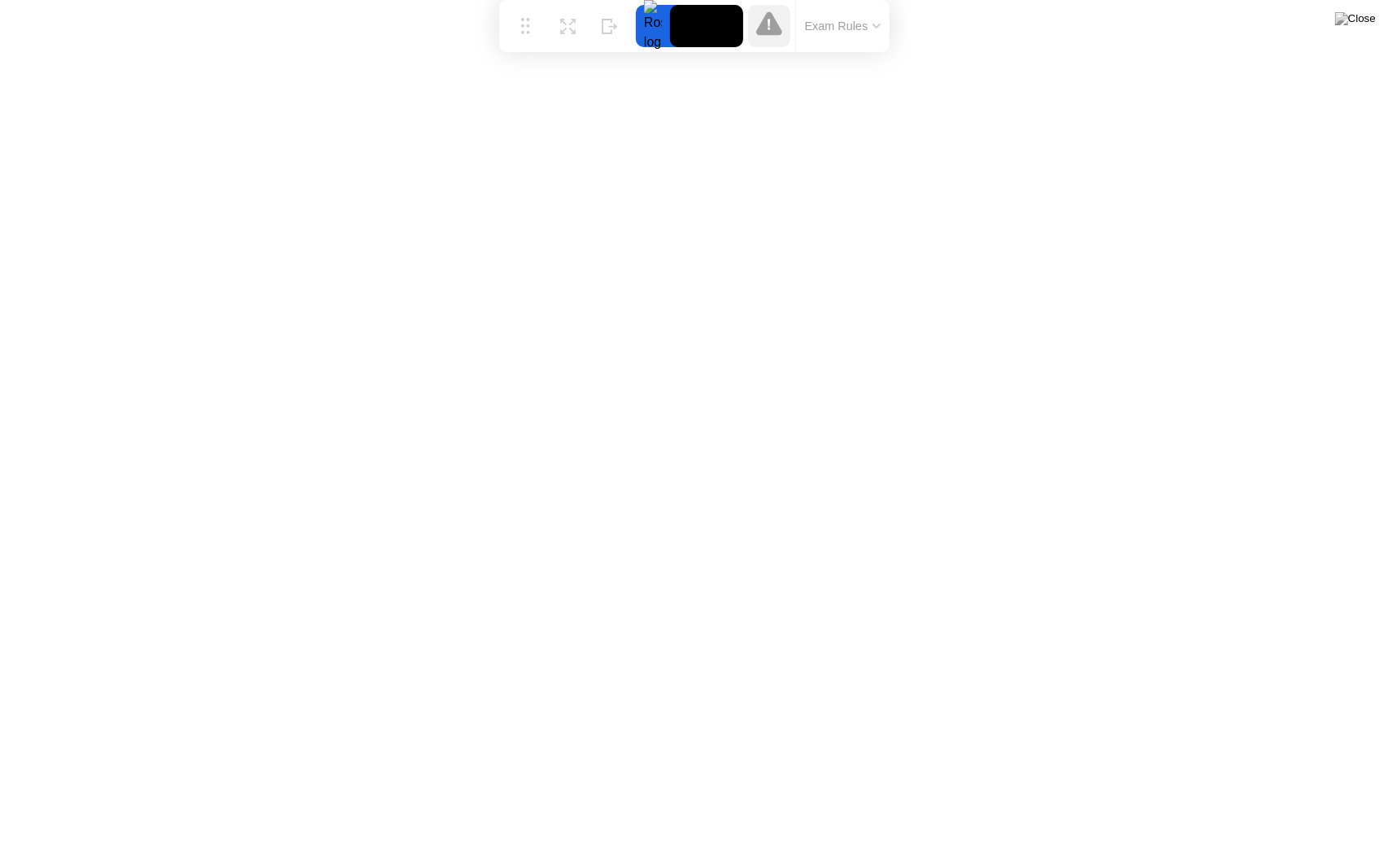
click at [675, 21] on video at bounding box center [706, 26] width 73 height 42
click at [1363, 21] on img at bounding box center [1356, 18] width 41 height 13
drag, startPoint x: 661, startPoint y: 471, endPoint x: 666, endPoint y: 463, distance: 9.4
click at [839, 810] on div at bounding box center [694, 868] width 1388 height 0
